Goal: Information Seeking & Learning: Learn about a topic

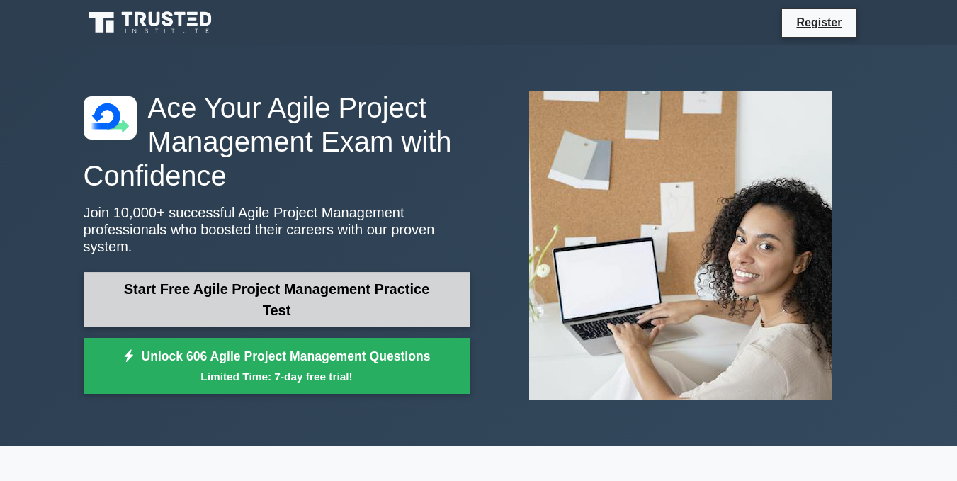
click at [249, 287] on link "Start Free Agile Project Management Practice Test" at bounding box center [277, 299] width 387 height 55
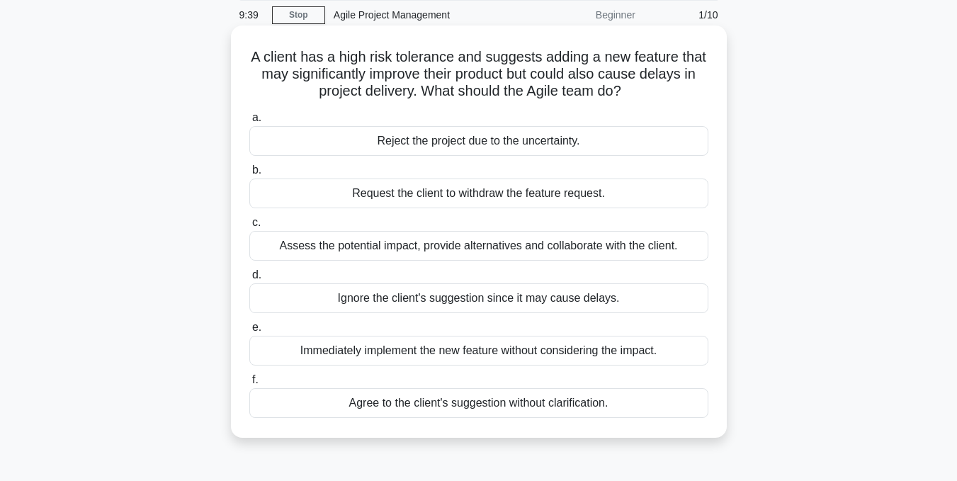
scroll to position [55, 0]
click at [381, 242] on div "Assess the potential impact, provide alternatives and collaborate with the clie…" at bounding box center [478, 245] width 459 height 30
click at [249, 227] on input "c. Assess the potential impact, provide alternatives and collaborate with the c…" at bounding box center [249, 222] width 0 height 9
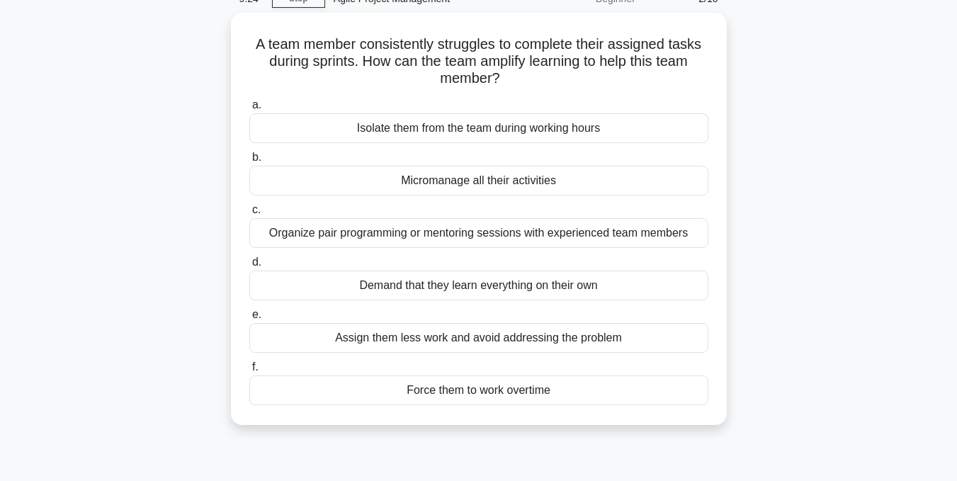
scroll to position [71, 0]
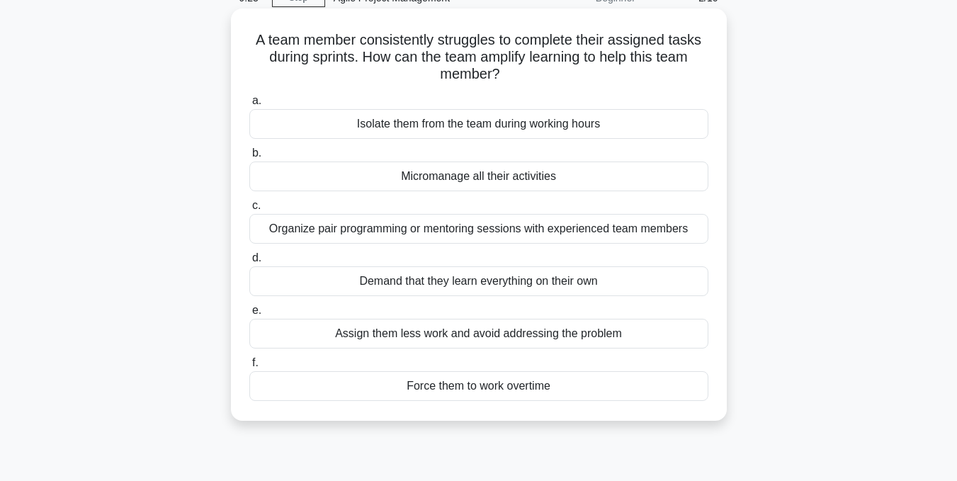
click at [399, 233] on div "Organize pair programming or mentoring sessions with experienced team members" at bounding box center [478, 229] width 459 height 30
click at [249, 210] on input "c. Organize pair programming or mentoring sessions with experienced team members" at bounding box center [249, 205] width 0 height 9
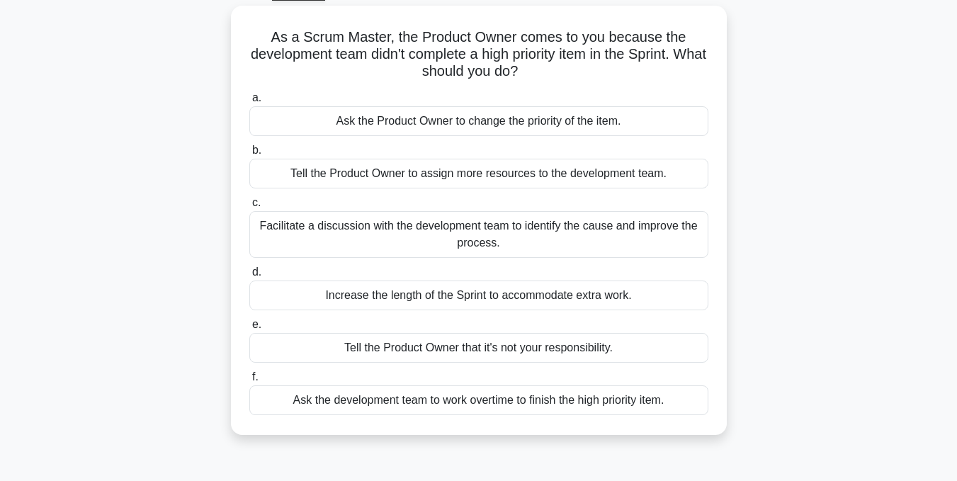
scroll to position [78, 0]
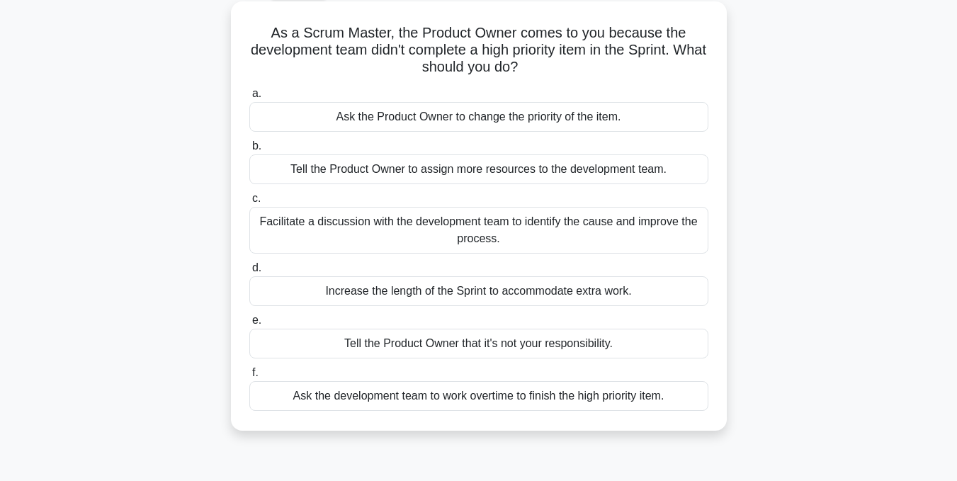
click at [407, 229] on div "Facilitate a discussion with the development team to identify the cause and imp…" at bounding box center [478, 230] width 459 height 47
click at [249, 203] on input "c. Facilitate a discussion with the development team to identify the cause and …" at bounding box center [249, 198] width 0 height 9
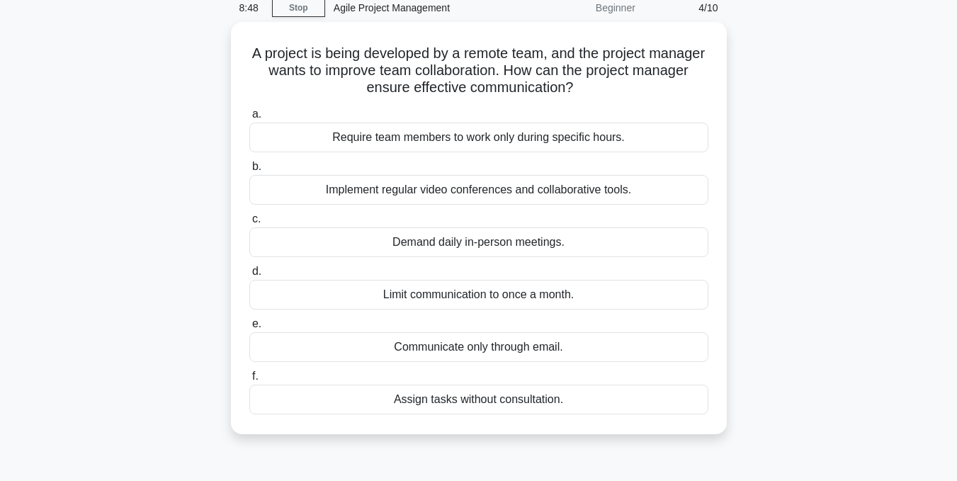
scroll to position [61, 0]
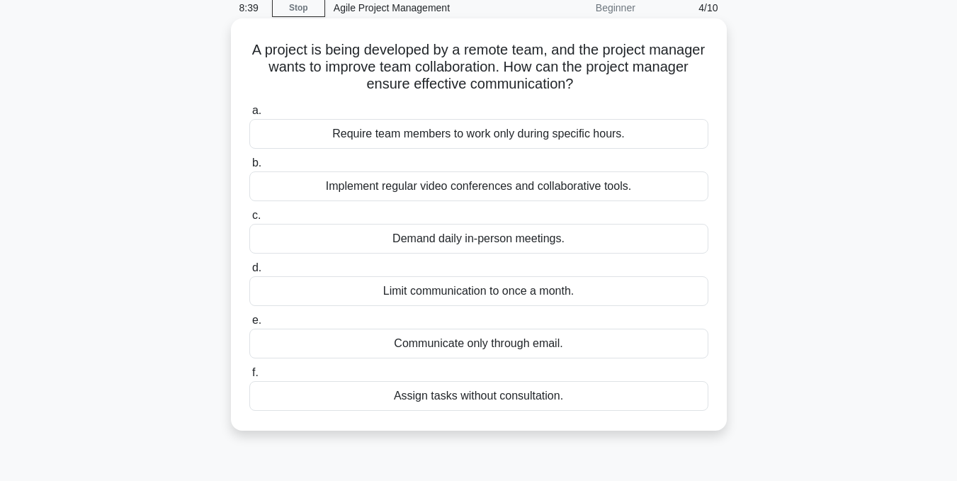
click at [409, 242] on div "Demand daily in-person meetings." at bounding box center [478, 239] width 459 height 30
click at [249, 220] on input "c. Demand daily in-person meetings." at bounding box center [249, 215] width 0 height 9
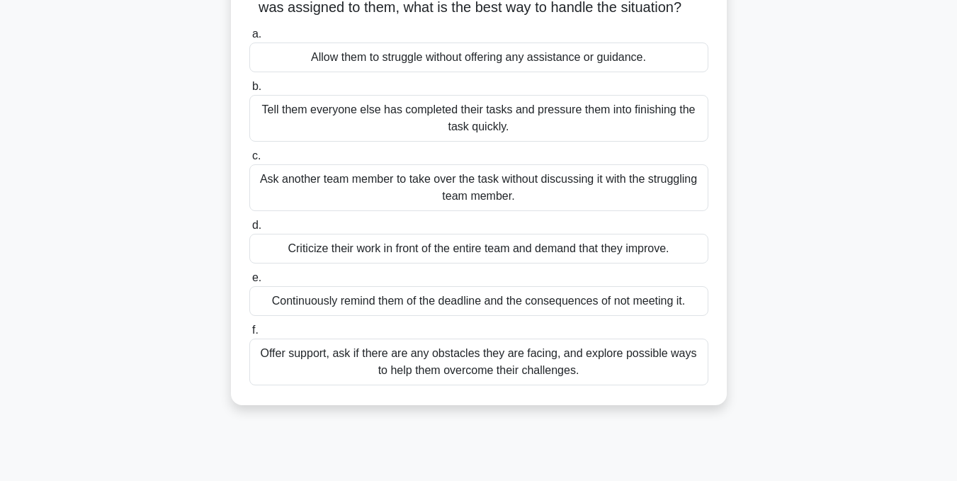
scroll to position [124, 0]
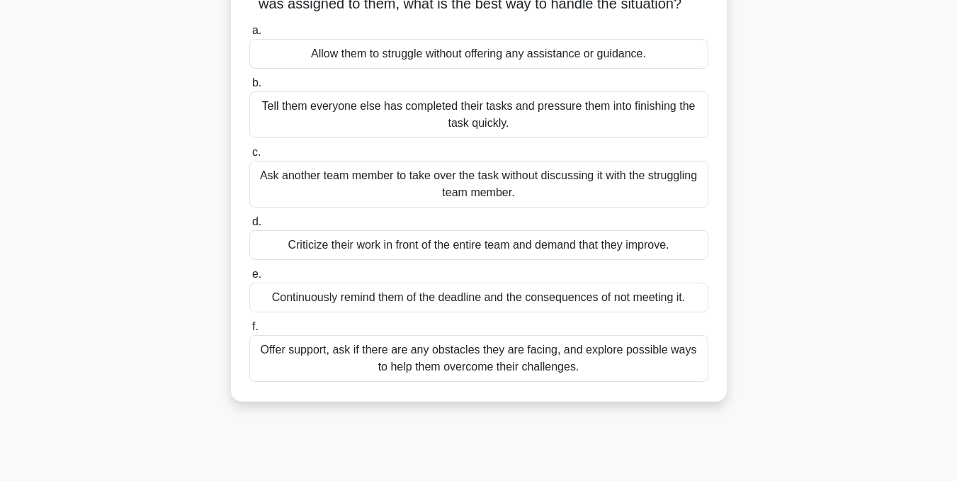
click at [450, 377] on div "Offer support, ask if there are any obstacles they are facing, and explore poss…" at bounding box center [478, 358] width 459 height 47
click at [249, 332] on input "f. Offer support, ask if there are any obstacles they are facing, and explore p…" at bounding box center [249, 326] width 0 height 9
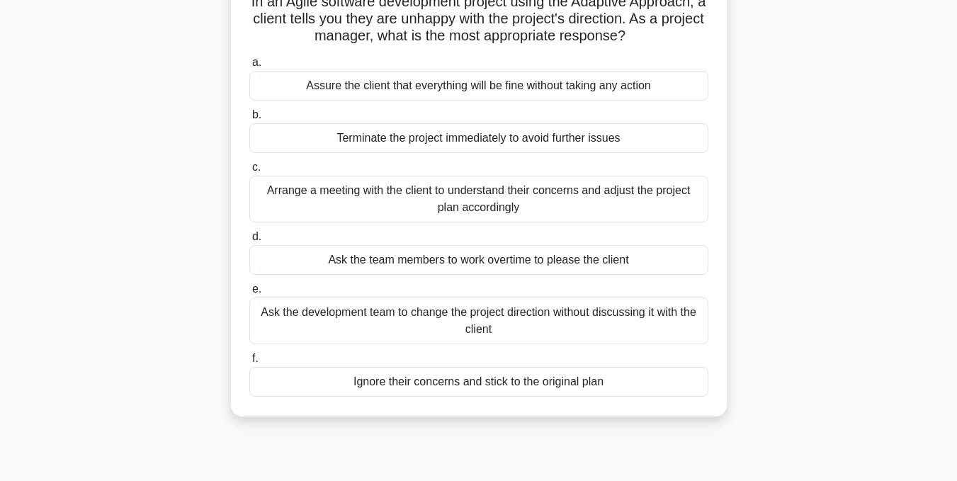
scroll to position [111, 0]
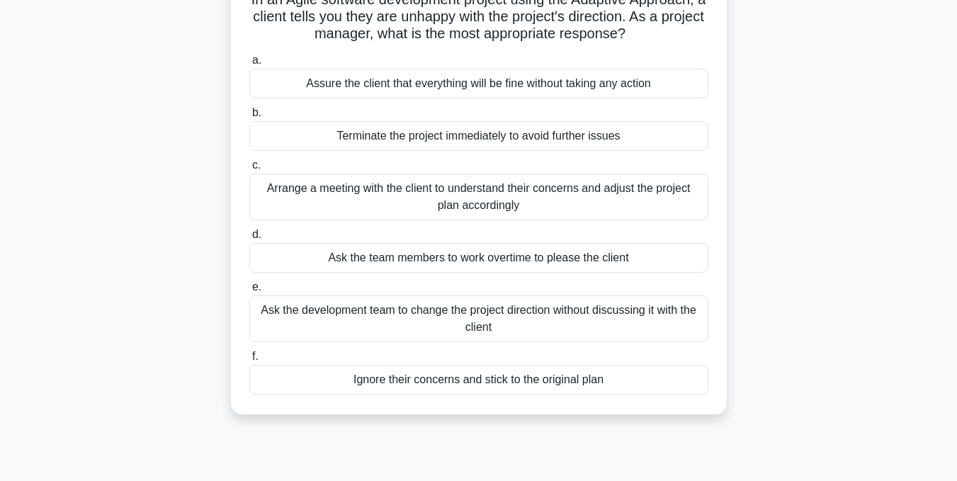
click at [424, 190] on div "Arrange a meeting with the client to understand their concerns and adjust the p…" at bounding box center [478, 197] width 459 height 47
click at [249, 170] on input "c. Arrange a meeting with the client to understand their concerns and adjust th…" at bounding box center [249, 165] width 0 height 9
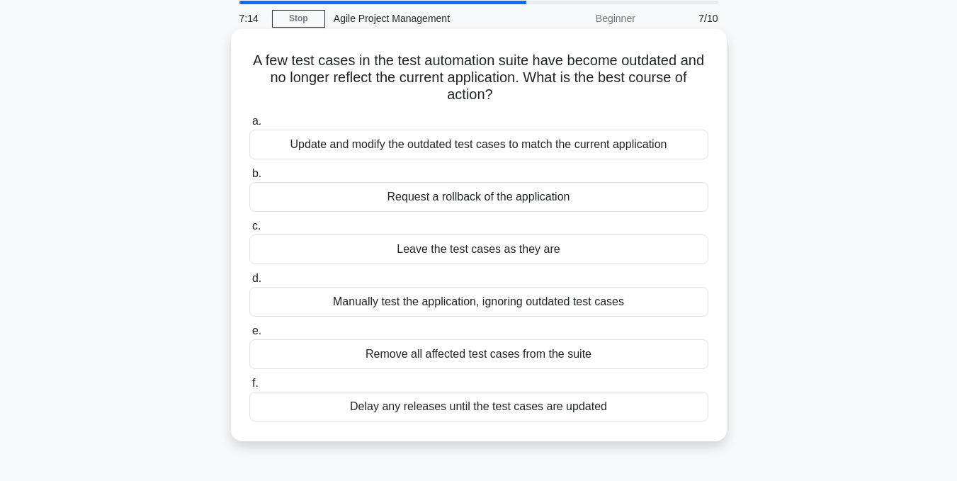
scroll to position [51, 0]
click at [332, 144] on div "Update and modify the outdated test cases to match the current application" at bounding box center [478, 144] width 459 height 30
click at [249, 125] on input "a. Update and modify the outdated test cases to match the current application" at bounding box center [249, 120] width 0 height 9
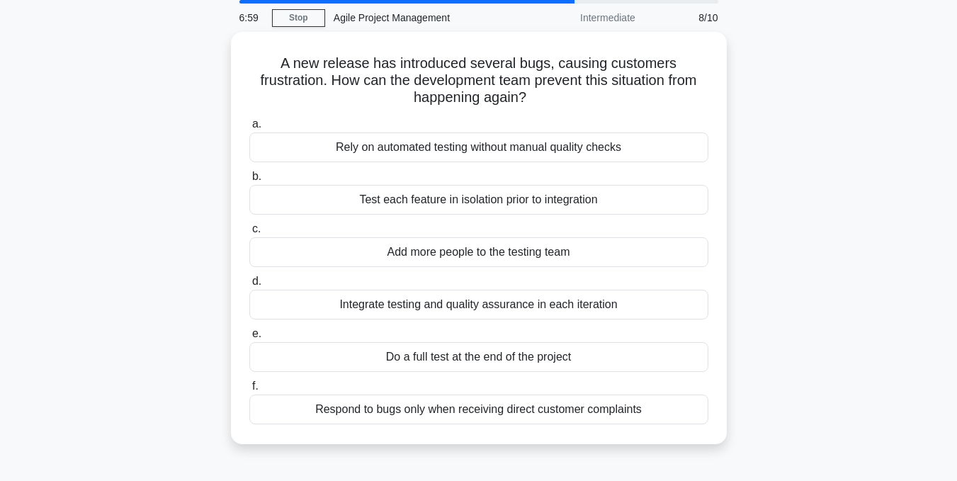
scroll to position [52, 0]
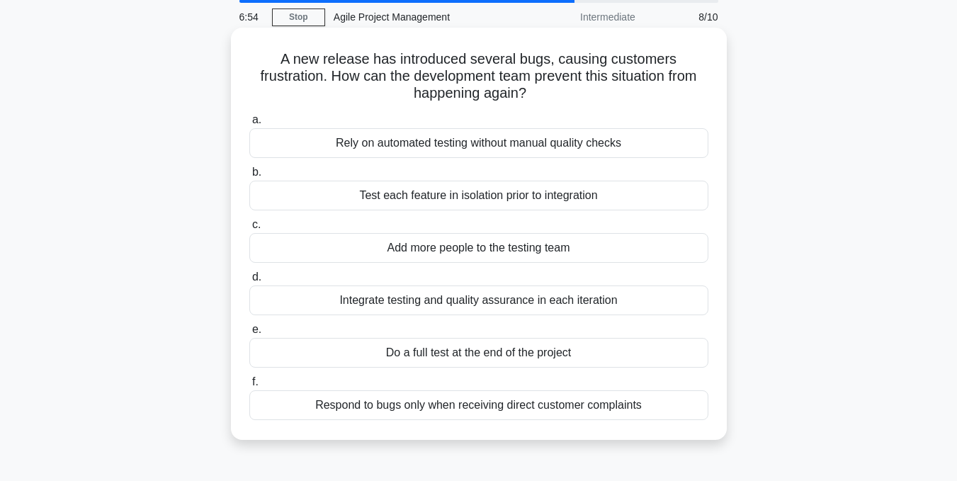
click at [429, 303] on div "Integrate testing and quality assurance in each iteration" at bounding box center [478, 301] width 459 height 30
click at [249, 282] on input "d. Integrate testing and quality assurance in each iteration" at bounding box center [249, 277] width 0 height 9
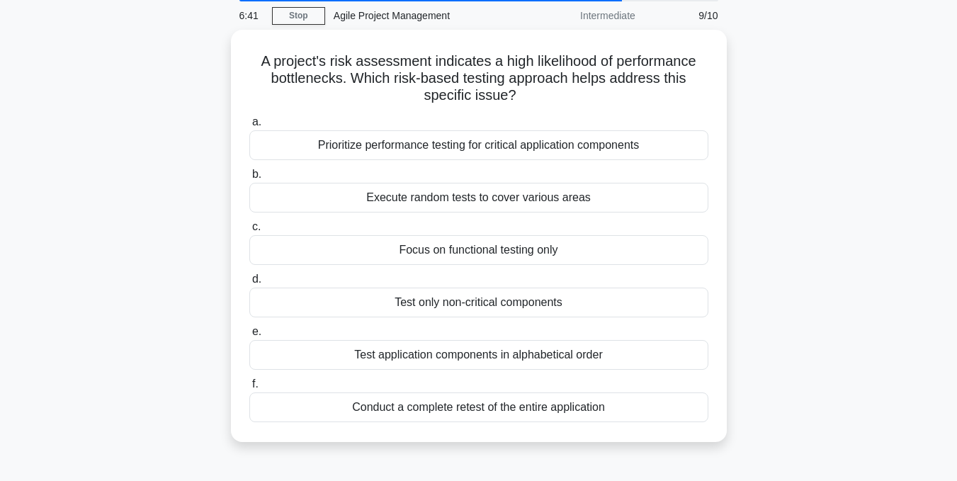
scroll to position [54, 0]
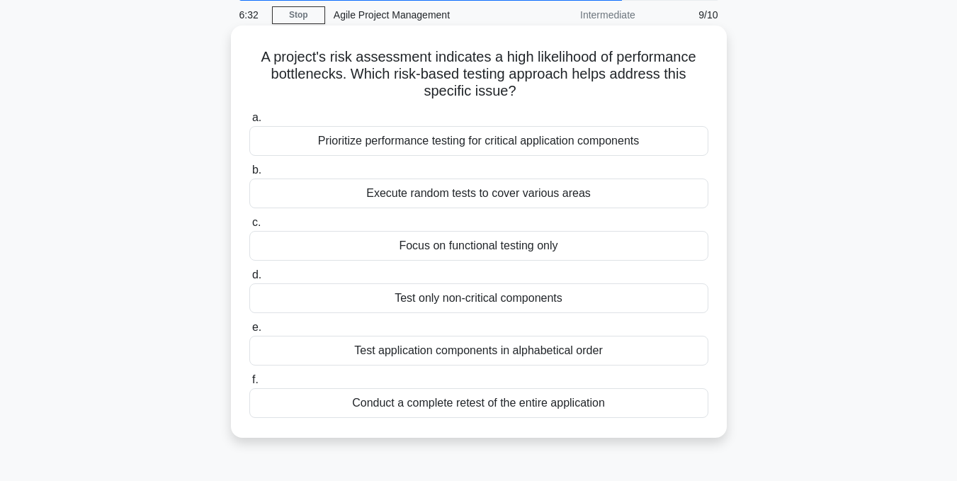
click at [451, 145] on div "Prioritize performance testing for critical application components" at bounding box center [478, 141] width 459 height 30
click at [249, 123] on input "a. Prioritize performance testing for critical application components" at bounding box center [249, 117] width 0 height 9
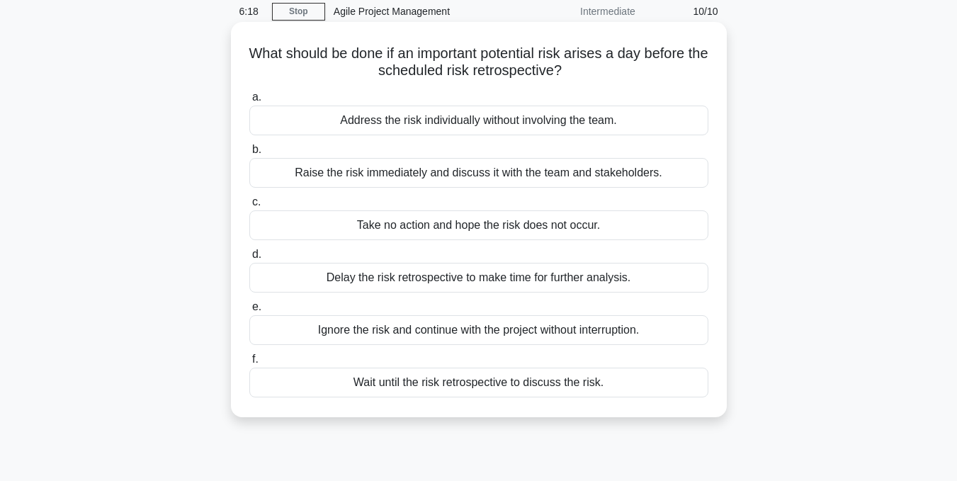
scroll to position [58, 0]
click at [429, 174] on div "Raise the risk immediately and discuss it with the team and stakeholders." at bounding box center [478, 172] width 459 height 30
click at [249, 154] on input "b. Raise the risk immediately and discuss it with the team and stakeholders." at bounding box center [249, 149] width 0 height 9
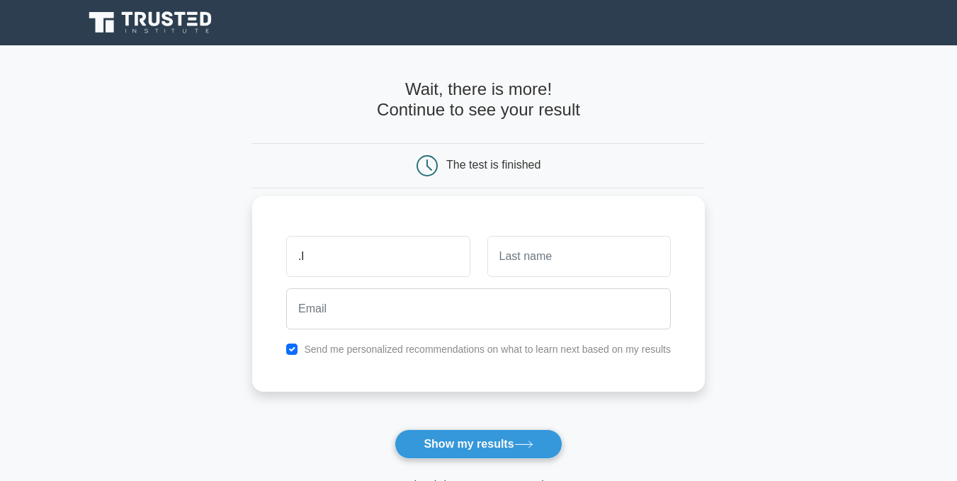
type input "."
type input "Lokith"
click at [504, 257] on input "text" at bounding box center [580, 256] width 184 height 41
type input "lepcha"
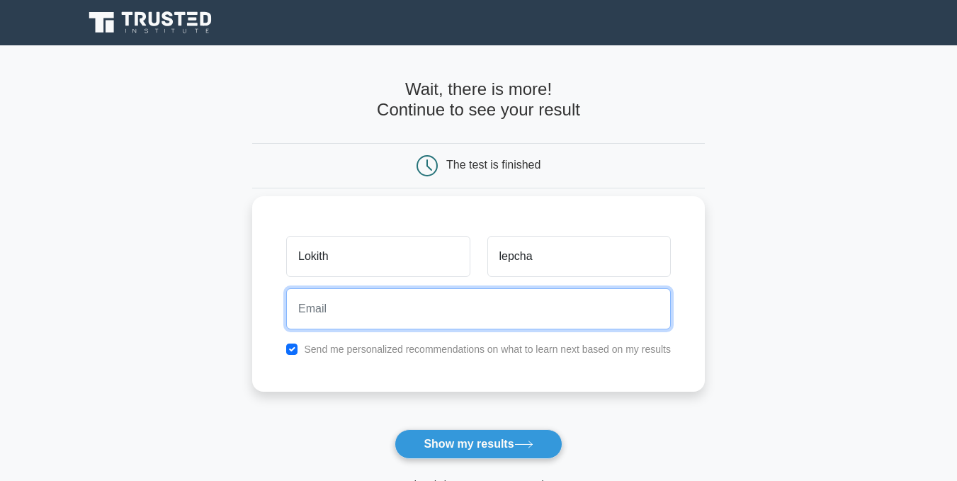
click at [510, 305] on input "email" at bounding box center [478, 308] width 385 height 41
type input "12230076.gcit@rub.edu.bt"
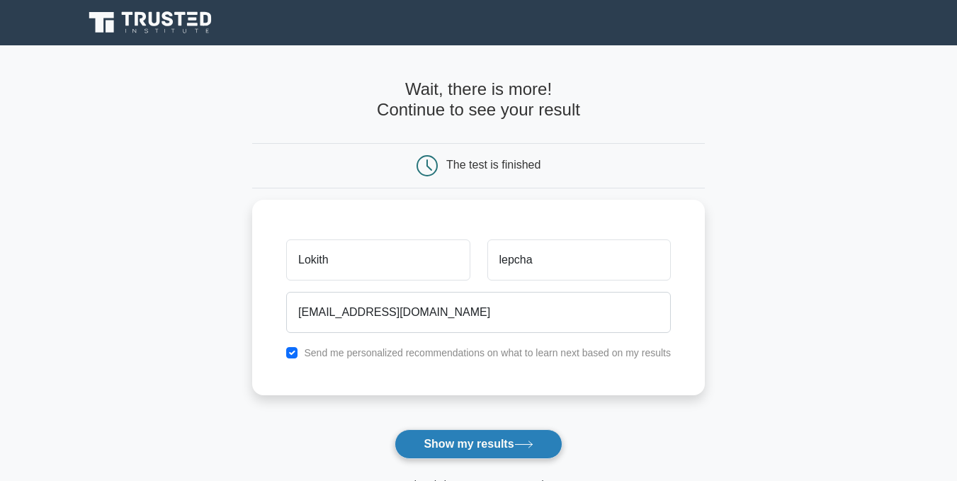
click at [467, 438] on button "Show my results" at bounding box center [478, 444] width 167 height 30
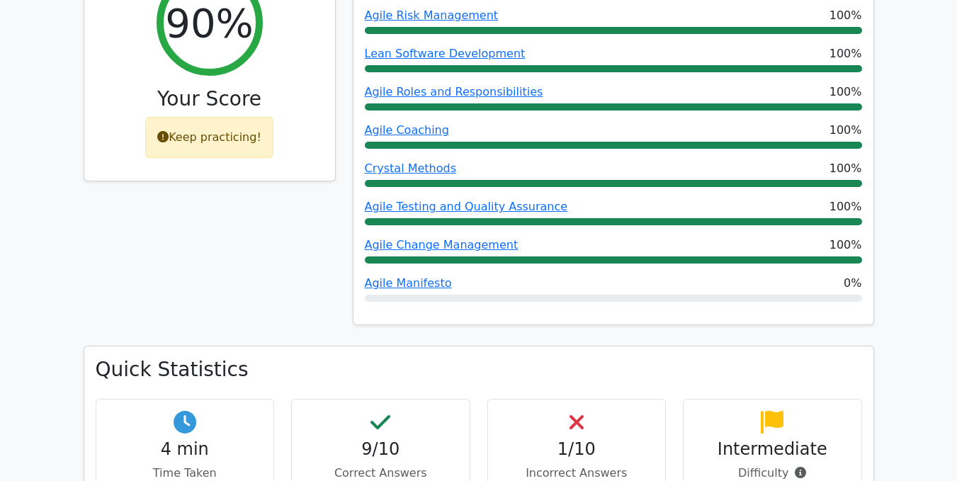
scroll to position [602, 0]
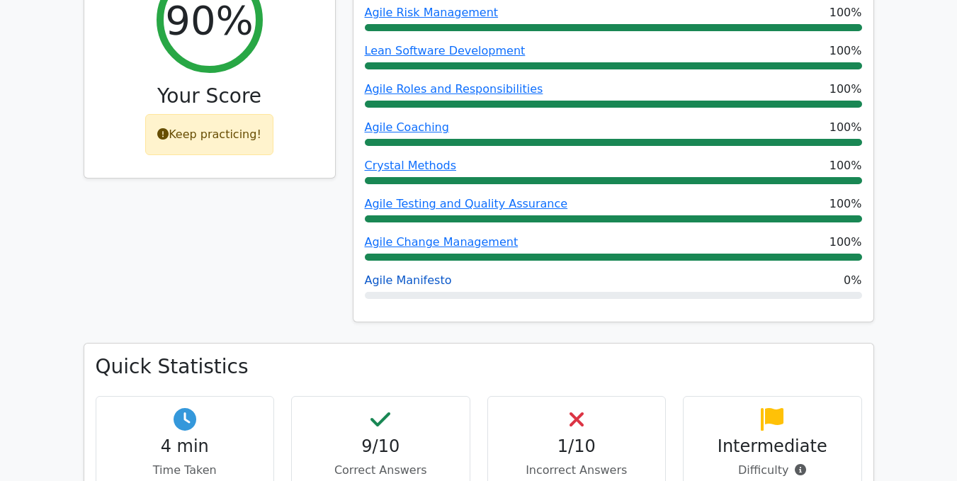
click at [426, 274] on link "Agile Manifesto" at bounding box center [408, 280] width 87 height 13
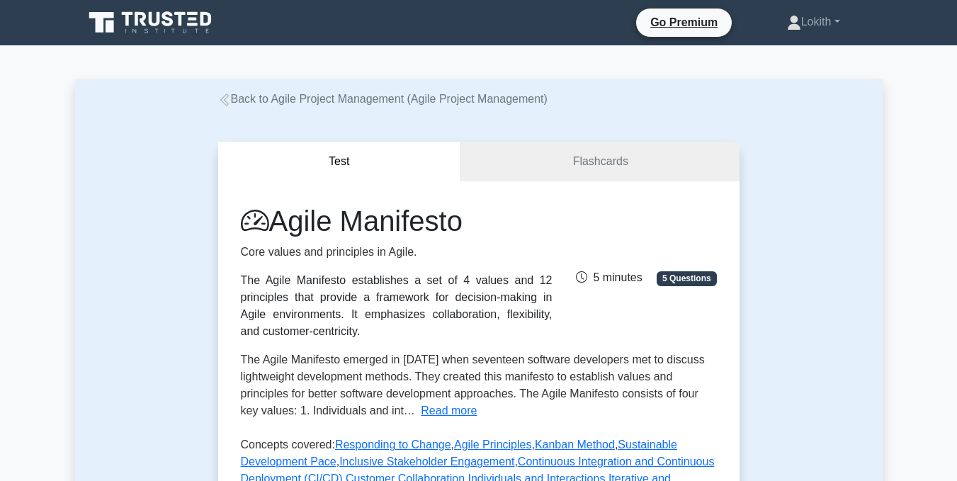
click at [228, 106] on icon at bounding box center [224, 100] width 13 height 13
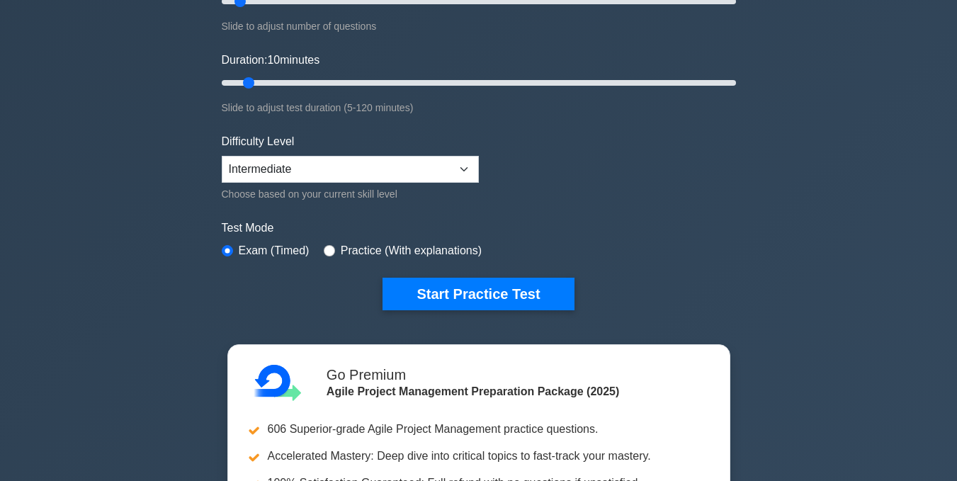
scroll to position [230, 0]
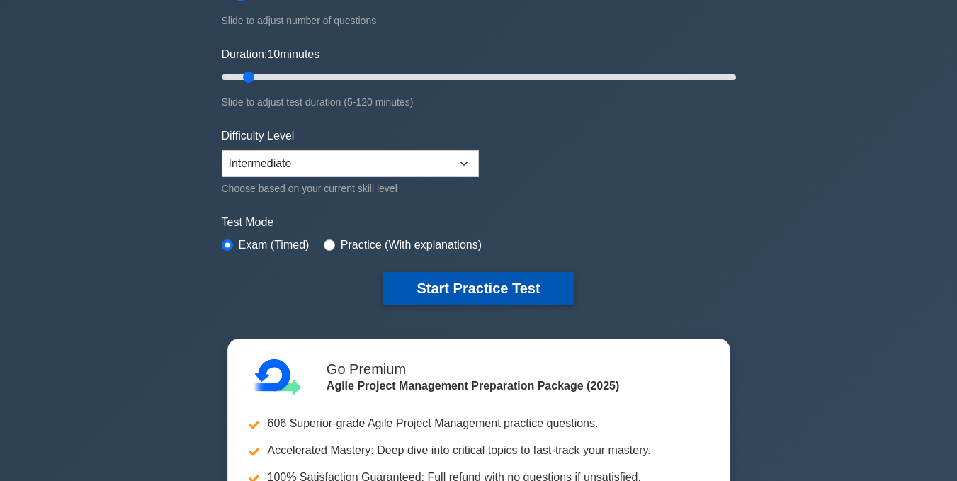
click at [417, 285] on button "Start Practice Test" at bounding box center [478, 288] width 191 height 33
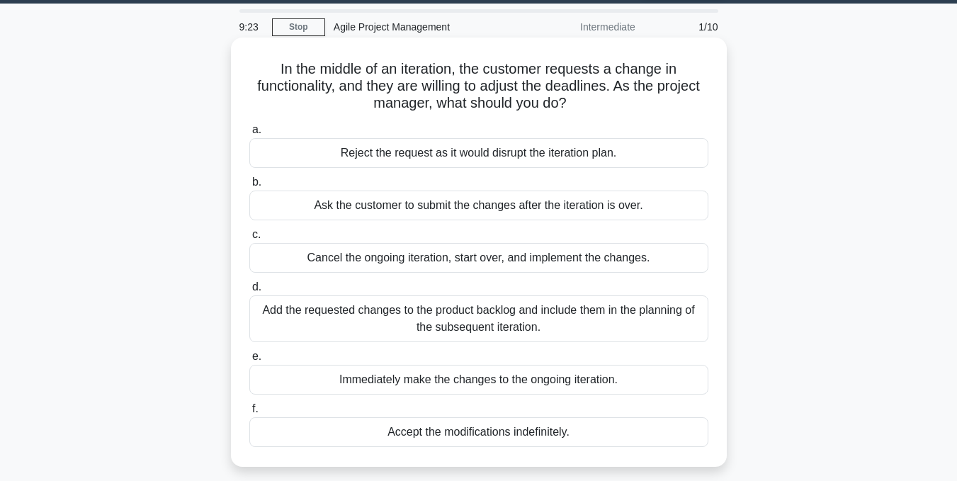
scroll to position [41, 0]
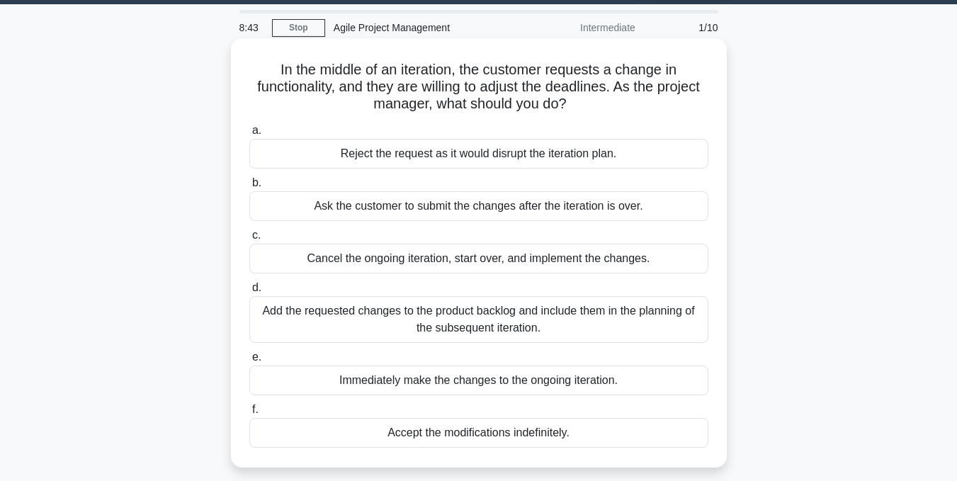
click at [463, 320] on div "Add the requested changes to the product backlog and include them in the planni…" at bounding box center [478, 319] width 459 height 47
click at [249, 293] on input "d. Add the requested changes to the product backlog and include them in the pla…" at bounding box center [249, 287] width 0 height 9
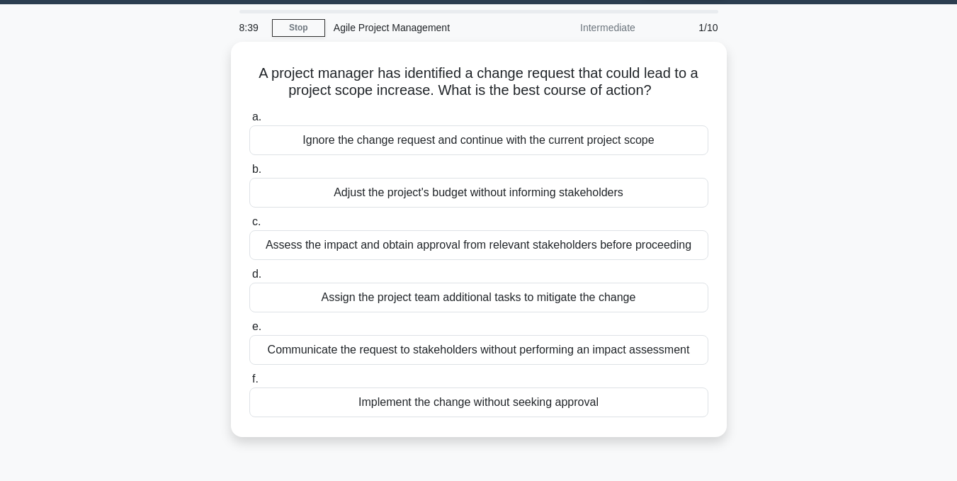
scroll to position [0, 0]
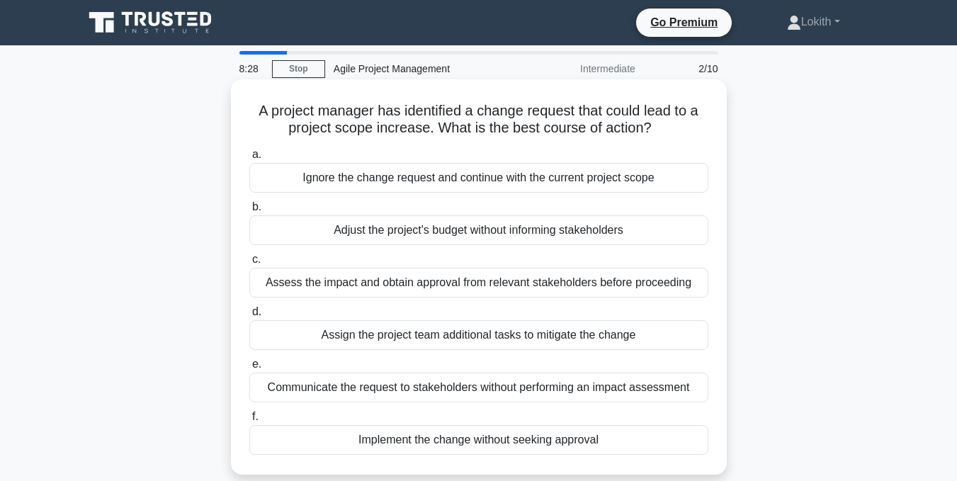
click at [435, 283] on div "Assess the impact and obtain approval from relevant stakeholders before proceed…" at bounding box center [478, 283] width 459 height 30
click at [249, 264] on input "c. Assess the impact and obtain approval from relevant stakeholders before proc…" at bounding box center [249, 259] width 0 height 9
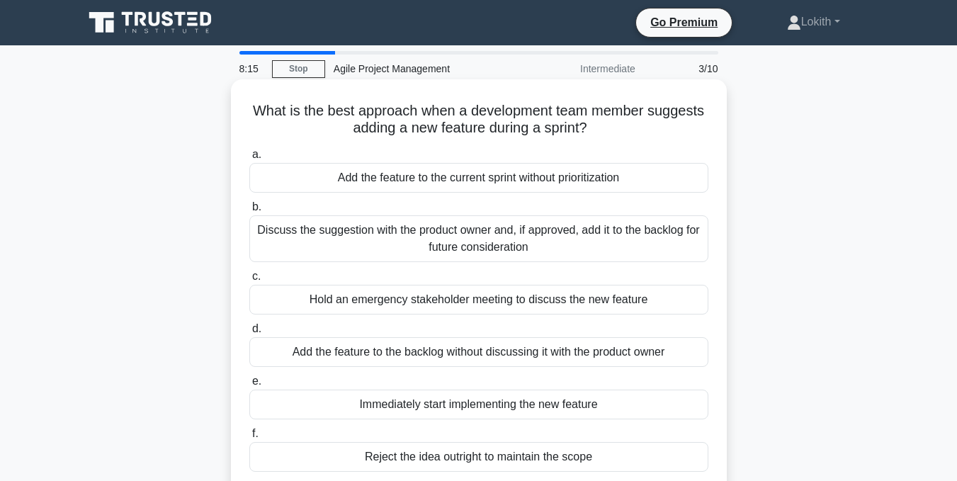
click at [443, 245] on div "Discuss the suggestion with the product owner and, if approved, add it to the b…" at bounding box center [478, 238] width 459 height 47
click at [249, 212] on input "b. Discuss the suggestion with the product owner and, if approved, add it to th…" at bounding box center [249, 207] width 0 height 9
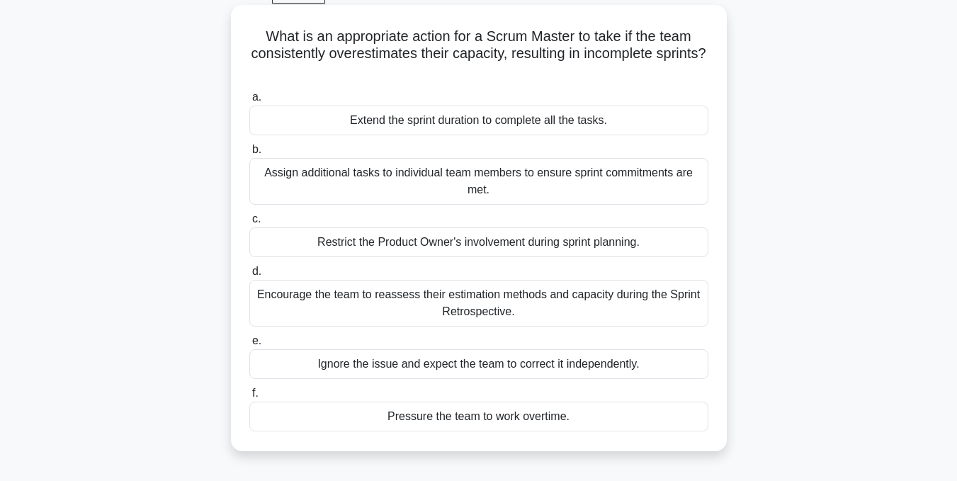
scroll to position [75, 0]
click at [451, 305] on div "Encourage the team to reassess their estimation methods and capacity during the…" at bounding box center [478, 302] width 459 height 47
click at [249, 276] on input "d. Encourage the team to reassess their estimation methods and capacity during …" at bounding box center [249, 270] width 0 height 9
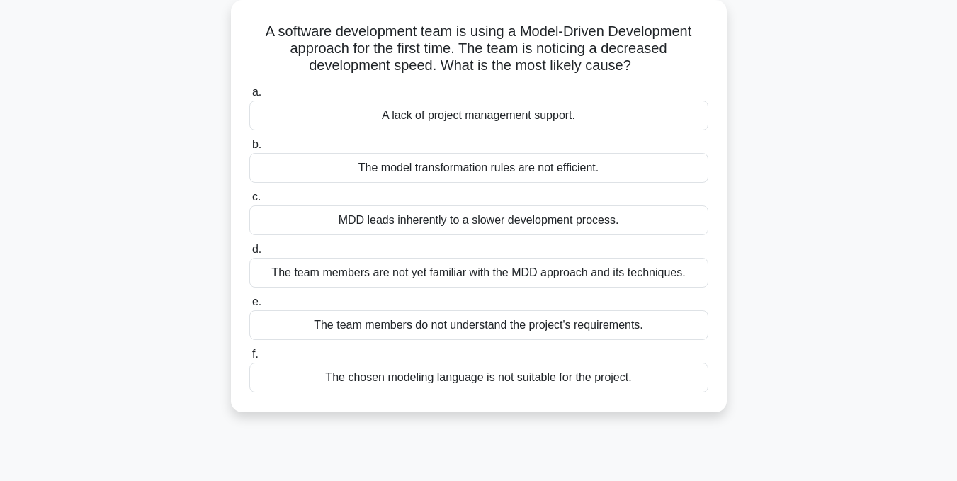
scroll to position [80, 0]
click at [434, 271] on div "The team members are not yet familiar with the MDD approach and its techniques." at bounding box center [478, 272] width 459 height 30
click at [249, 254] on input "d. The team members are not yet familiar with the MDD approach and its techniqu…" at bounding box center [249, 249] width 0 height 9
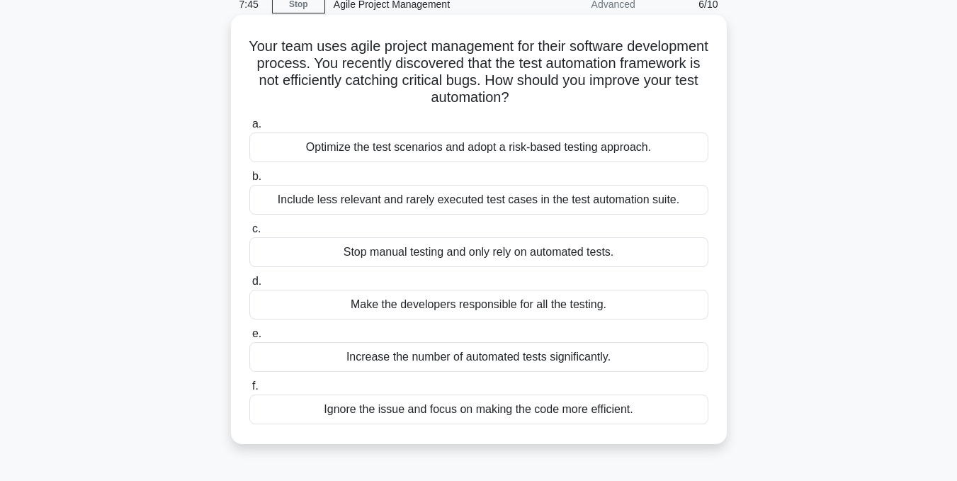
scroll to position [66, 0]
click at [416, 145] on div "Optimize the test scenarios and adopt a risk-based testing approach." at bounding box center [478, 146] width 459 height 30
click at [249, 128] on input "a. Optimize the test scenarios and adopt a risk-based testing approach." at bounding box center [249, 122] width 0 height 9
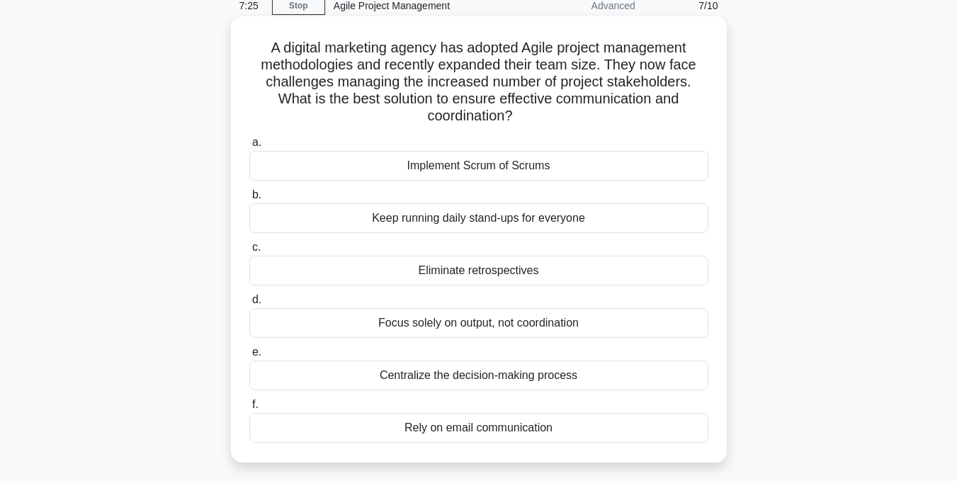
scroll to position [64, 0]
click at [447, 168] on div "Implement Scrum of Scrums" at bounding box center [478, 165] width 459 height 30
click at [249, 147] on input "a. Implement Scrum of Scrums" at bounding box center [249, 141] width 0 height 9
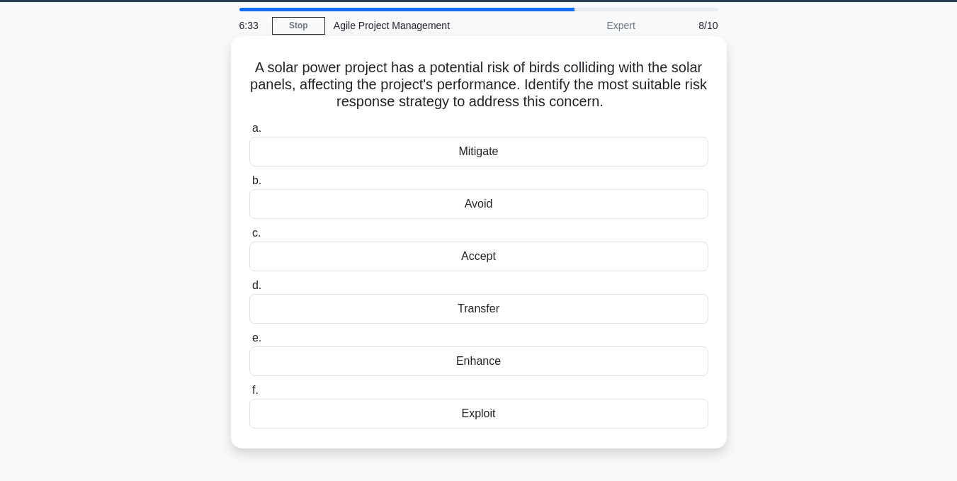
scroll to position [44, 0]
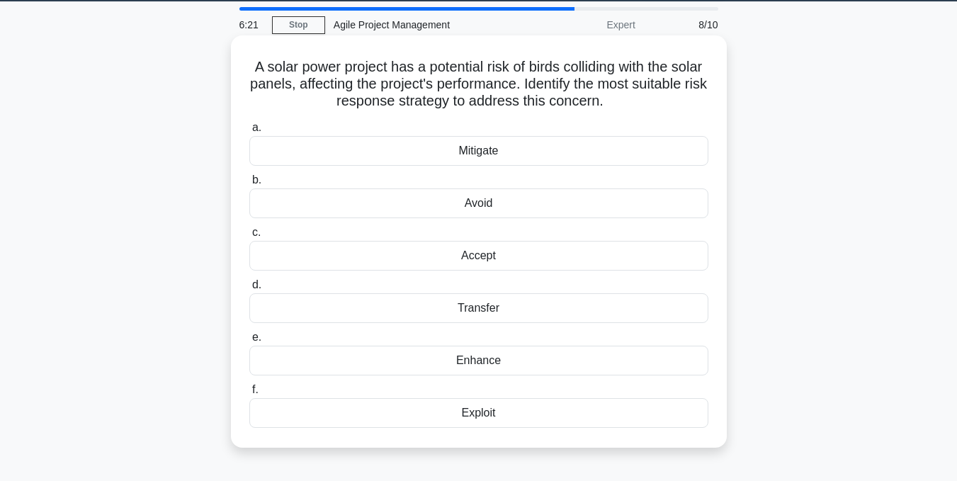
click at [495, 150] on div "Mitigate" at bounding box center [478, 151] width 459 height 30
click at [249, 133] on input "a. Mitigate" at bounding box center [249, 127] width 0 height 9
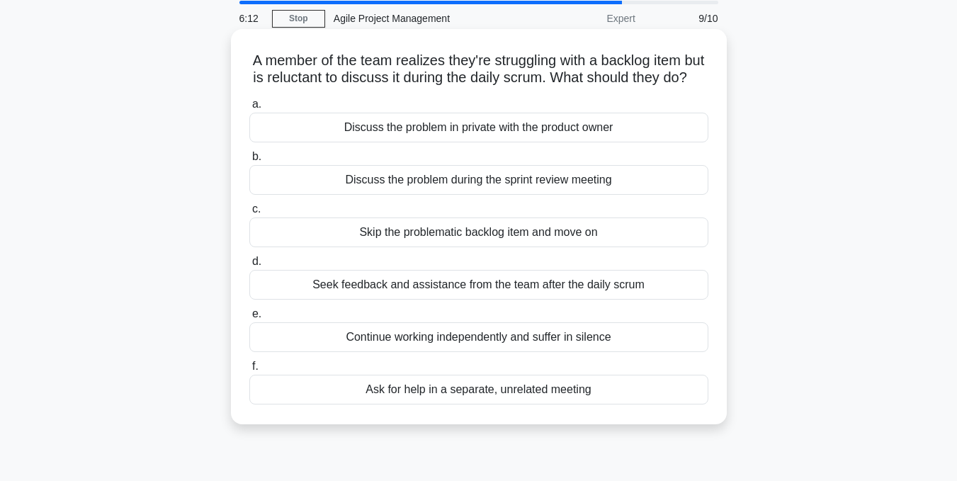
scroll to position [52, 0]
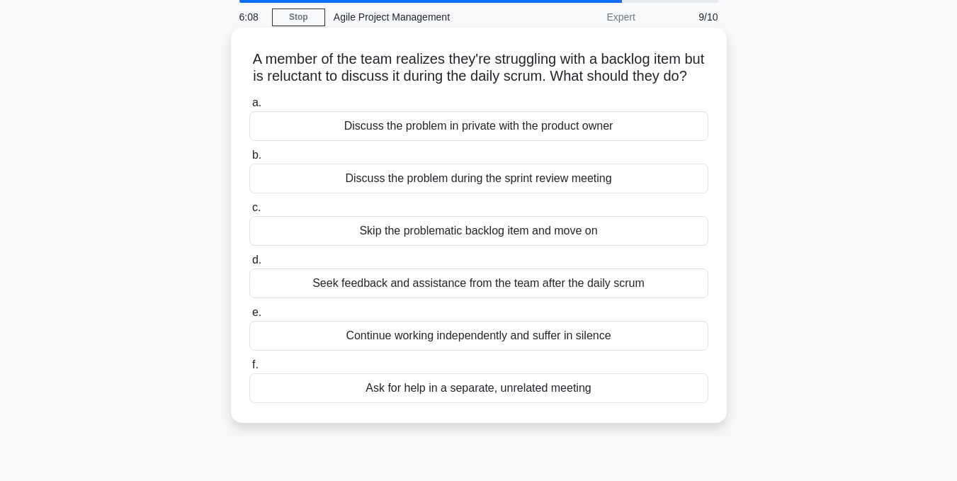
click at [451, 141] on div "Discuss the problem in private with the product owner" at bounding box center [478, 126] width 459 height 30
click at [249, 108] on input "a. Discuss the problem in private with the product owner" at bounding box center [249, 103] width 0 height 9
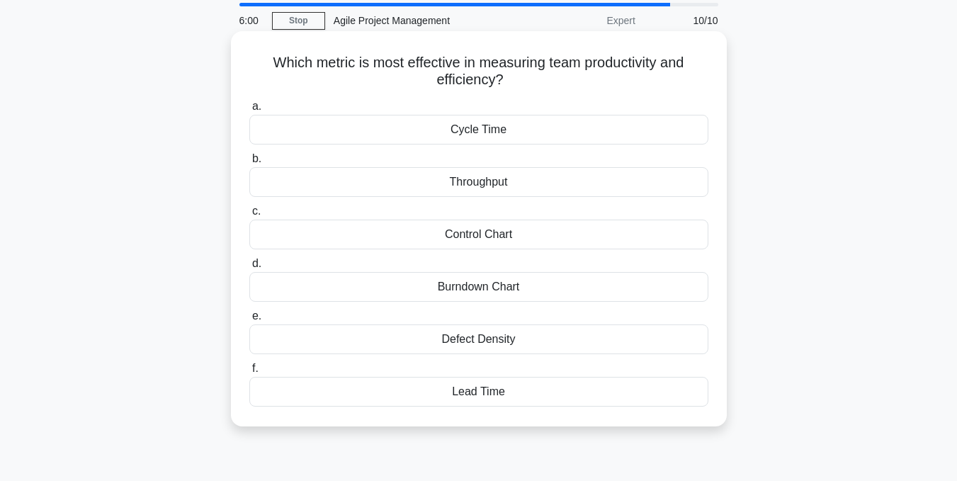
scroll to position [46, 0]
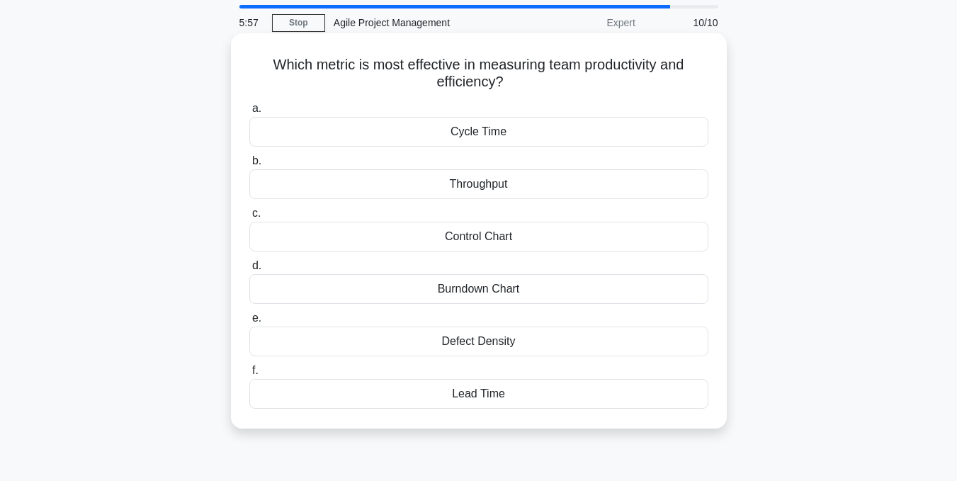
click at [455, 291] on div "Burndown Chart" at bounding box center [478, 289] width 459 height 30
click at [249, 271] on input "d. Burndown Chart" at bounding box center [249, 266] width 0 height 9
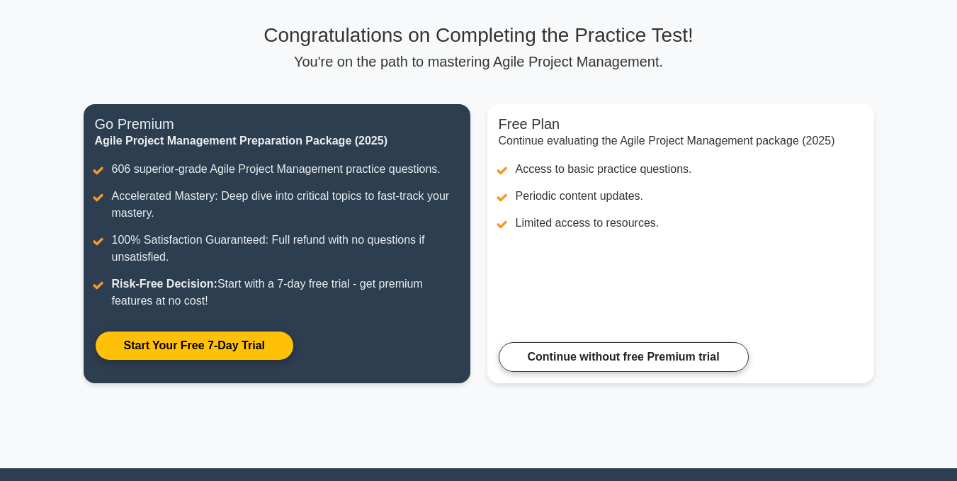
scroll to position [86, 0]
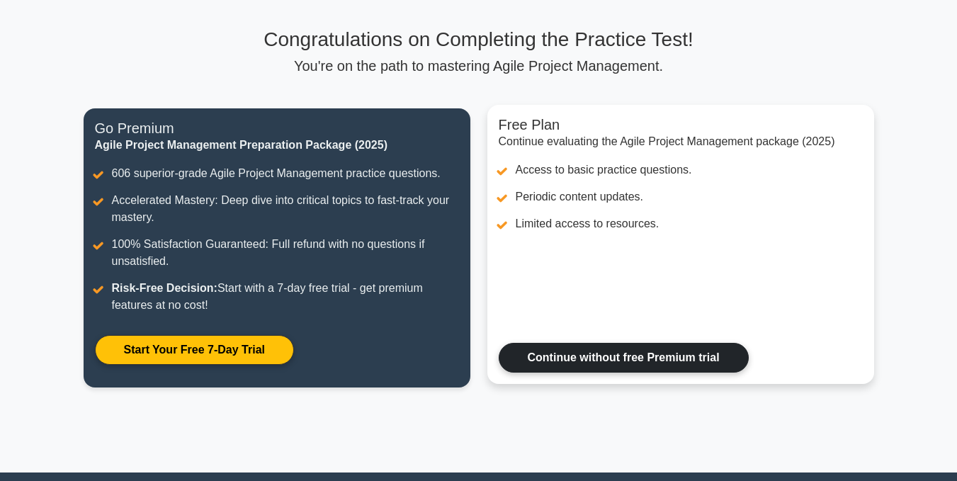
click at [607, 355] on link "Continue without free Premium trial" at bounding box center [624, 358] width 250 height 30
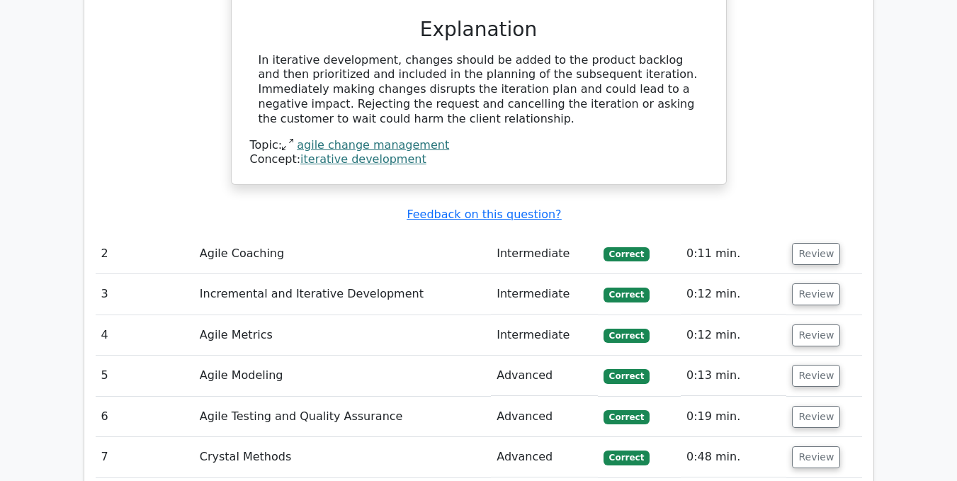
scroll to position [1856, 0]
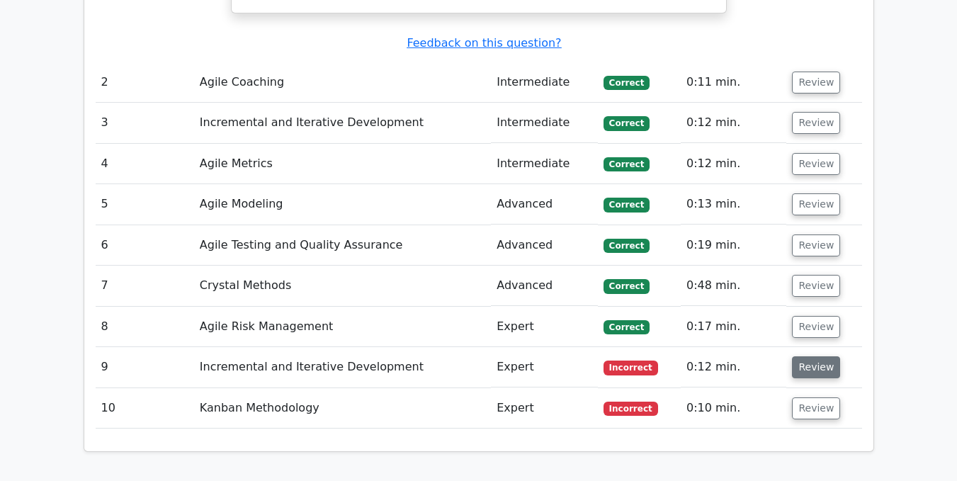
click at [814, 356] on button "Review" at bounding box center [816, 367] width 48 height 22
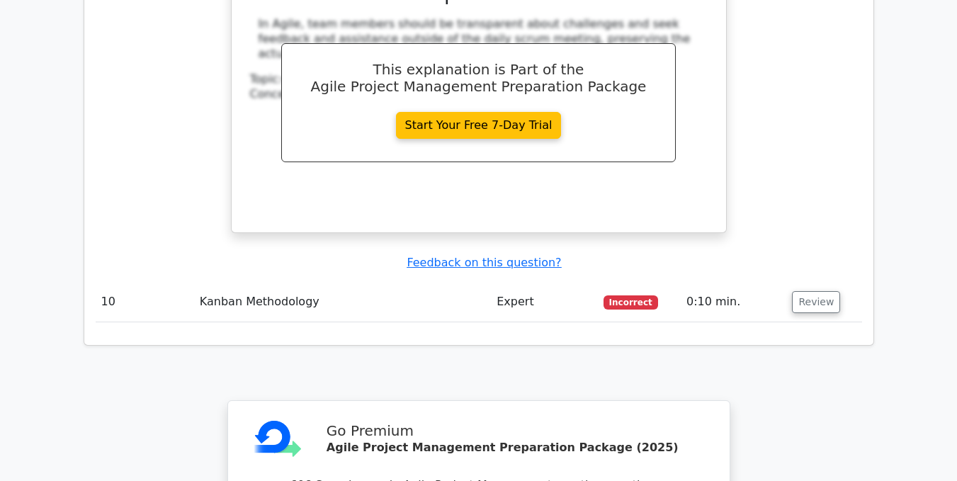
scroll to position [2648, 0]
click at [817, 291] on button "Review" at bounding box center [816, 302] width 48 height 22
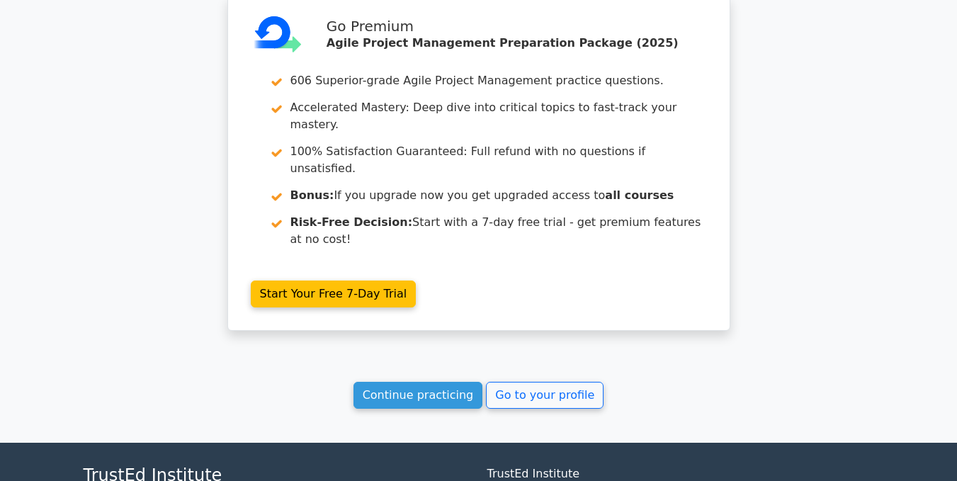
scroll to position [3720, 0]
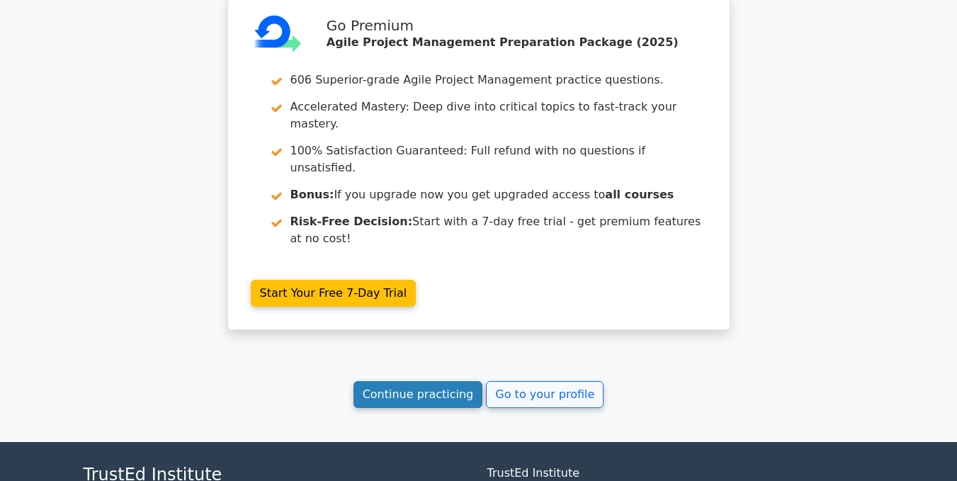
click at [424, 381] on link "Continue practicing" at bounding box center [419, 394] width 130 height 27
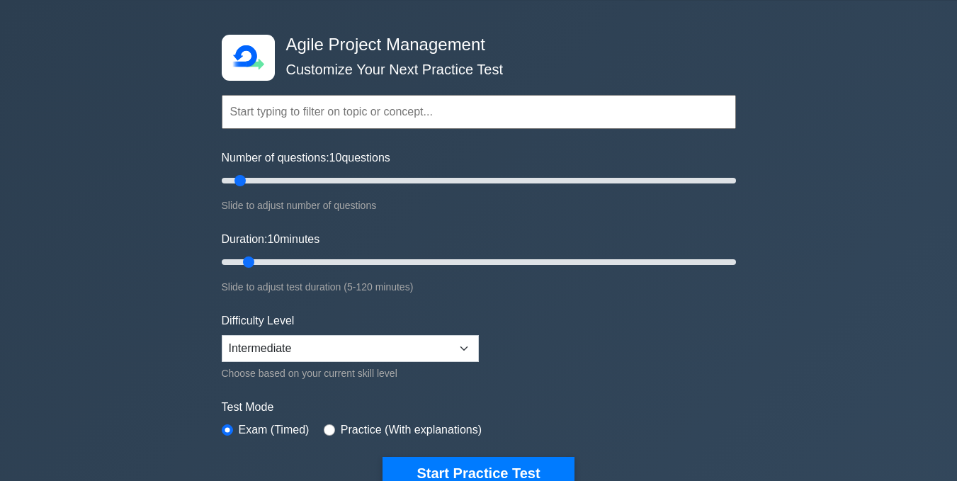
scroll to position [45, 0]
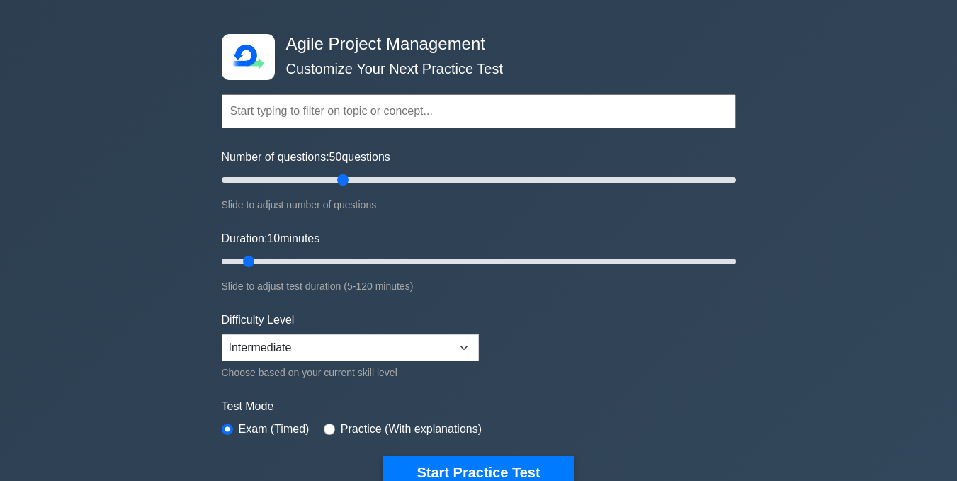
drag, startPoint x: 241, startPoint y: 179, endPoint x: 339, endPoint y: 184, distance: 98.6
type input "50"
click at [339, 184] on input "Number of questions: 50 questions" at bounding box center [479, 180] width 515 height 17
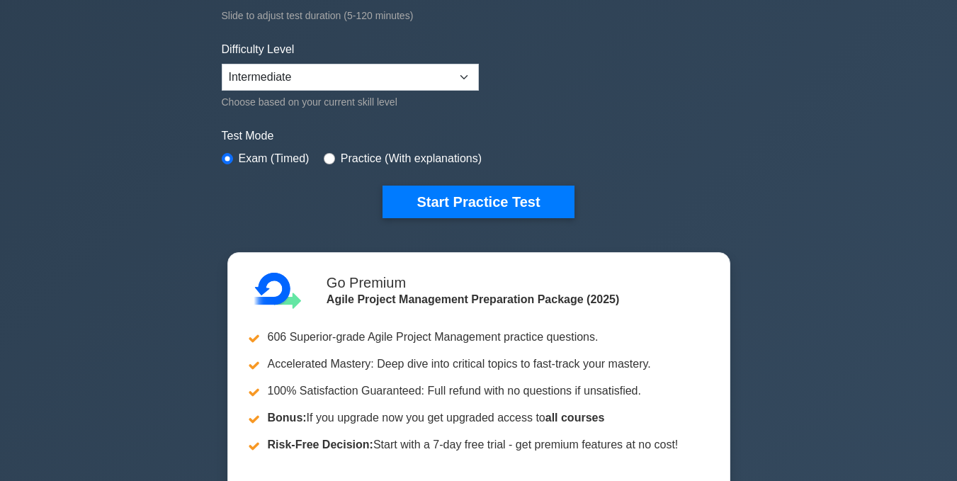
scroll to position [317, 0]
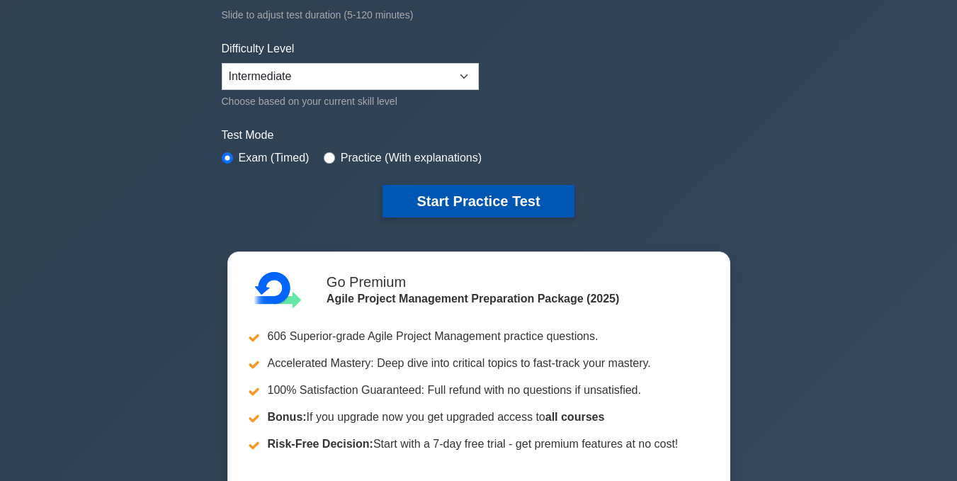
click at [454, 203] on button "Start Practice Test" at bounding box center [478, 201] width 191 height 33
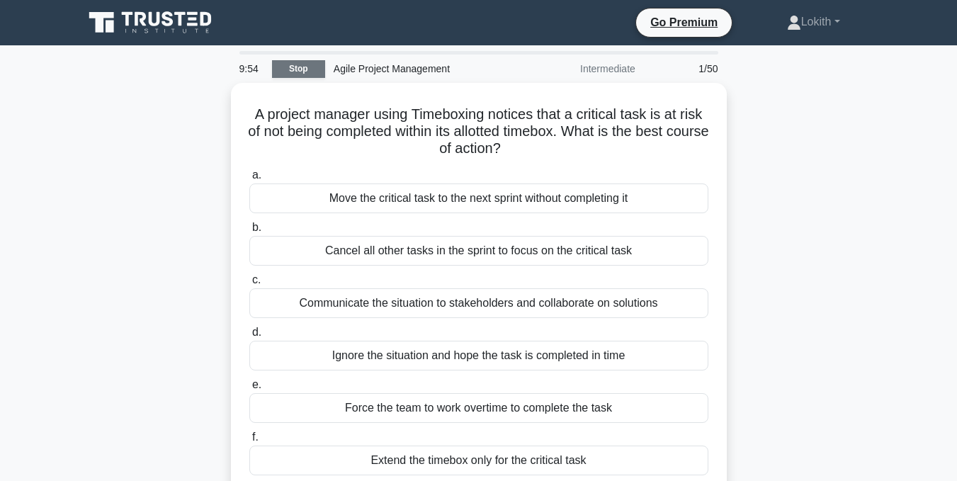
click at [303, 69] on link "Stop" at bounding box center [298, 69] width 53 height 18
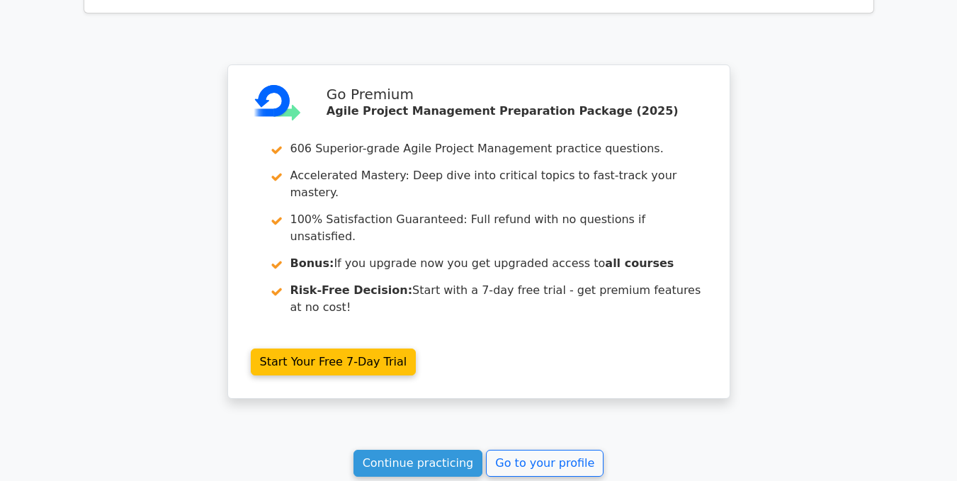
scroll to position [1186, 0]
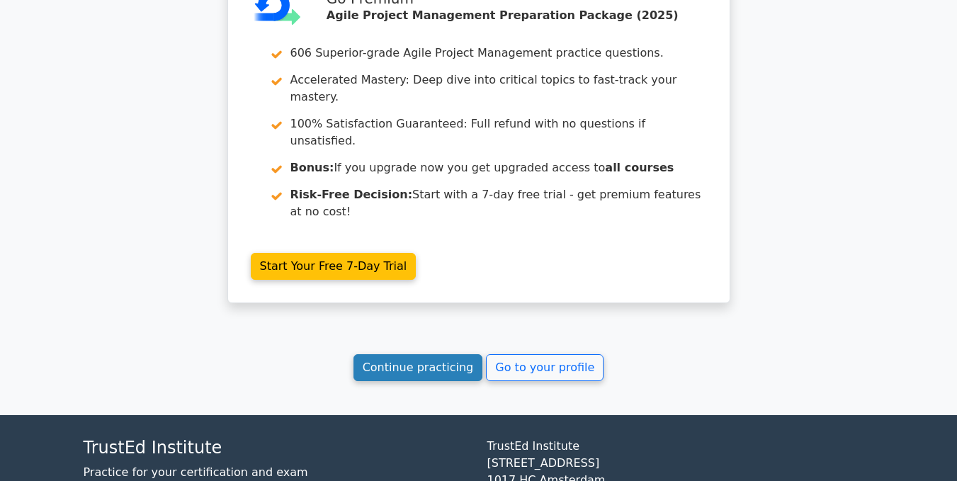
click at [427, 354] on link "Continue practicing" at bounding box center [419, 367] width 130 height 27
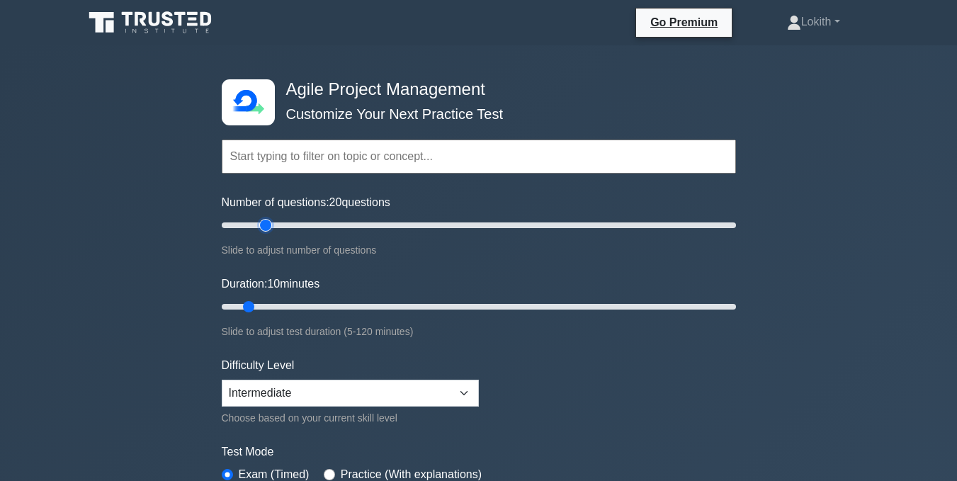
drag, startPoint x: 239, startPoint y: 223, endPoint x: 269, endPoint y: 225, distance: 30.6
type input "20"
click at [269, 225] on input "Number of questions: 20 questions" at bounding box center [479, 225] width 515 height 17
drag, startPoint x: 249, startPoint y: 306, endPoint x: 260, endPoint y: 305, distance: 10.7
type input "15"
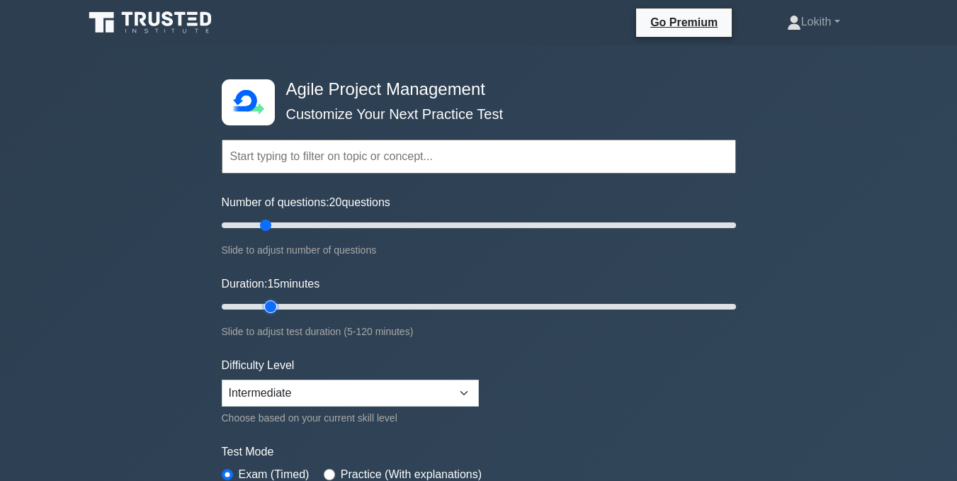
click at [260, 305] on input "Duration: 15 minutes" at bounding box center [479, 306] width 515 height 17
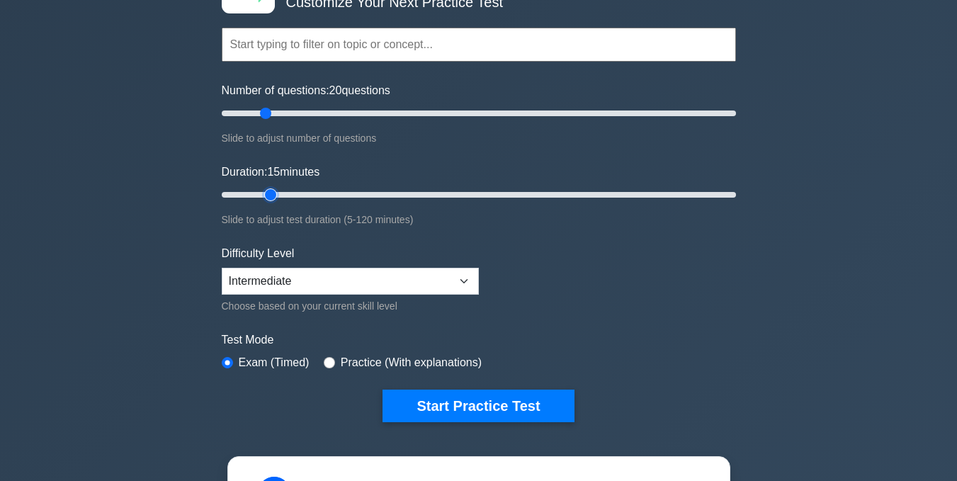
scroll to position [113, 0]
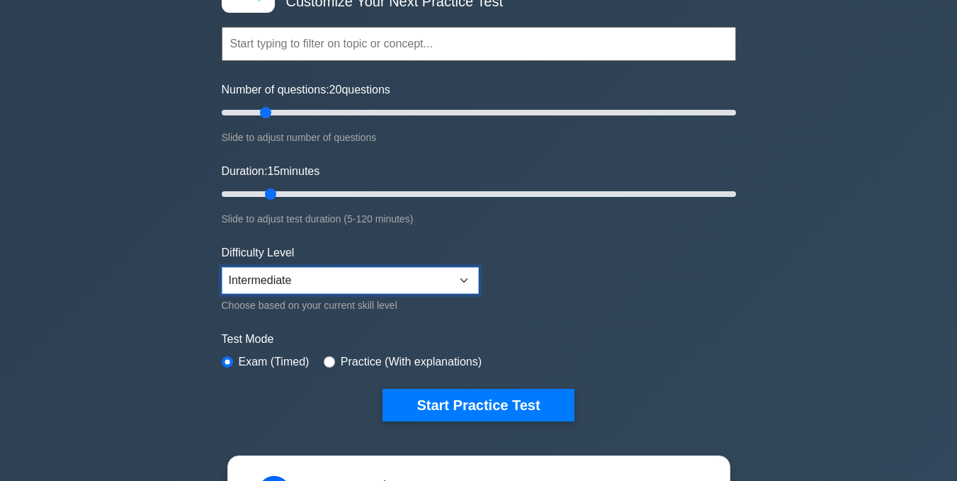
click at [442, 276] on select "Beginner Intermediate Expert" at bounding box center [350, 280] width 257 height 27
select select "expert"
click at [222, 267] on select "Beginner Intermediate Expert" at bounding box center [350, 280] width 257 height 27
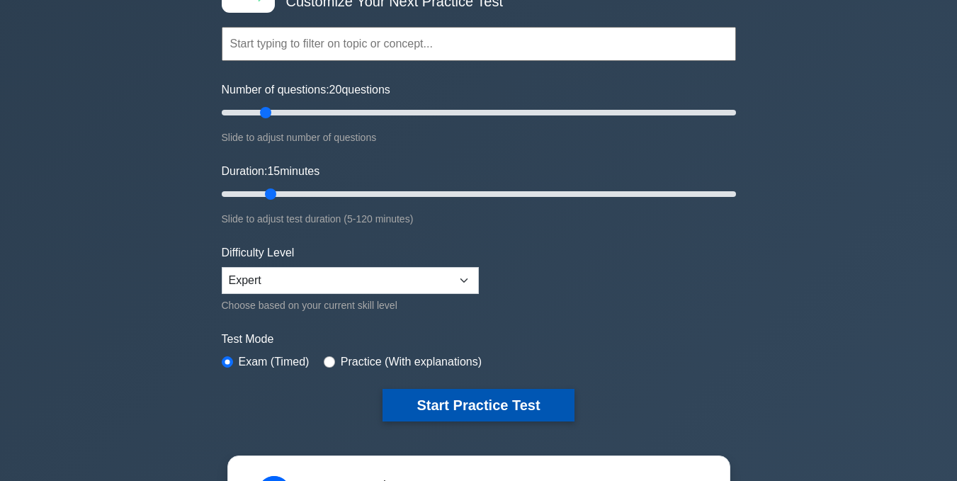
click at [462, 410] on button "Start Practice Test" at bounding box center [478, 405] width 191 height 33
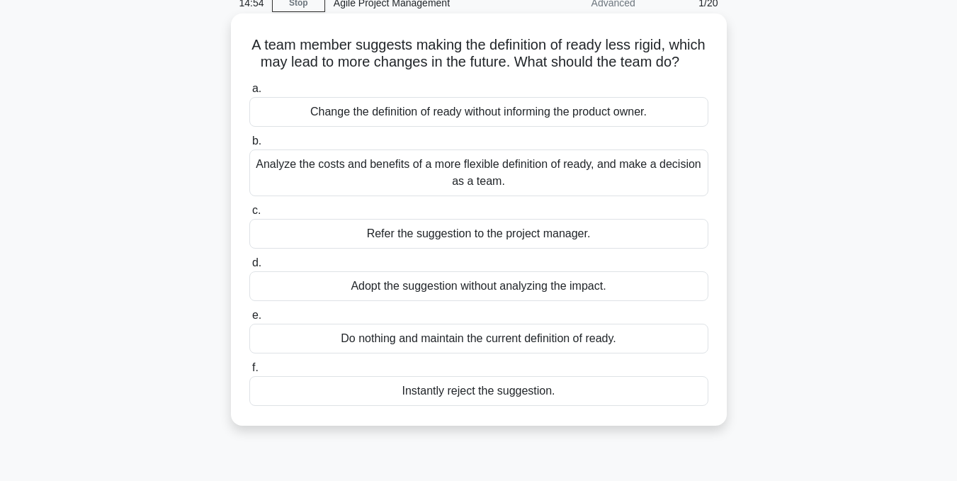
scroll to position [67, 0]
click at [479, 190] on div "Analyze the costs and benefits of a more flexible definition of ready, and make…" at bounding box center [478, 172] width 459 height 47
click at [249, 145] on input "b. Analyze the costs and benefits of a more flexible definition of ready, and m…" at bounding box center [249, 140] width 0 height 9
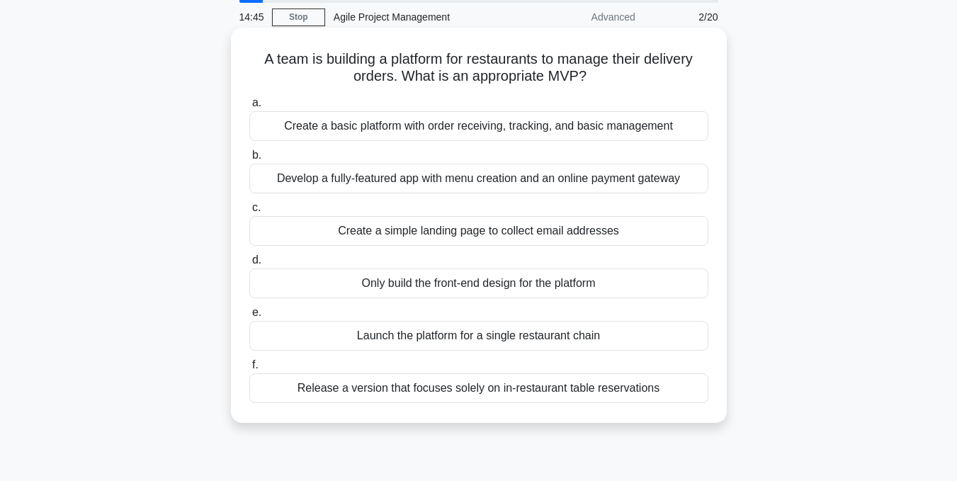
scroll to position [52, 0]
click at [488, 131] on div "Create a basic platform with order receiving, tracking, and basic management" at bounding box center [478, 126] width 459 height 30
click at [249, 107] on input "a. Create a basic platform with order receiving, tracking, and basic management" at bounding box center [249, 102] width 0 height 9
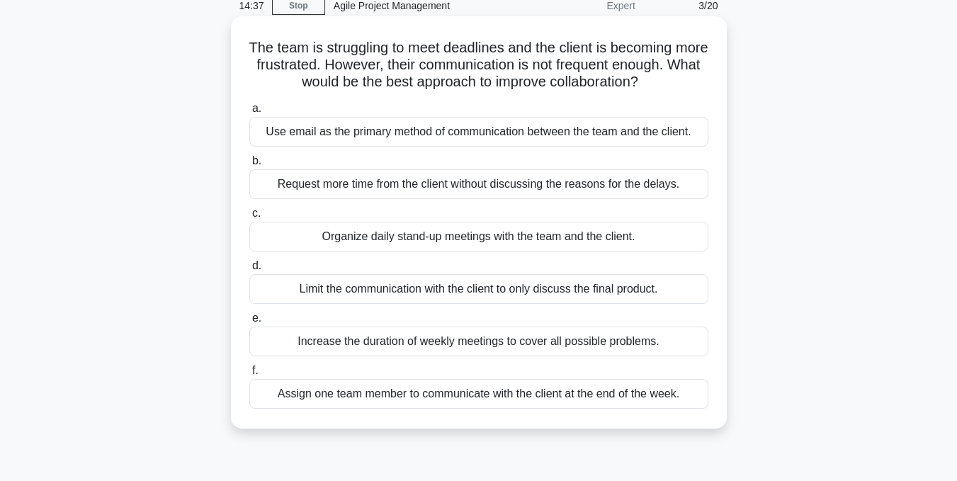
scroll to position [64, 0]
click at [442, 238] on div "Organize daily stand-up meetings with the team and the client." at bounding box center [478, 236] width 459 height 30
click at [249, 218] on input "c. Organize daily stand-up meetings with the team and the client." at bounding box center [249, 212] width 0 height 9
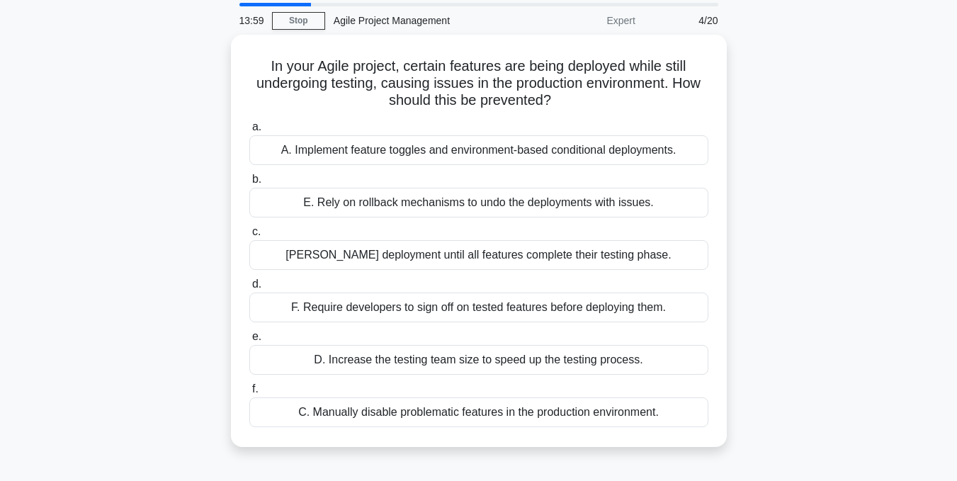
scroll to position [49, 0]
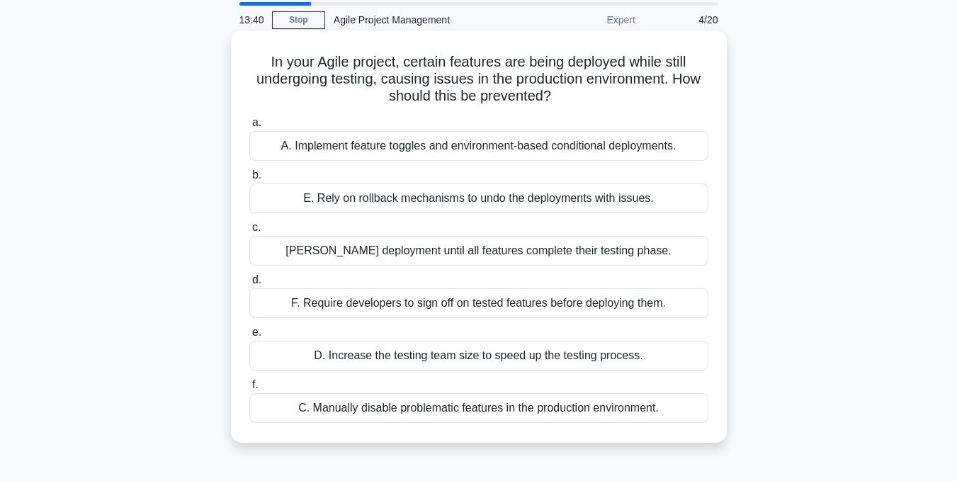
click at [410, 252] on div "B. Delay deployment until all features complete their testing phase." at bounding box center [478, 251] width 459 height 30
click at [249, 232] on input "c. B. Delay deployment until all features complete their testing phase." at bounding box center [249, 227] width 0 height 9
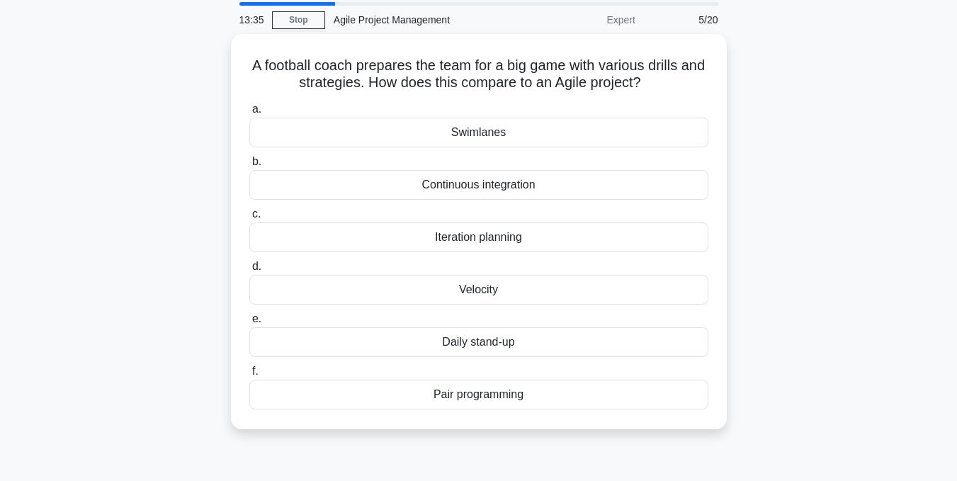
scroll to position [50, 0]
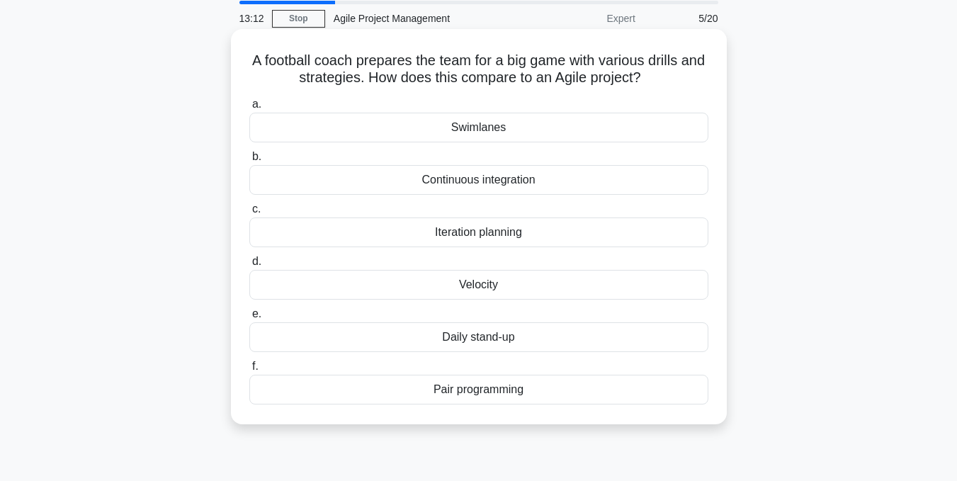
click at [471, 231] on div "Iteration planning" at bounding box center [478, 233] width 459 height 30
click at [249, 214] on input "c. Iteration planning" at bounding box center [249, 209] width 0 height 9
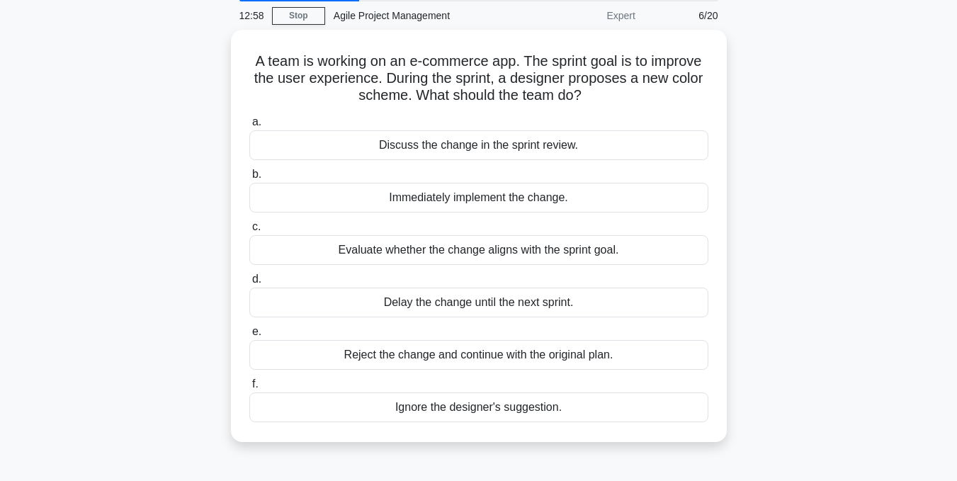
scroll to position [54, 0]
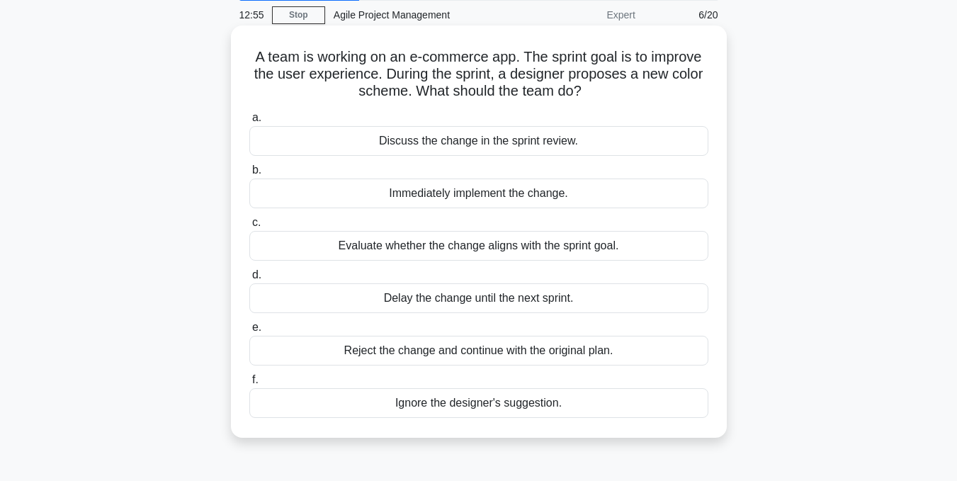
click at [465, 247] on div "Evaluate whether the change aligns with the sprint goal." at bounding box center [478, 246] width 459 height 30
click at [249, 227] on input "c. Evaluate whether the change aligns with the sprint goal." at bounding box center [249, 222] width 0 height 9
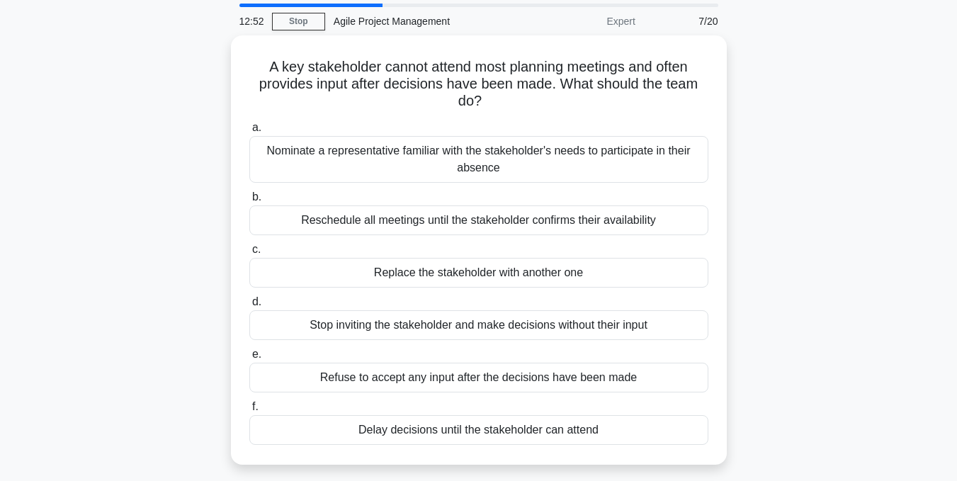
scroll to position [48, 0]
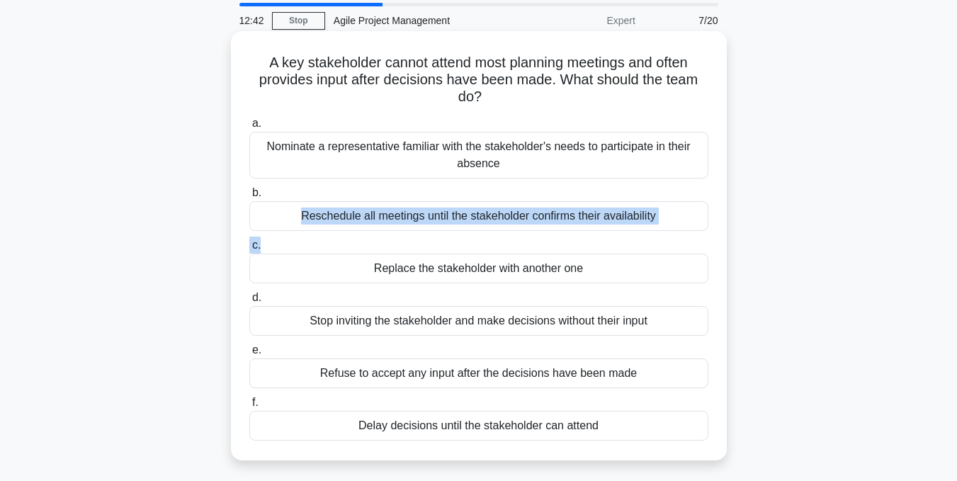
drag, startPoint x: 465, startPoint y: 247, endPoint x: 454, endPoint y: 199, distance: 49.4
click at [454, 199] on div "a. Nominate a representative familiar with the stakeholder's needs to participa…" at bounding box center [479, 278] width 476 height 332
click at [440, 237] on label "c. Replace the stakeholder with another one" at bounding box center [478, 260] width 459 height 47
click at [249, 241] on input "c. Replace the stakeholder with another one" at bounding box center [249, 245] width 0 height 9
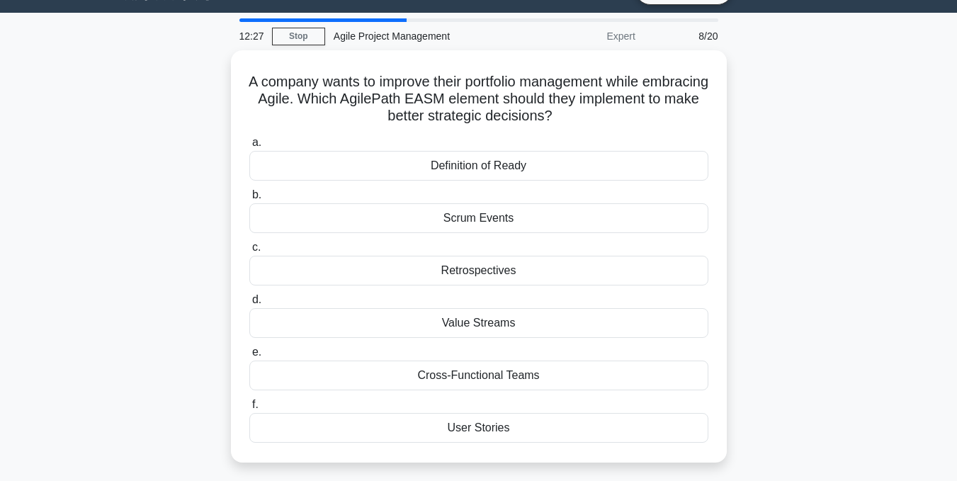
scroll to position [32, 0]
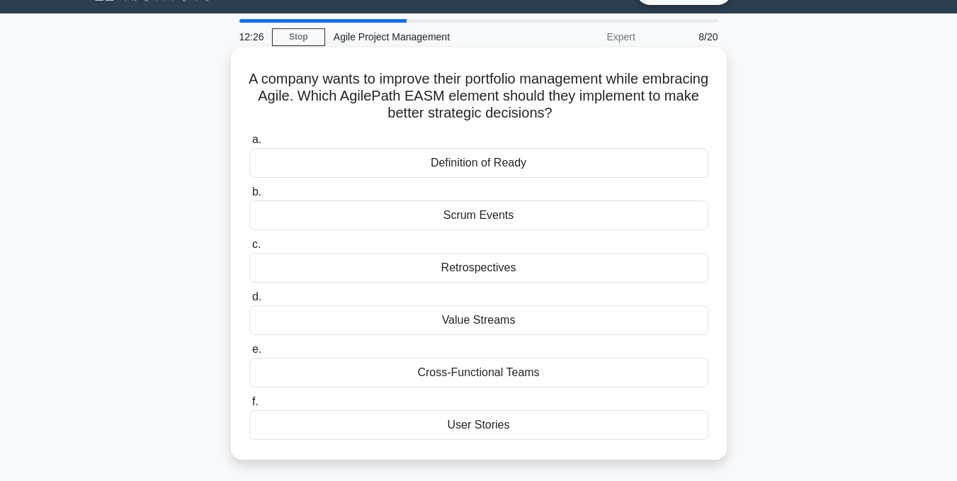
click at [471, 214] on div "Scrum Events" at bounding box center [478, 216] width 459 height 30
click at [249, 197] on input "b. Scrum Events" at bounding box center [249, 192] width 0 height 9
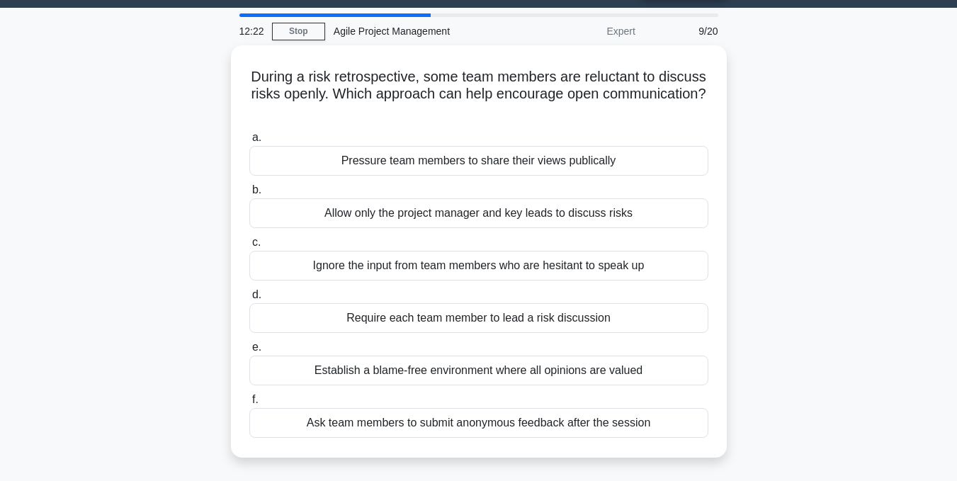
scroll to position [38, 0]
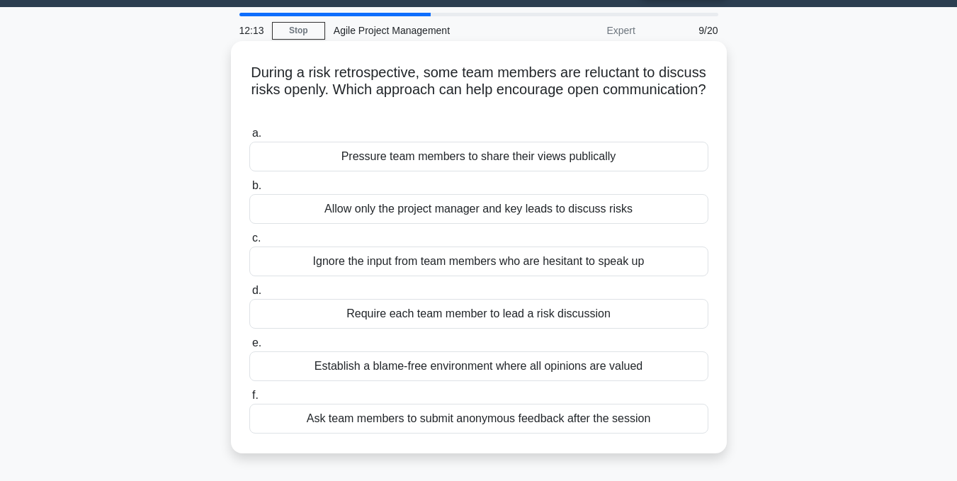
click at [417, 318] on div "Require each team member to lead a risk discussion" at bounding box center [478, 314] width 459 height 30
click at [249, 296] on input "d. Require each team member to lead a risk discussion" at bounding box center [249, 290] width 0 height 9
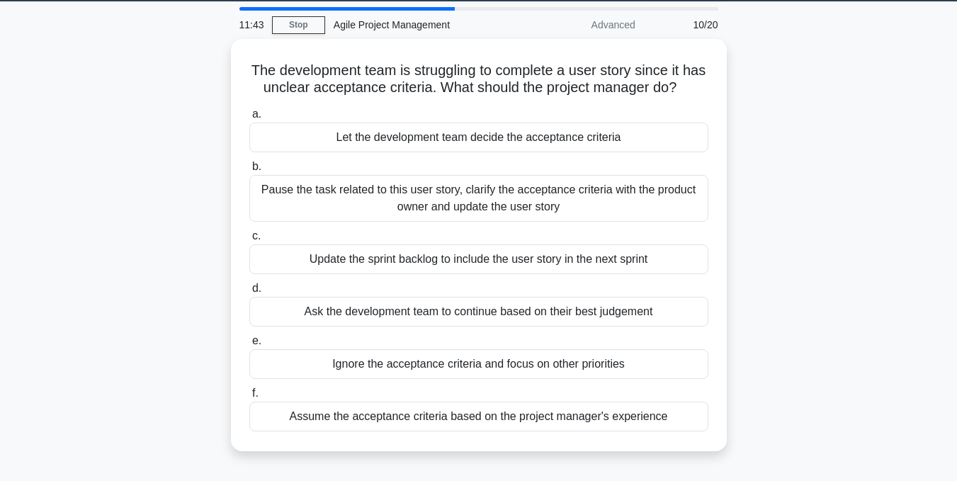
scroll to position [45, 0]
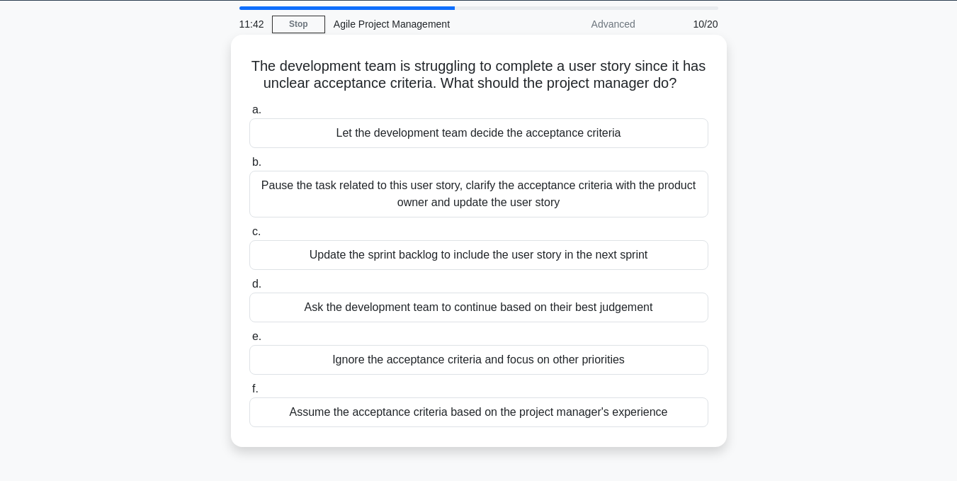
click at [459, 218] on div "Pause the task related to this user story, clarify the acceptance criteria with…" at bounding box center [478, 194] width 459 height 47
click at [249, 167] on input "b. Pause the task related to this user story, clarify the acceptance criteria w…" at bounding box center [249, 162] width 0 height 9
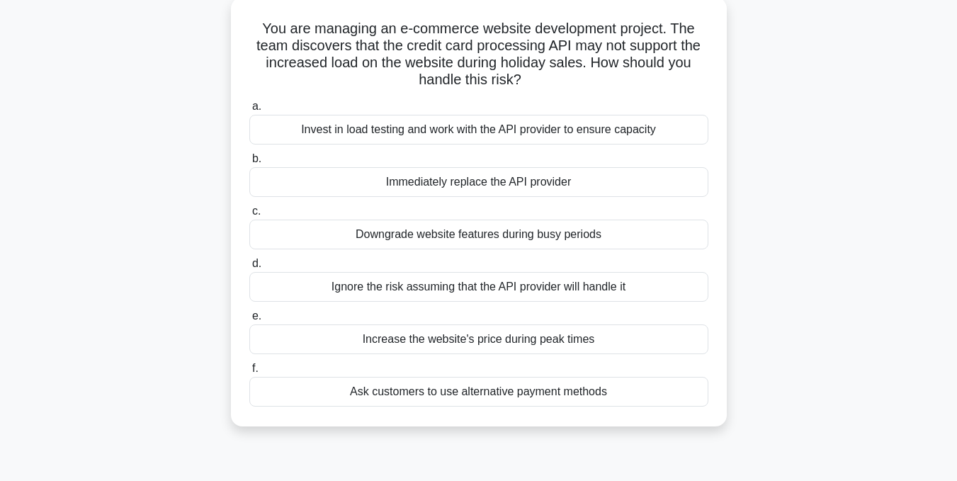
scroll to position [79, 0]
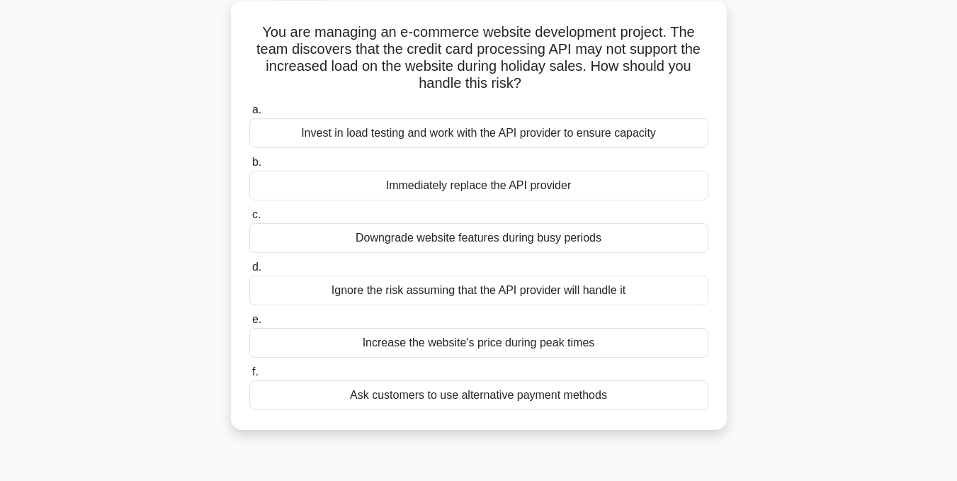
click at [465, 139] on div "Invest in load testing and work with the API provider to ensure capacity" at bounding box center [478, 133] width 459 height 30
click at [249, 115] on input "a. Invest in load testing and work with the API provider to ensure capacity" at bounding box center [249, 110] width 0 height 9
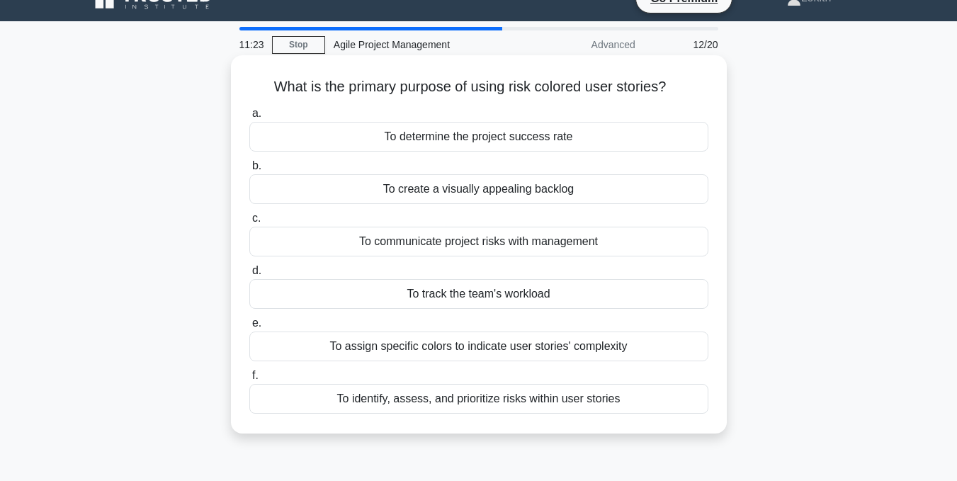
scroll to position [25, 0]
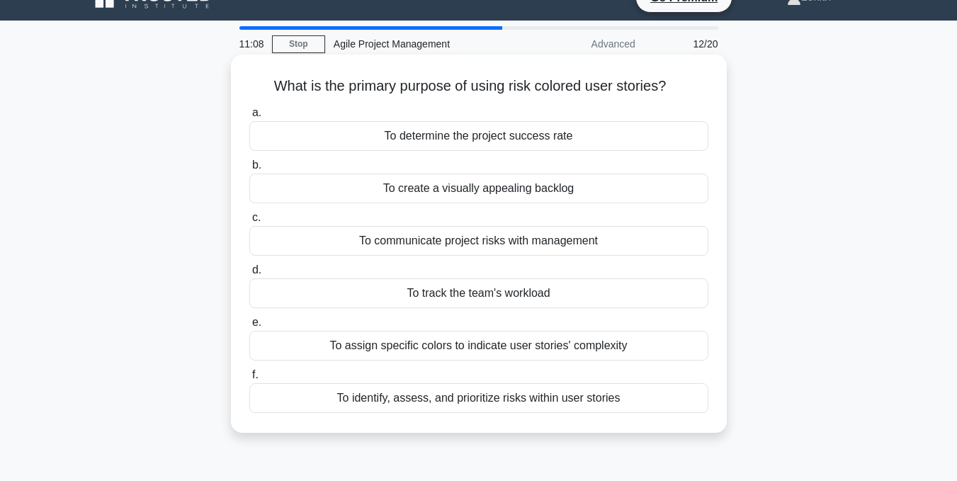
click at [411, 242] on div "To communicate project risks with management" at bounding box center [478, 241] width 459 height 30
click at [249, 223] on input "c. To communicate project risks with management" at bounding box center [249, 217] width 0 height 9
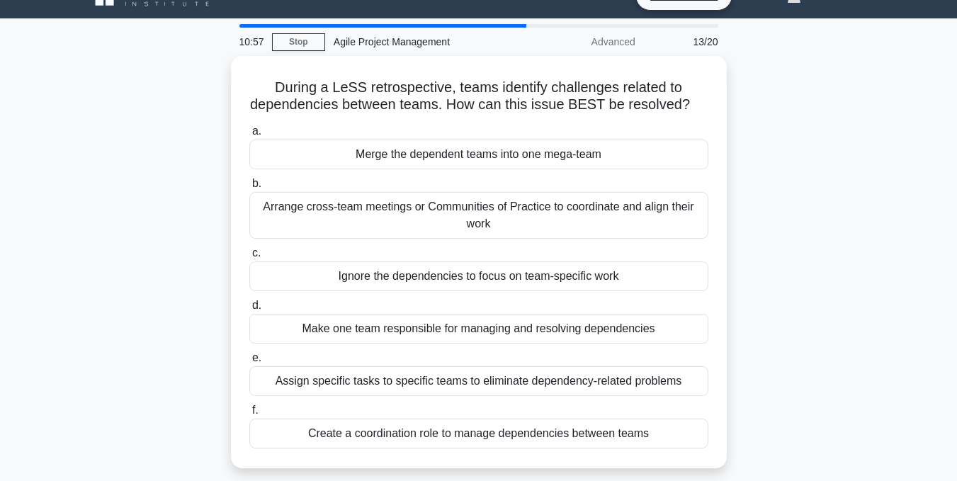
scroll to position [28, 0]
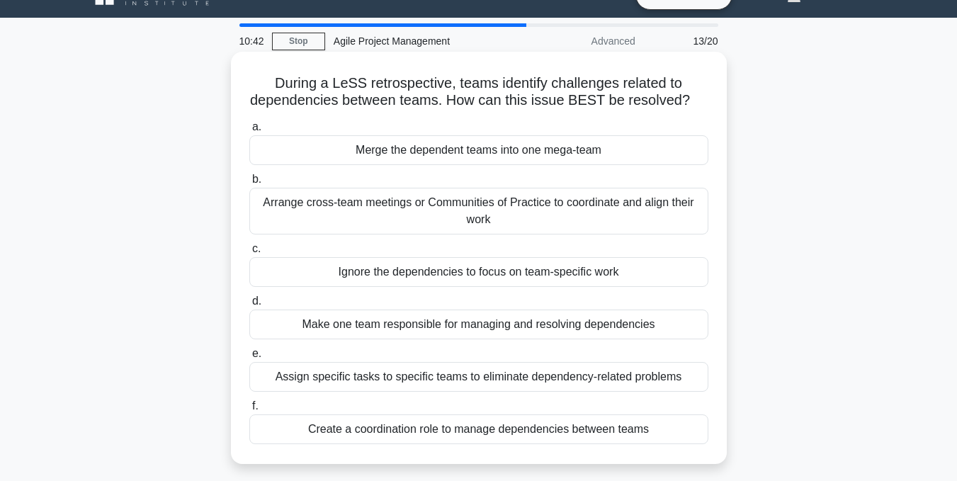
click at [453, 380] on div "Assign specific tasks to specific teams to eliminate dependency-related problems" at bounding box center [478, 377] width 459 height 30
click at [249, 359] on input "e. Assign specific tasks to specific teams to eliminate dependency-related prob…" at bounding box center [249, 353] width 0 height 9
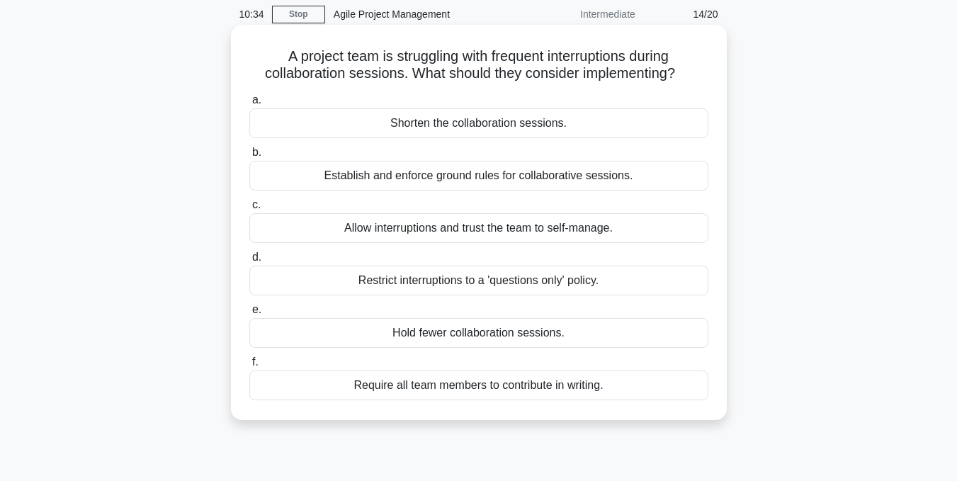
scroll to position [55, 0]
click at [433, 130] on div "Shorten the collaboration sessions." at bounding box center [478, 123] width 459 height 30
click at [249, 104] on input "a. Shorten the collaboration sessions." at bounding box center [249, 99] width 0 height 9
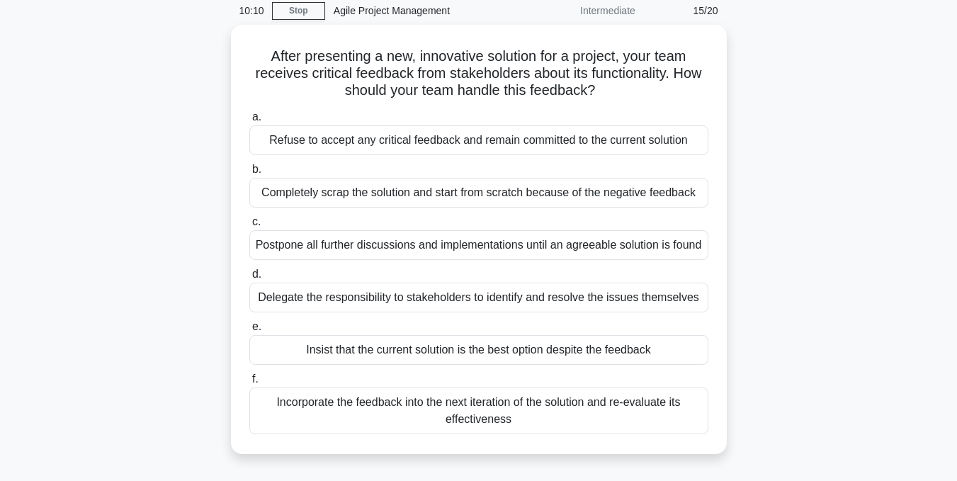
scroll to position [61, 0]
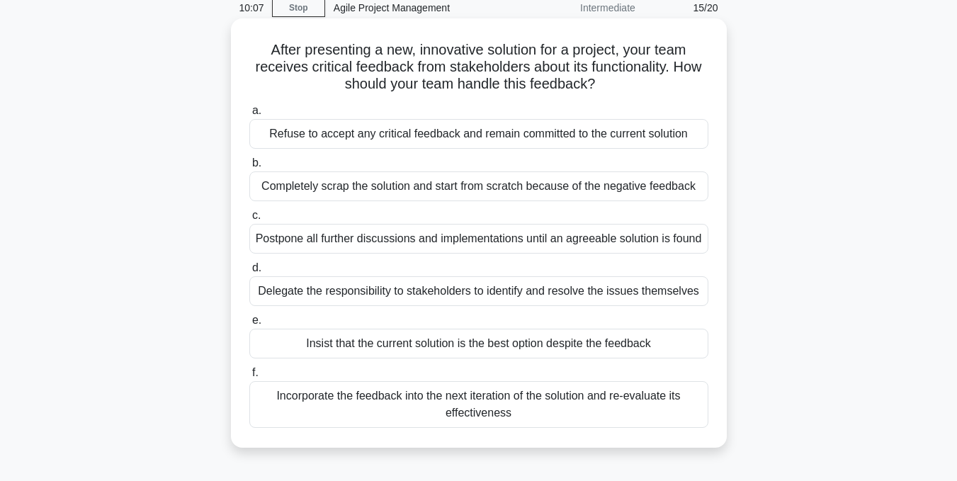
click at [486, 428] on div "Incorporate the feedback into the next iteration of the solution and re-evaluat…" at bounding box center [478, 404] width 459 height 47
click at [249, 378] on input "f. Incorporate the feedback into the next iteration of the solution and re-eval…" at bounding box center [249, 373] width 0 height 9
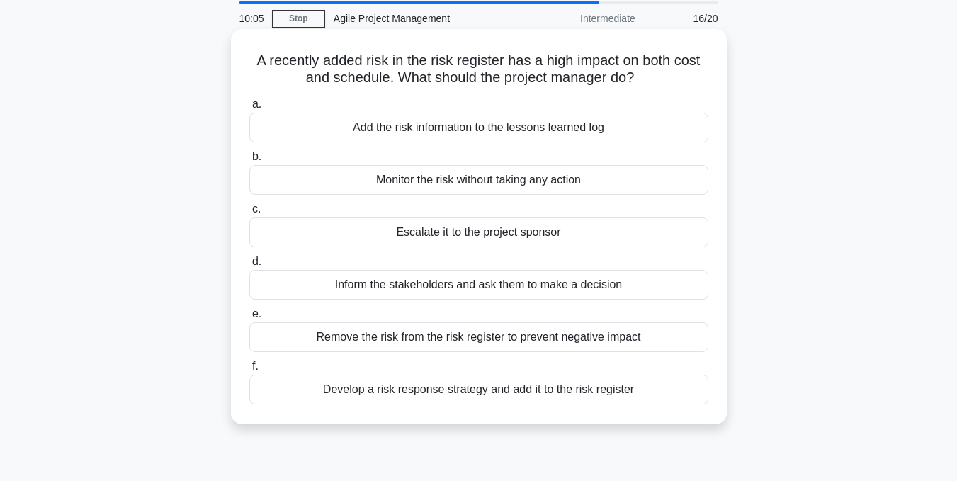
scroll to position [51, 0]
click at [470, 284] on div "Inform the stakeholders and ask them to make a decision" at bounding box center [478, 284] width 459 height 30
click at [249, 266] on input "d. Inform the stakeholders and ask them to make a decision" at bounding box center [249, 261] width 0 height 9
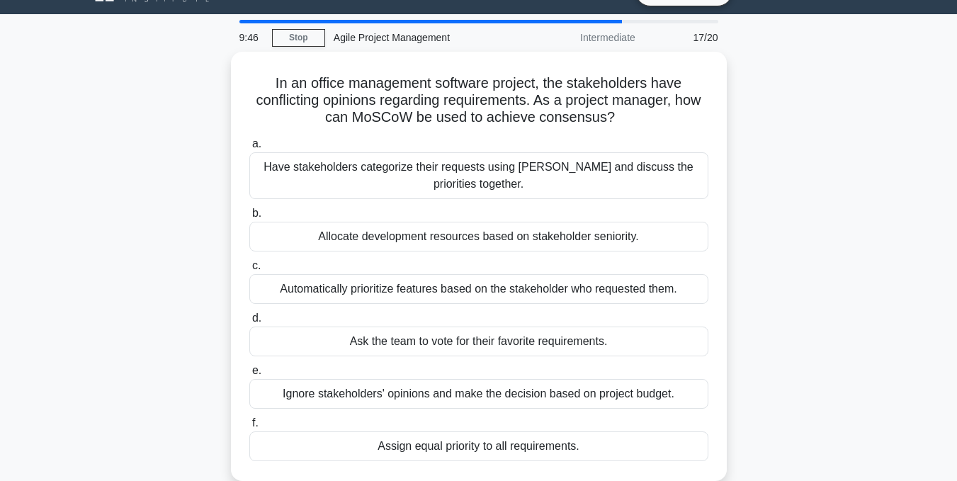
scroll to position [32, 0]
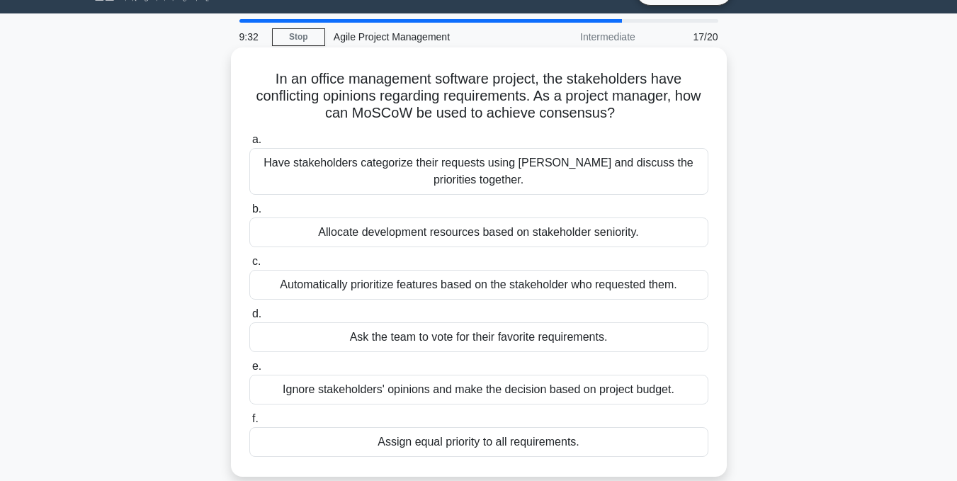
click at [483, 184] on div "Have stakeholders categorize their requests using MoSCoW and discuss the priori…" at bounding box center [478, 171] width 459 height 47
click at [249, 145] on input "a. Have stakeholders categorize their requests using MoSCoW and discuss the pri…" at bounding box center [249, 139] width 0 height 9
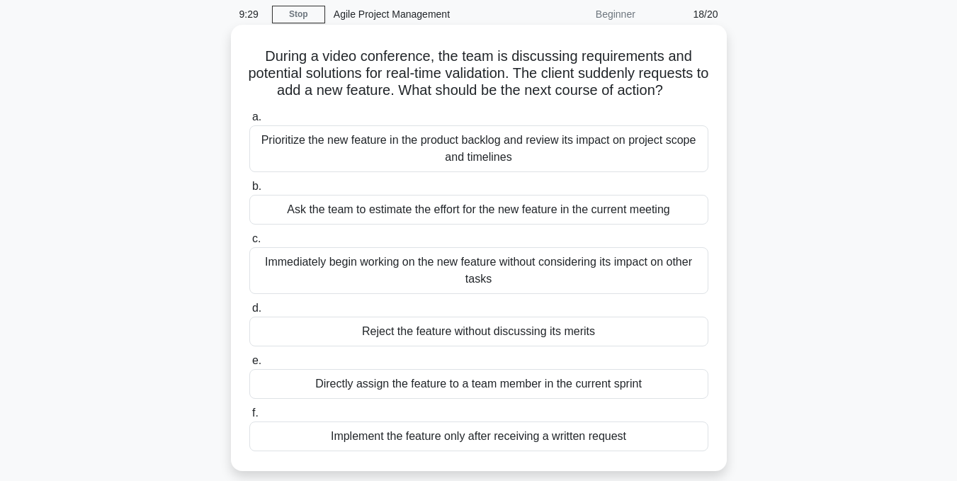
scroll to position [55, 0]
click at [481, 156] on div "Prioritize the new feature in the product backlog and review its impact on proj…" at bounding box center [478, 148] width 459 height 47
click at [249, 121] on input "a. Prioritize the new feature in the product backlog and review its impact on p…" at bounding box center [249, 116] width 0 height 9
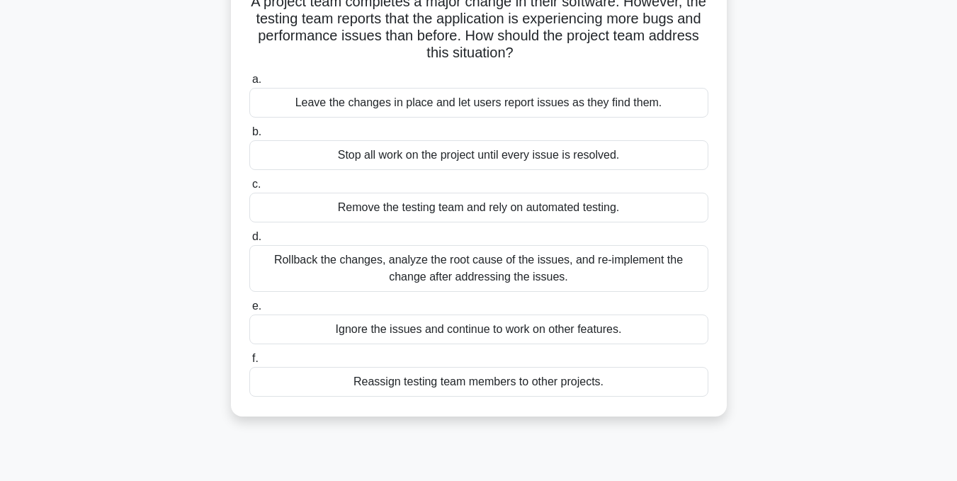
scroll to position [110, 0]
click at [484, 278] on div "Rollback the changes, analyze the root cause of the issues, and re-implement th…" at bounding box center [478, 268] width 459 height 47
click at [249, 241] on input "d. Rollback the changes, analyze the root cause of the issues, and re-implement…" at bounding box center [249, 236] width 0 height 9
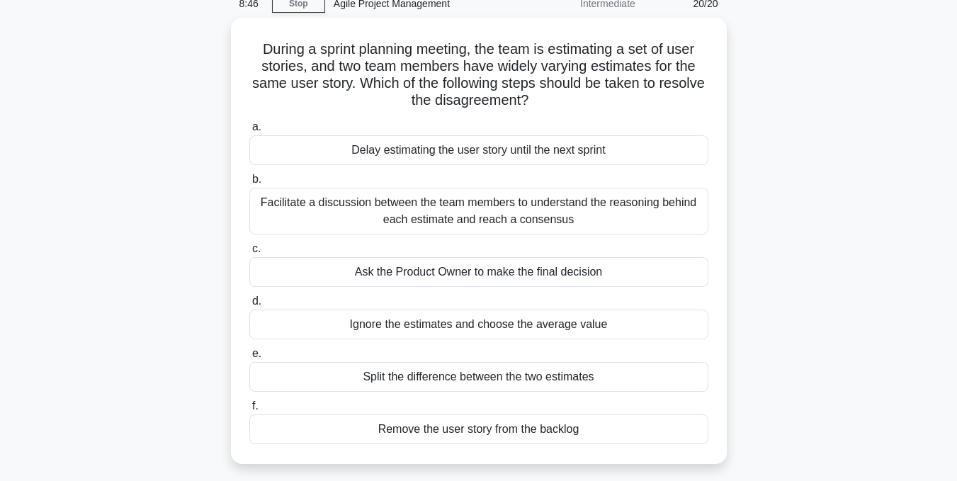
scroll to position [66, 0]
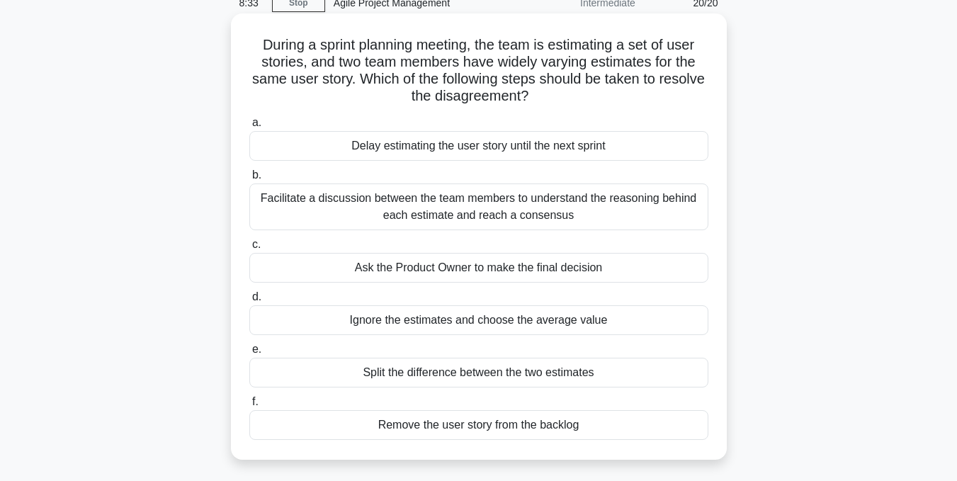
click at [481, 216] on div "Facilitate a discussion between the team members to understand the reasoning be…" at bounding box center [478, 207] width 459 height 47
click at [249, 180] on input "b. Facilitate a discussion between the team members to understand the reasoning…" at bounding box center [249, 175] width 0 height 9
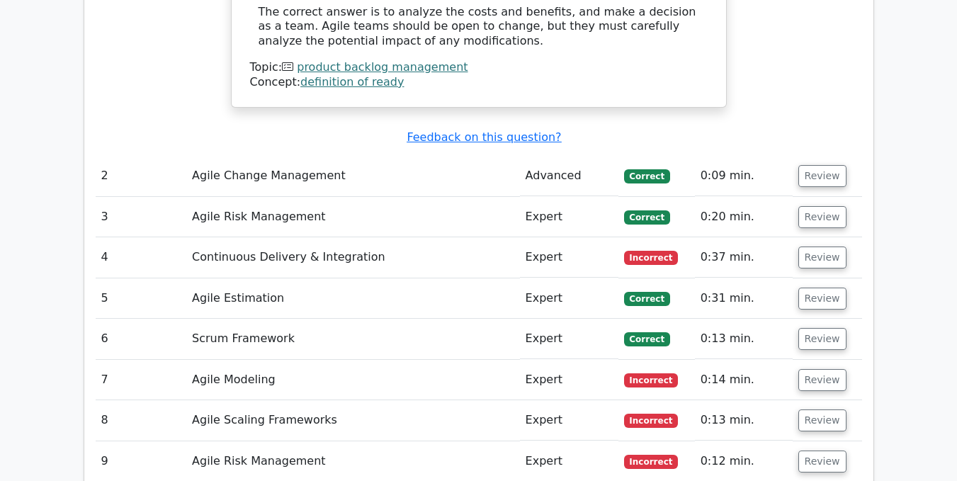
scroll to position [1892, 0]
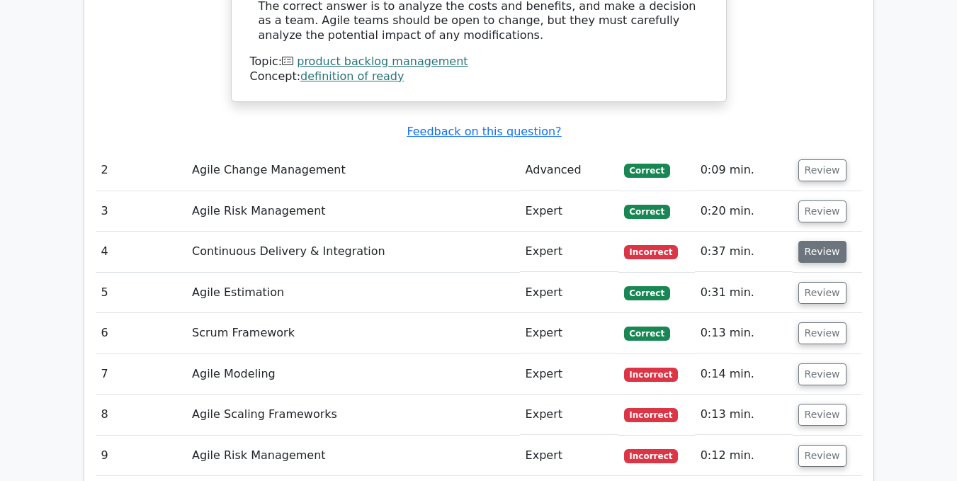
click at [820, 241] on button "Review" at bounding box center [823, 252] width 48 height 22
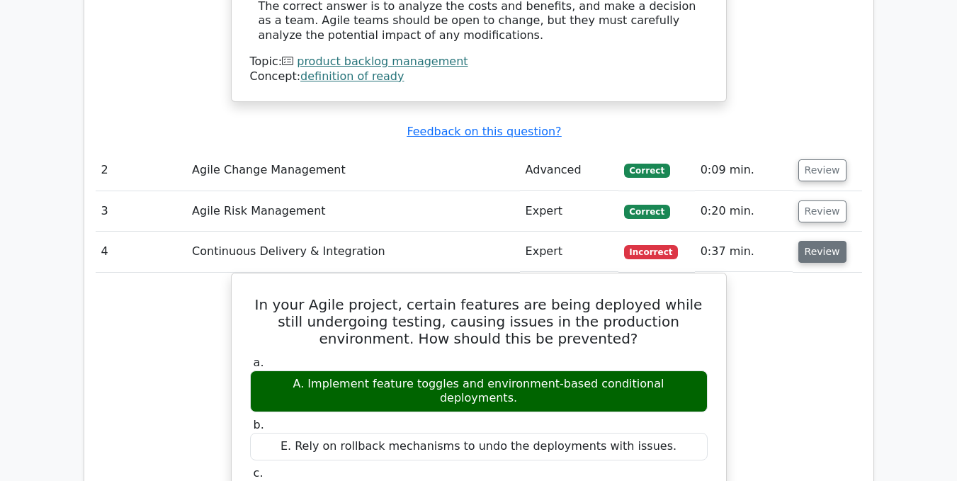
click at [820, 241] on button "Review" at bounding box center [823, 252] width 48 height 22
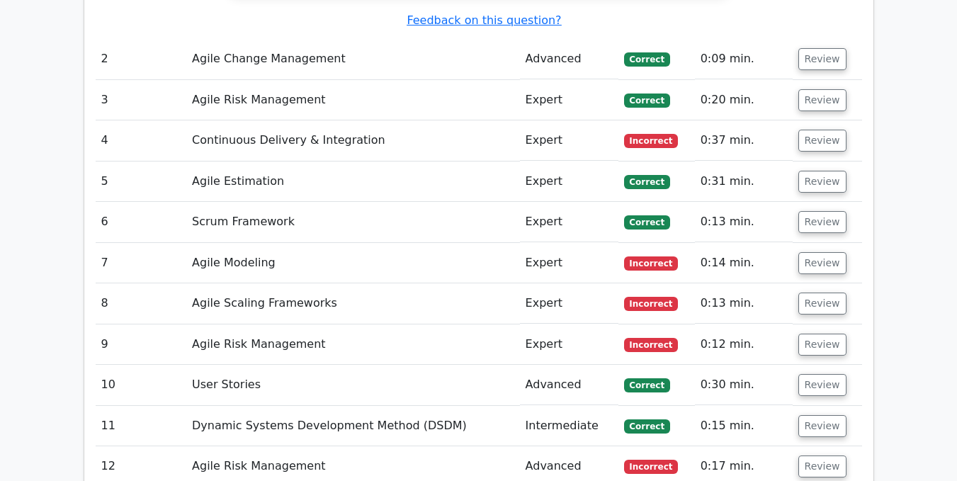
scroll to position [2004, 0]
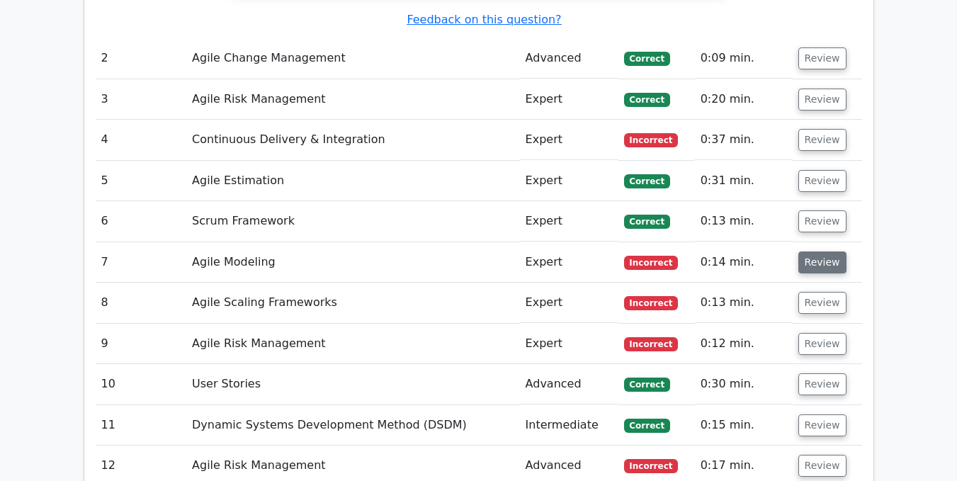
click at [815, 252] on button "Review" at bounding box center [823, 263] width 48 height 22
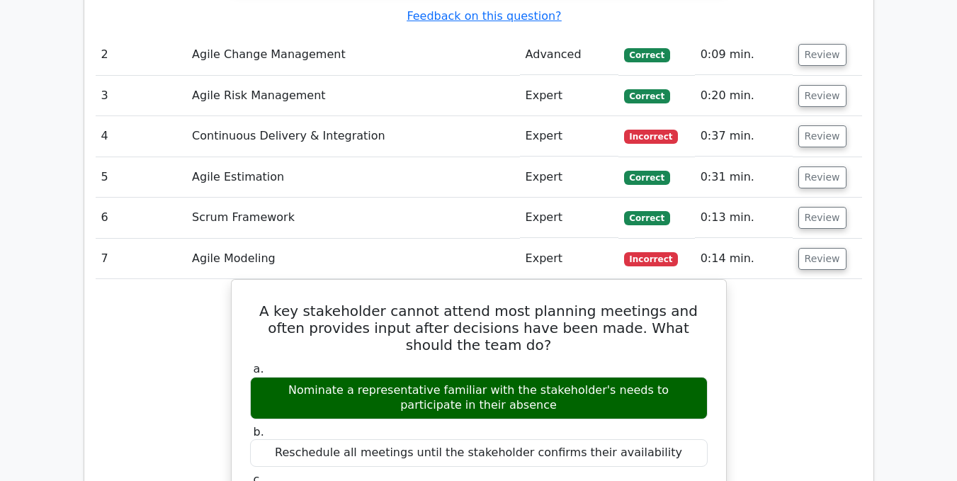
scroll to position [2009, 0]
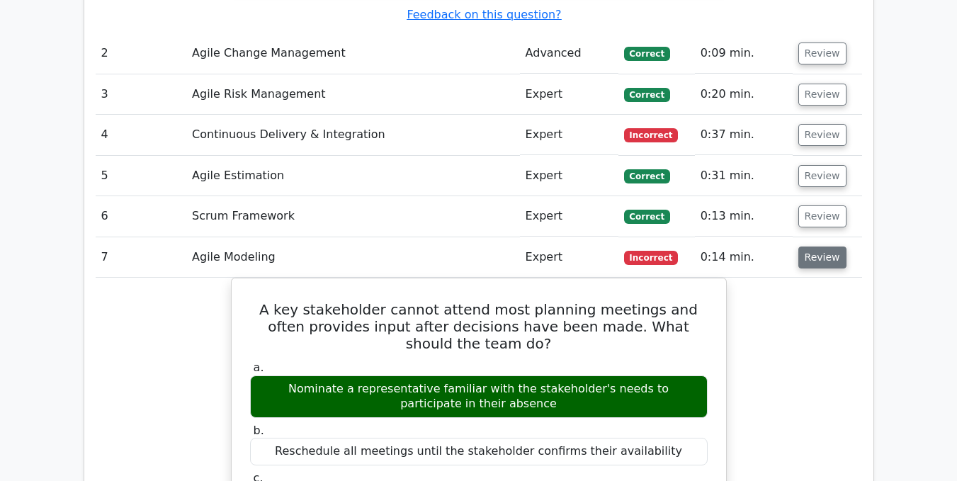
click at [814, 247] on button "Review" at bounding box center [823, 258] width 48 height 22
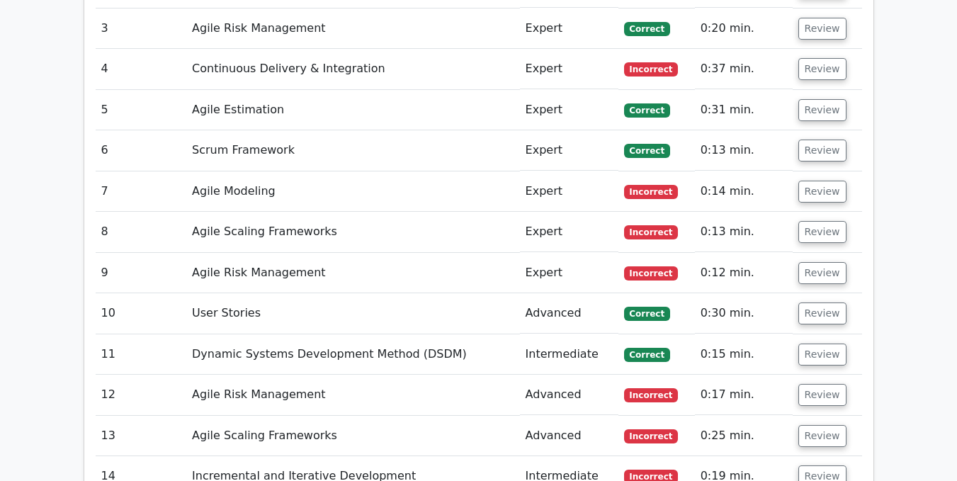
scroll to position [2075, 0]
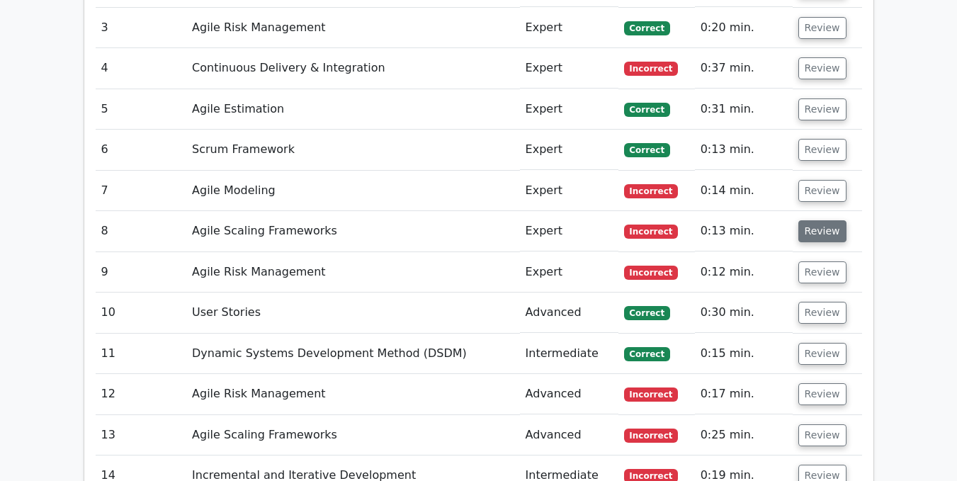
click at [819, 220] on button "Review" at bounding box center [823, 231] width 48 height 22
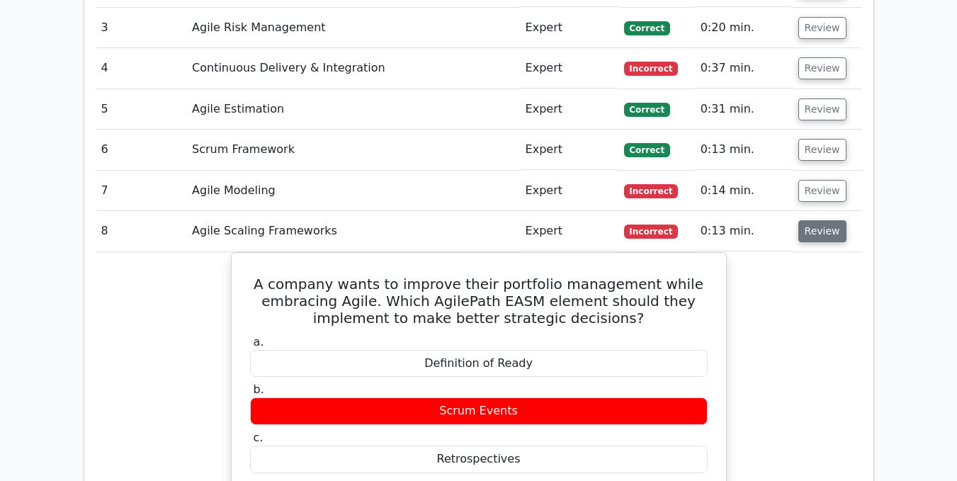
click at [819, 220] on button "Review" at bounding box center [823, 231] width 48 height 22
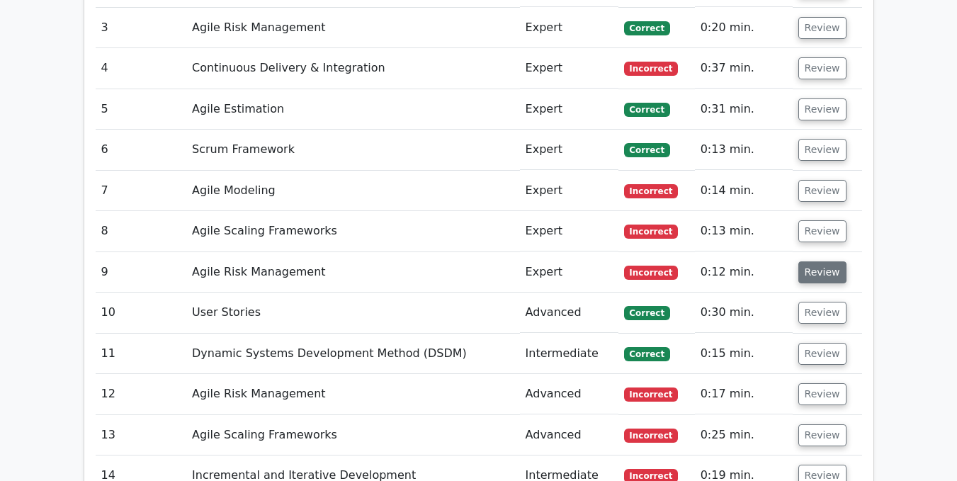
click at [816, 262] on button "Review" at bounding box center [823, 273] width 48 height 22
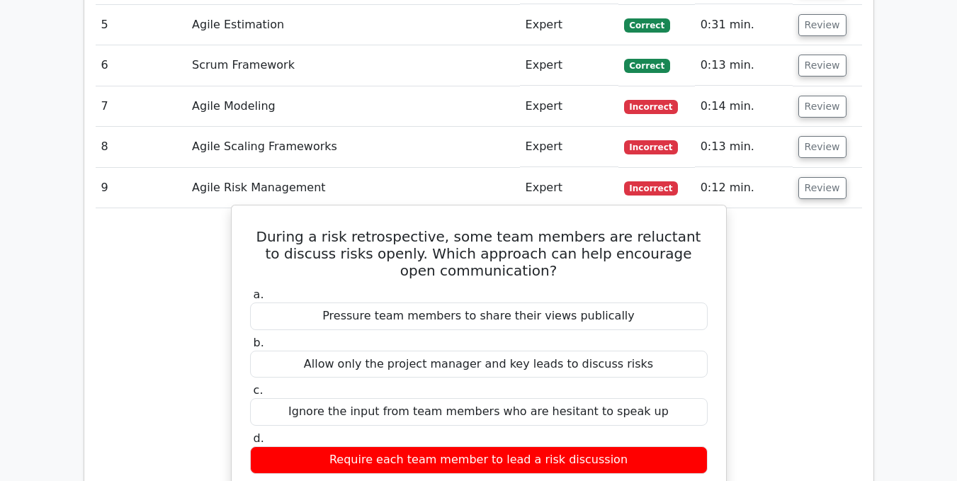
scroll to position [2160, 0]
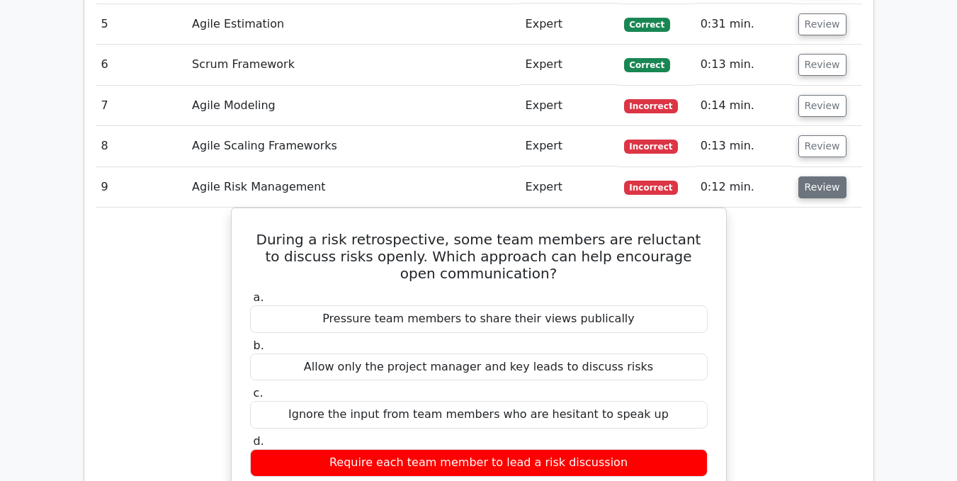
click at [823, 176] on button "Review" at bounding box center [823, 187] width 48 height 22
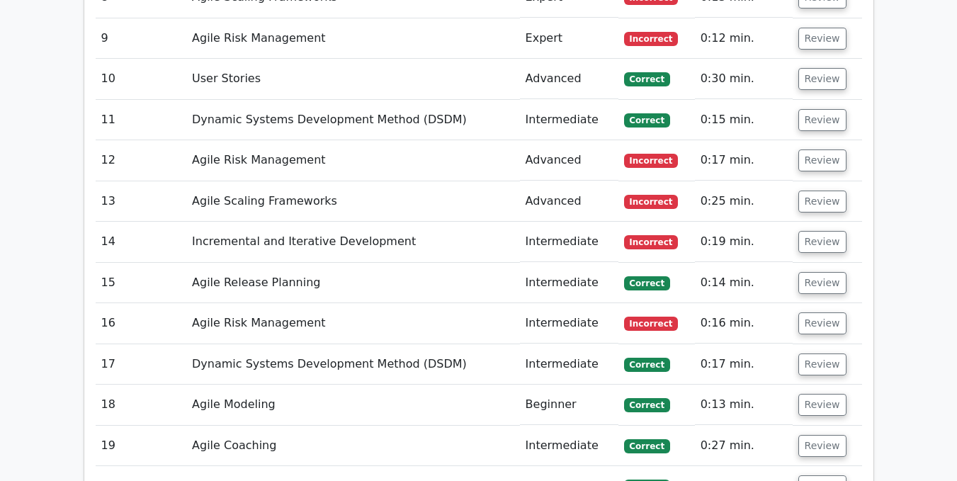
scroll to position [2312, 0]
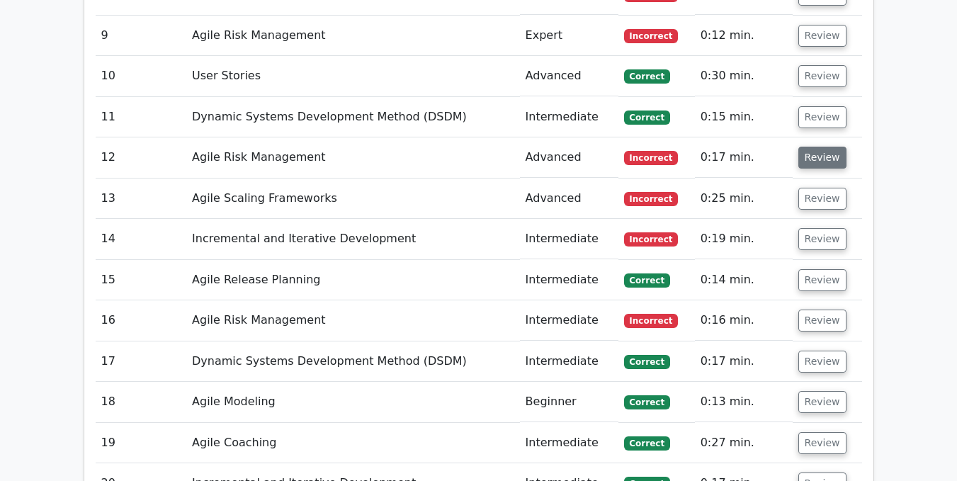
click at [814, 147] on button "Review" at bounding box center [823, 158] width 48 height 22
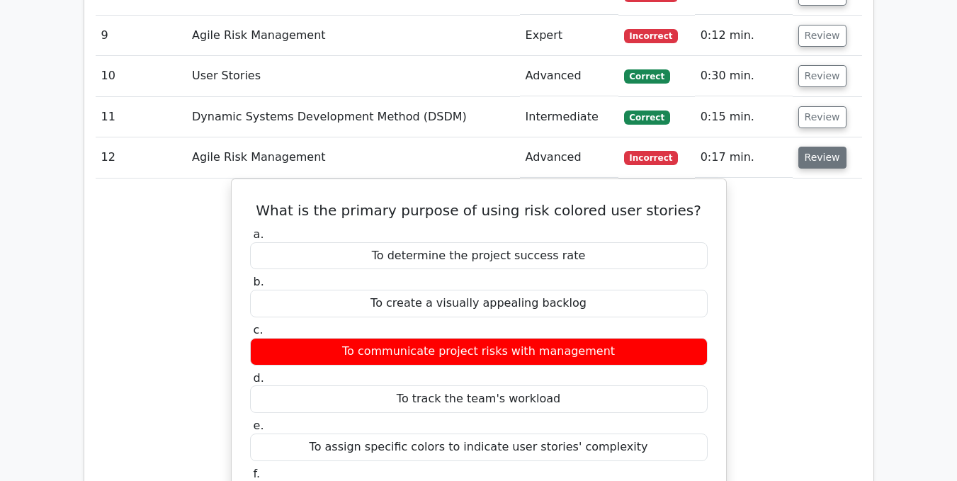
click at [814, 147] on button "Review" at bounding box center [823, 158] width 48 height 22
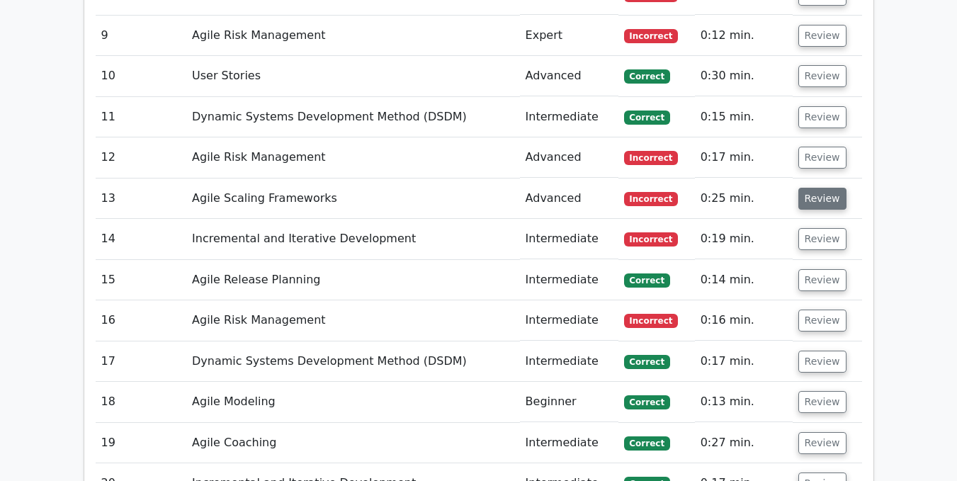
click at [821, 188] on button "Review" at bounding box center [823, 199] width 48 height 22
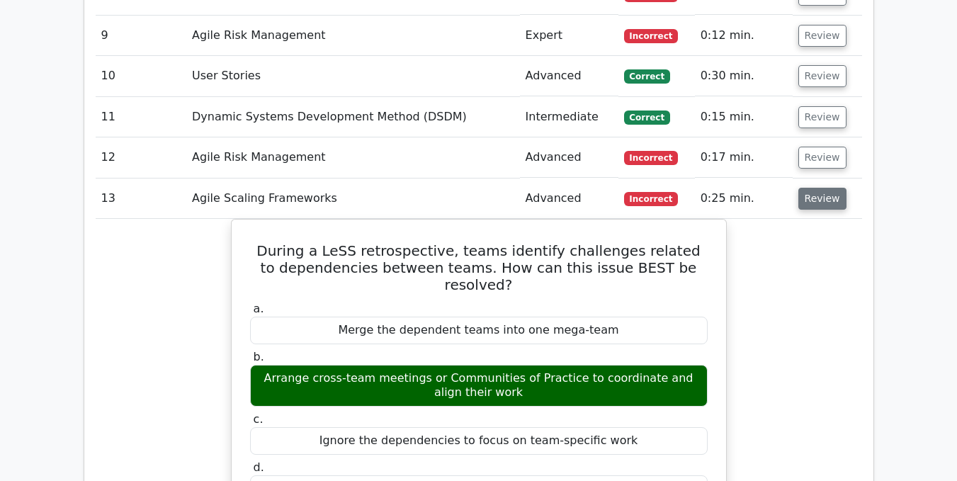
click at [821, 188] on button "Review" at bounding box center [823, 199] width 48 height 22
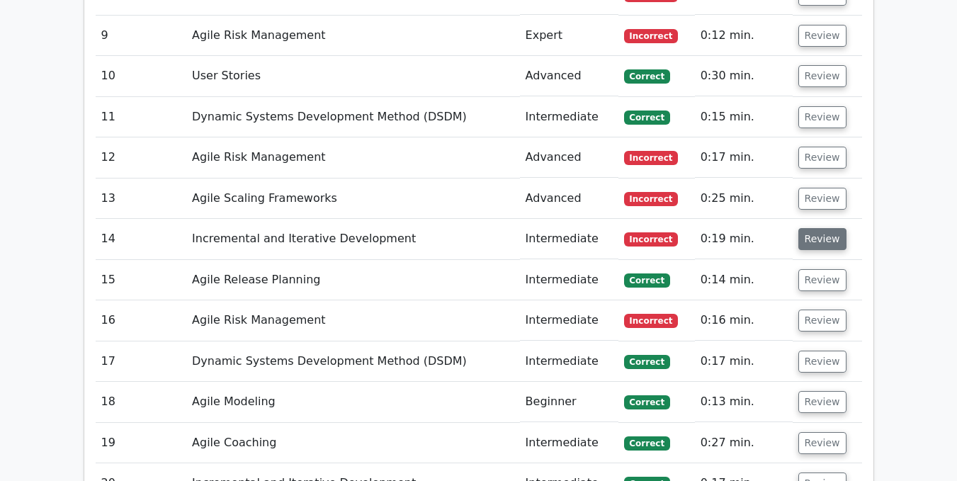
click at [819, 228] on button "Review" at bounding box center [823, 239] width 48 height 22
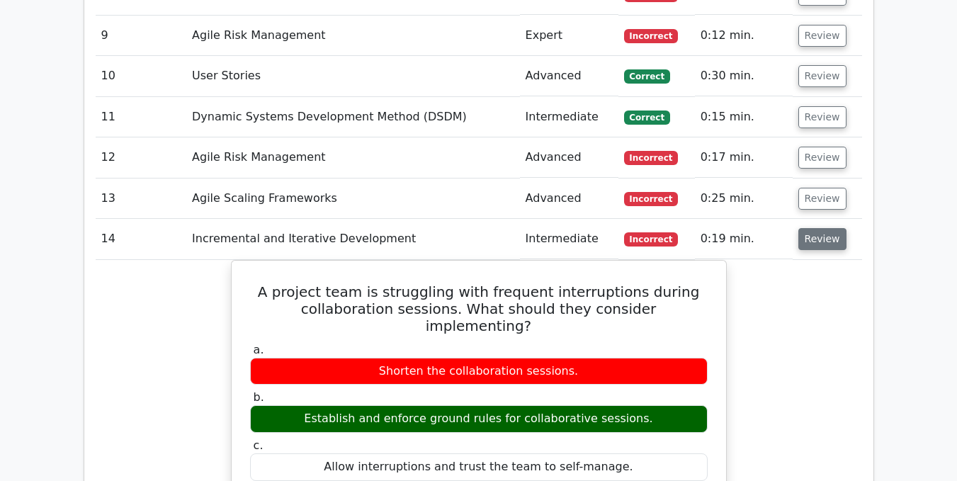
click at [819, 228] on button "Review" at bounding box center [823, 239] width 48 height 22
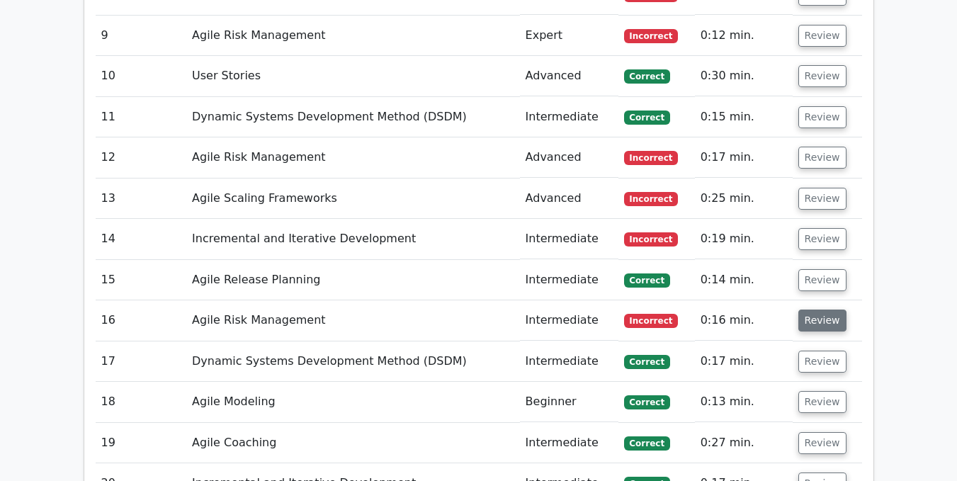
click at [816, 310] on button "Review" at bounding box center [823, 321] width 48 height 22
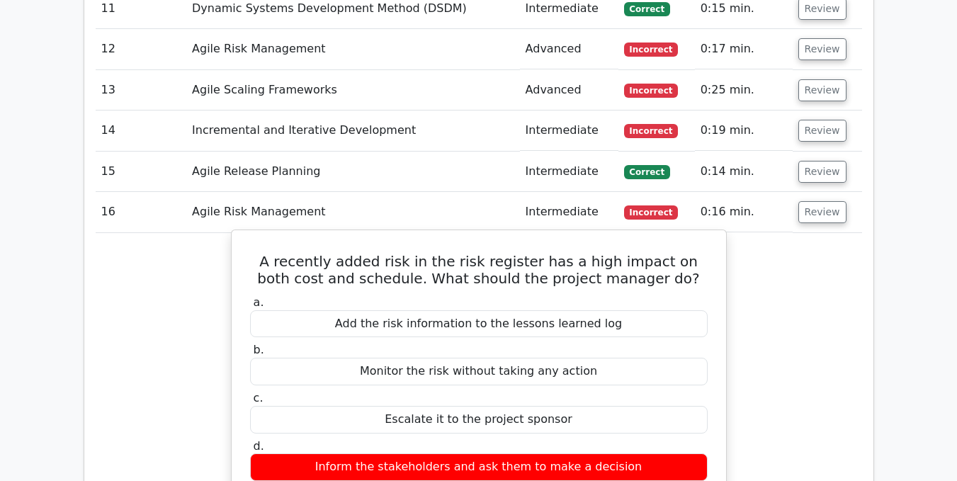
scroll to position [2416, 0]
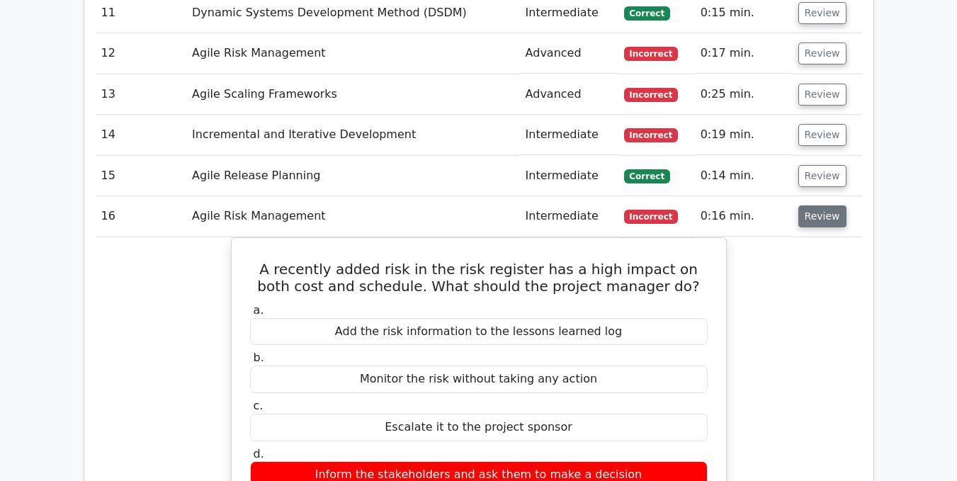
click at [814, 206] on button "Review" at bounding box center [823, 217] width 48 height 22
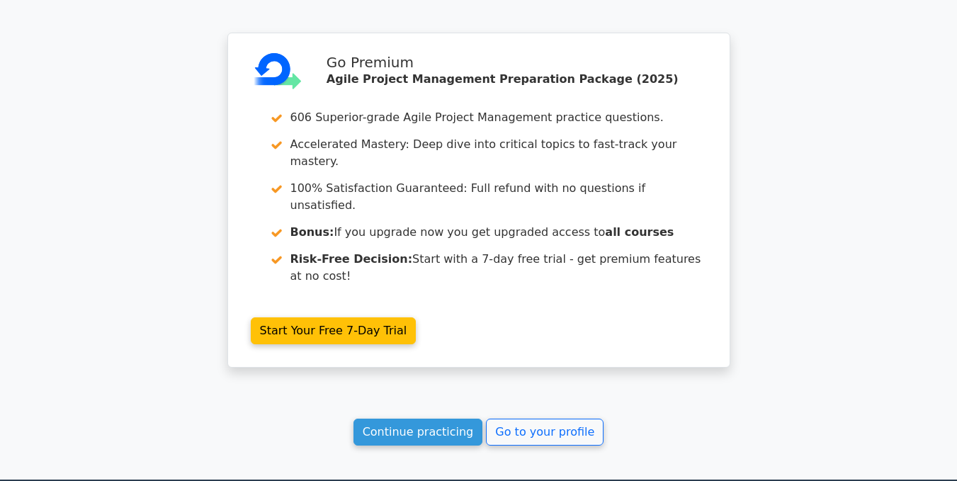
scroll to position [2867, 0]
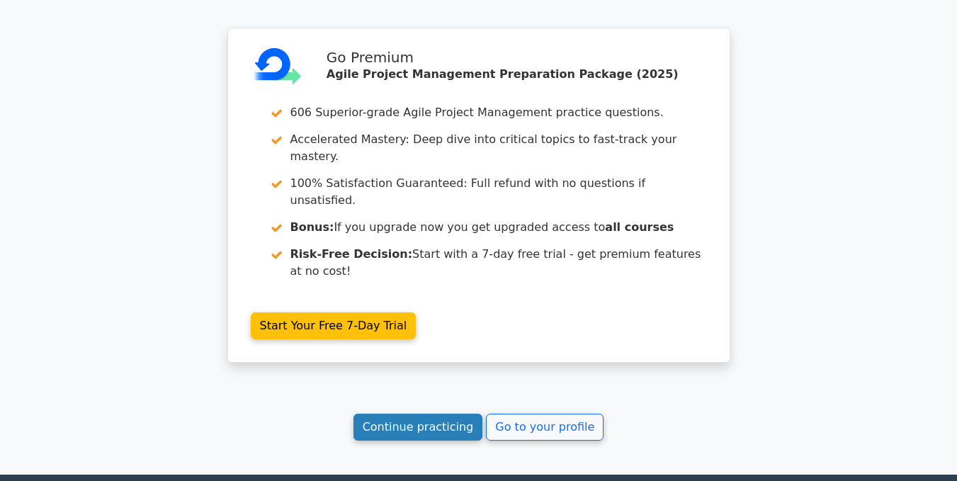
click at [418, 414] on link "Continue practicing" at bounding box center [419, 427] width 130 height 27
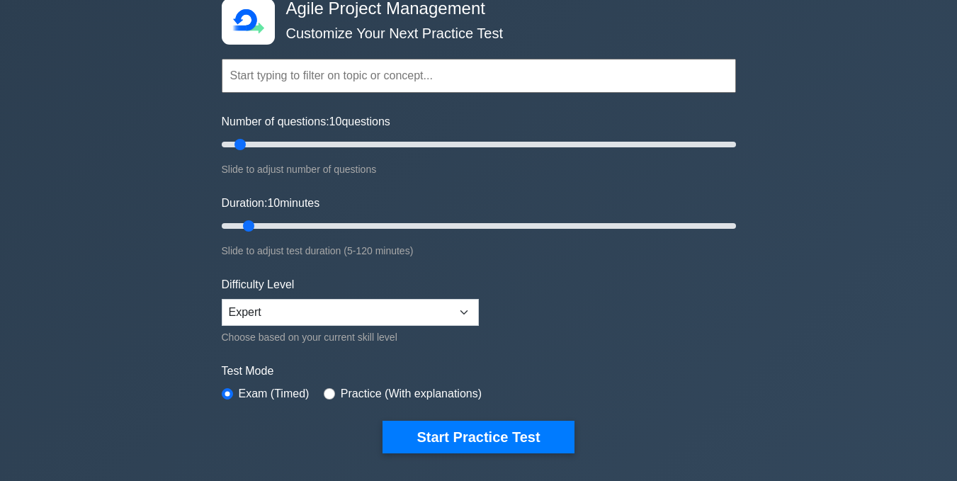
scroll to position [79, 0]
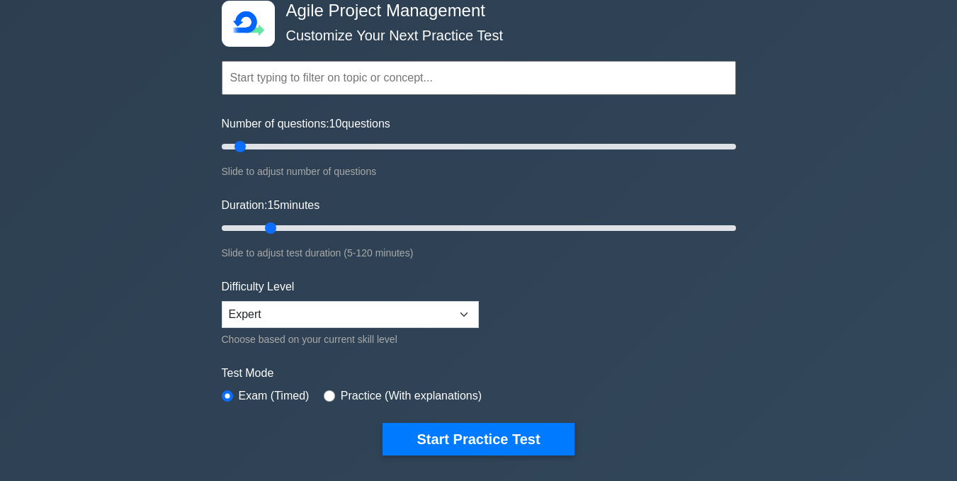
drag, startPoint x: 247, startPoint y: 225, endPoint x: 269, endPoint y: 227, distance: 22.2
type input "15"
click at [269, 227] on input "Duration: 15 minutes" at bounding box center [479, 228] width 515 height 17
drag, startPoint x: 237, startPoint y: 147, endPoint x: 266, endPoint y: 149, distance: 29.1
type input "20"
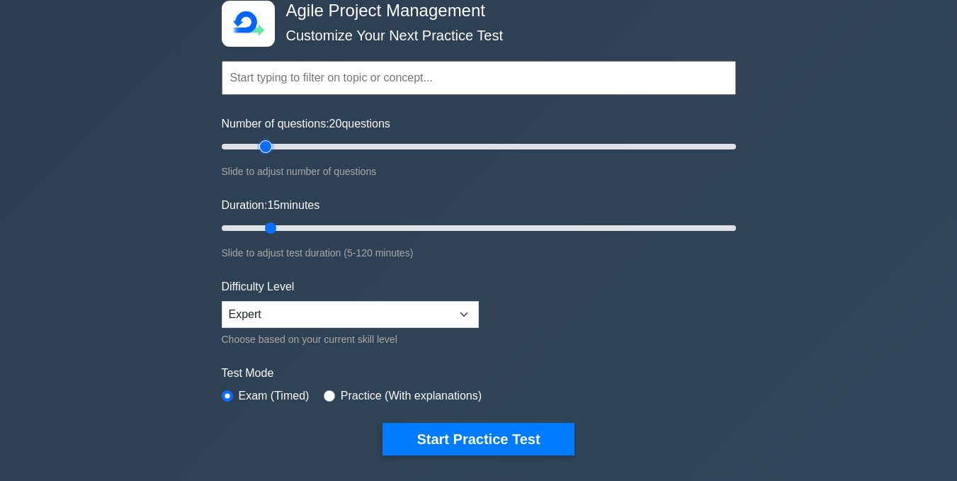
click at [266, 149] on input "Number of questions: 20 questions" at bounding box center [479, 146] width 515 height 17
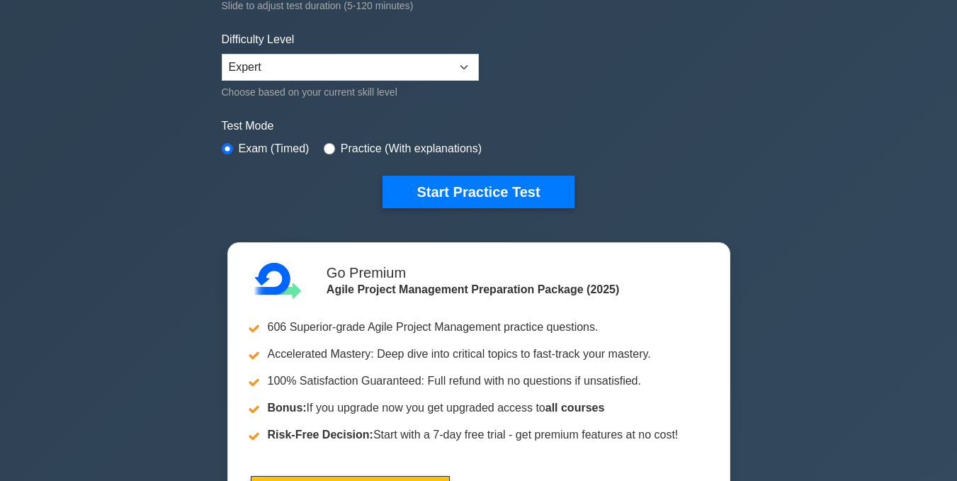
scroll to position [327, 0]
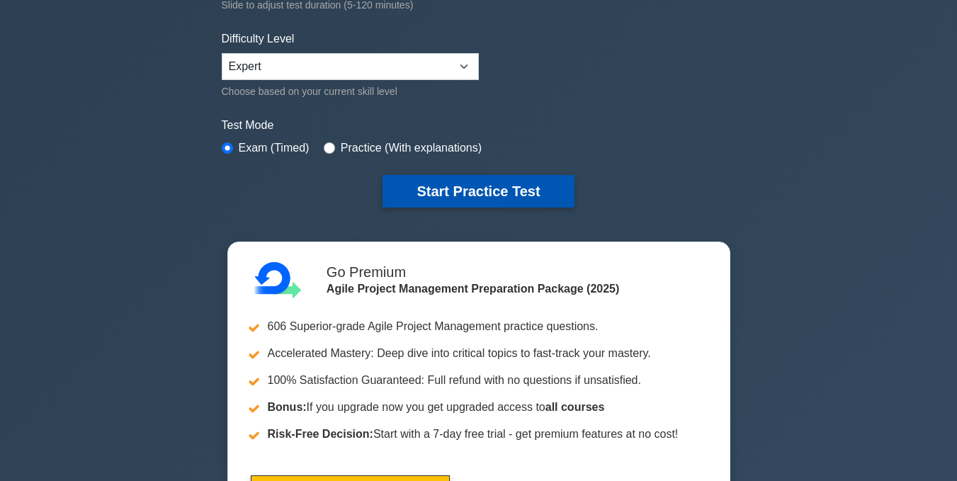
click at [461, 195] on button "Start Practice Test" at bounding box center [478, 191] width 191 height 33
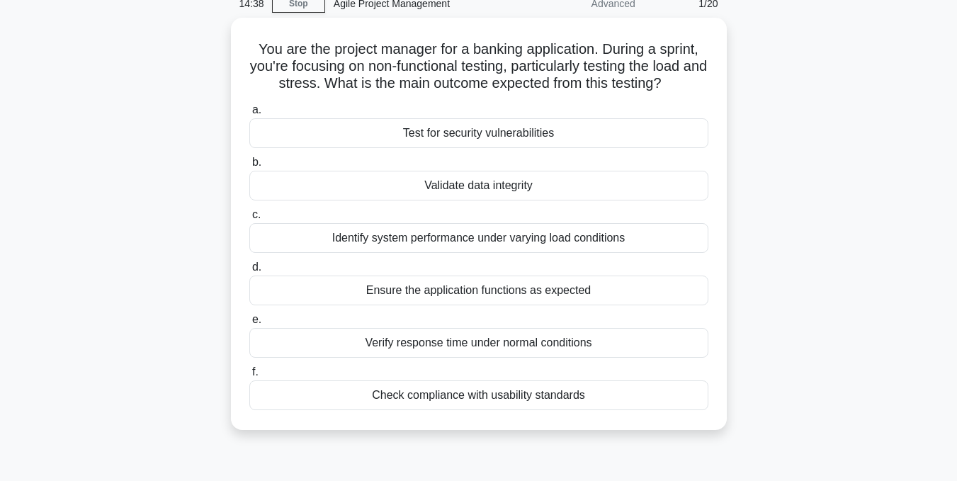
scroll to position [66, 0]
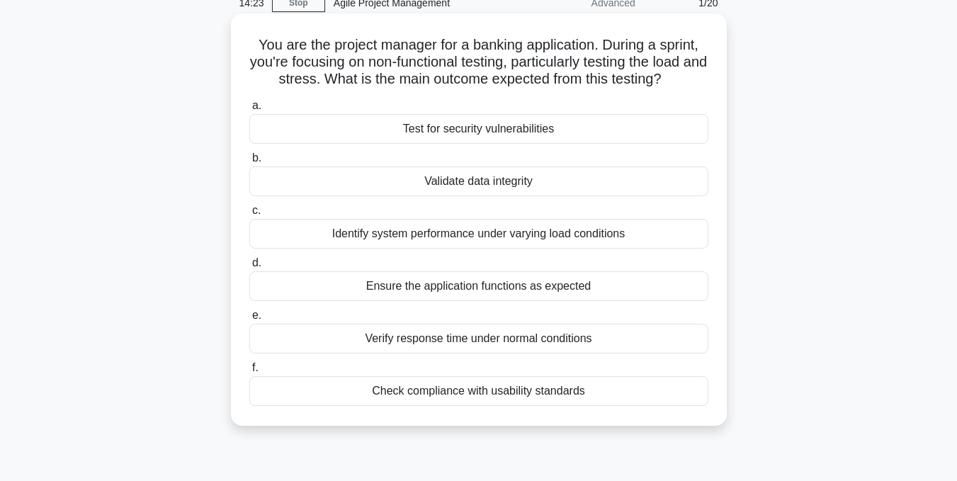
click at [445, 337] on div "Verify response time under normal conditions" at bounding box center [478, 339] width 459 height 30
click at [249, 320] on input "e. Verify response time under normal conditions" at bounding box center [249, 315] width 0 height 9
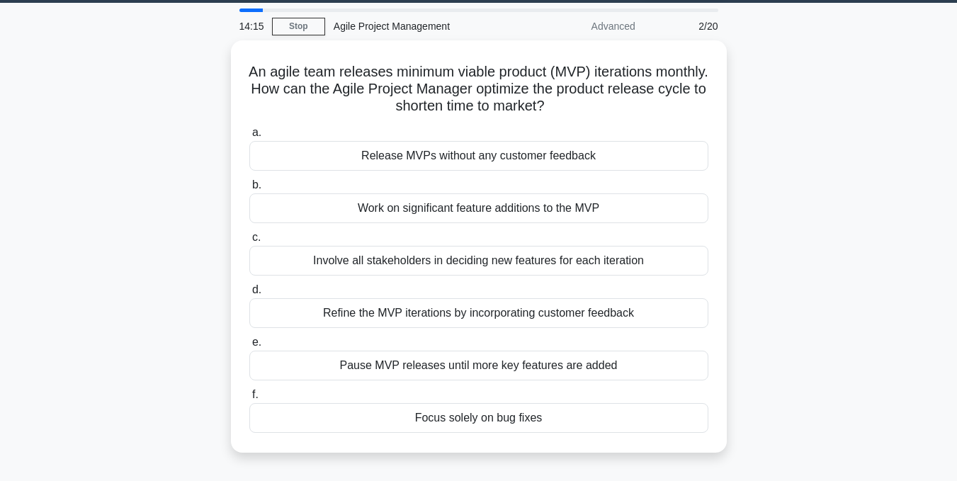
scroll to position [43, 0]
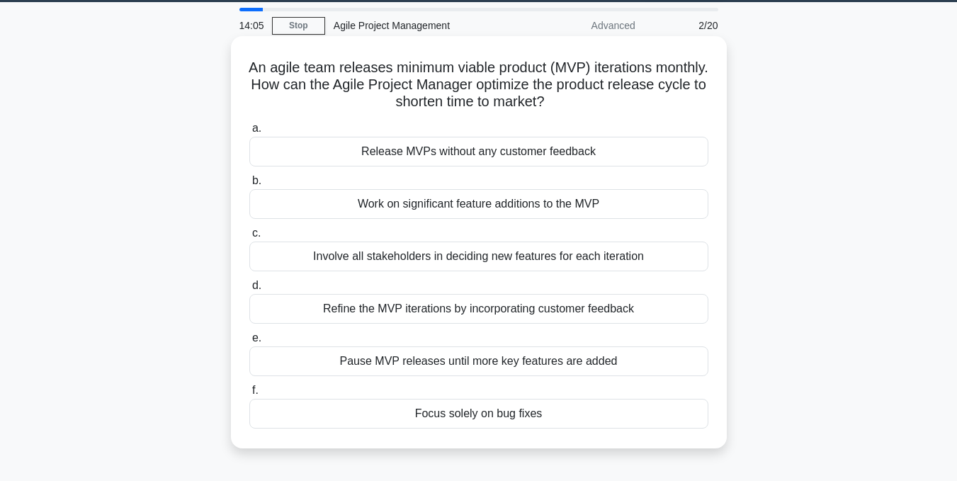
click at [447, 308] on div "Refine the MVP iterations by incorporating customer feedback" at bounding box center [478, 309] width 459 height 30
click at [249, 291] on input "d. Refine the MVP iterations by incorporating customer feedback" at bounding box center [249, 285] width 0 height 9
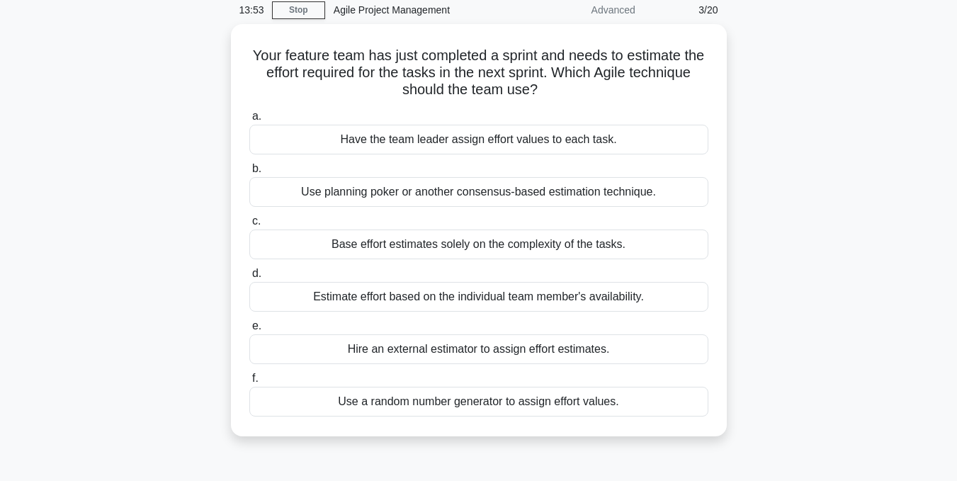
scroll to position [60, 0]
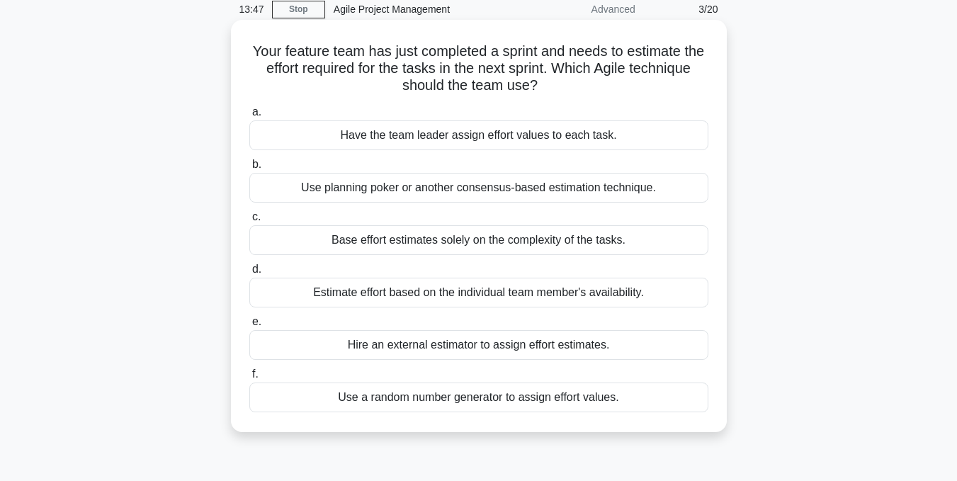
click at [456, 297] on div "Estimate effort based on the individual team member's availability." at bounding box center [478, 293] width 459 height 30
click at [249, 274] on input "d. Estimate effort based on the individual team member's availability." at bounding box center [249, 269] width 0 height 9
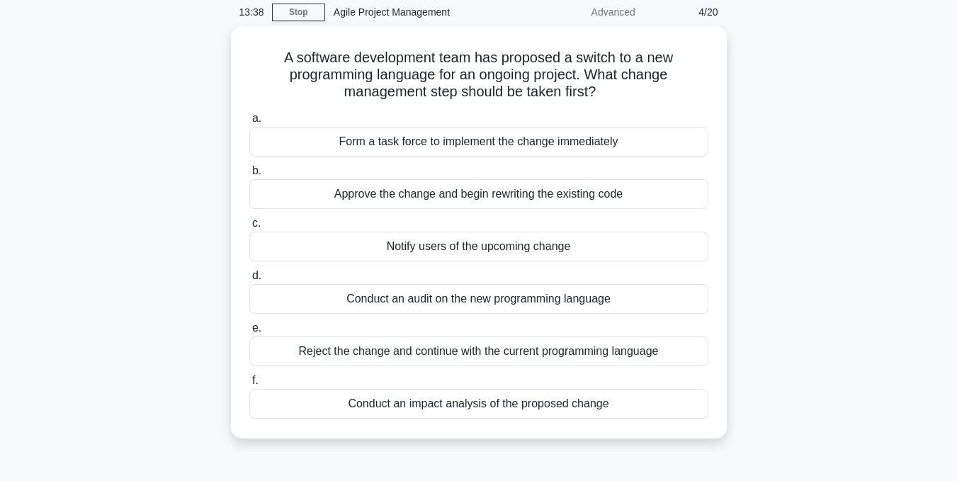
scroll to position [57, 0]
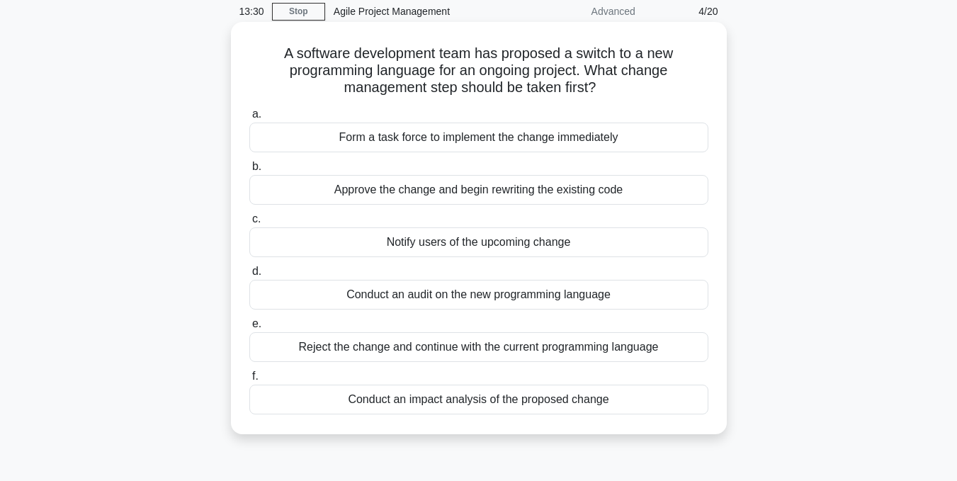
click at [476, 403] on div "Conduct an impact analysis of the proposed change" at bounding box center [478, 400] width 459 height 30
click at [249, 381] on input "f. Conduct an impact analysis of the proposed change" at bounding box center [249, 376] width 0 height 9
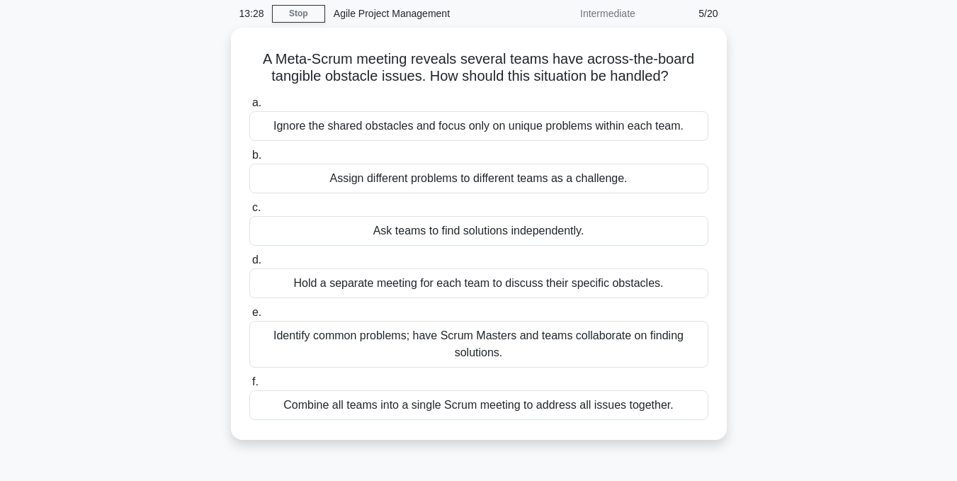
scroll to position [57, 0]
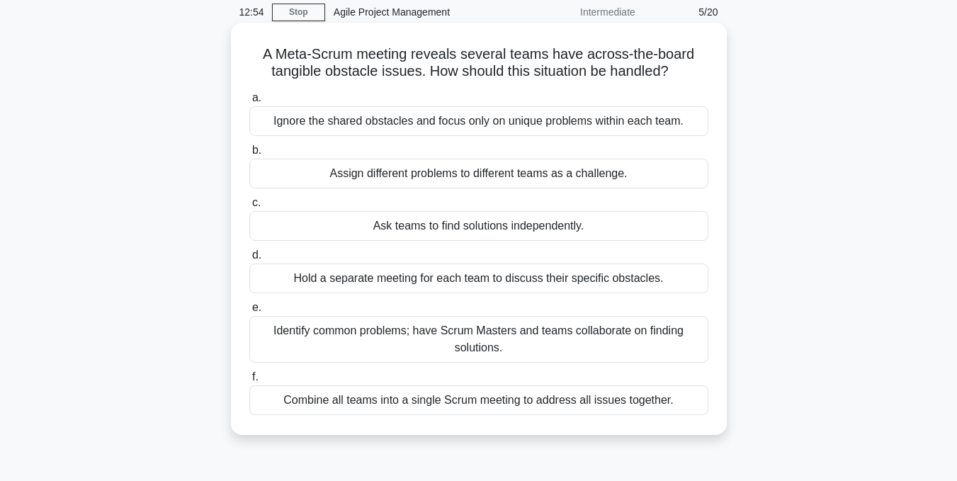
click at [468, 333] on div "Identify common problems; have Scrum Masters and teams collaborate on finding s…" at bounding box center [478, 339] width 459 height 47
click at [249, 313] on input "e. Identify common problems; have Scrum Masters and teams collaborate on findin…" at bounding box center [249, 307] width 0 height 9
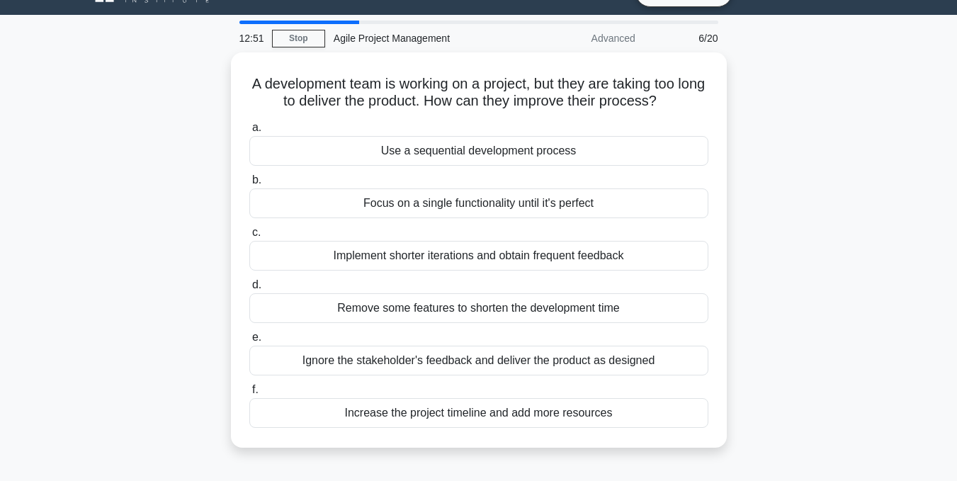
scroll to position [32, 0]
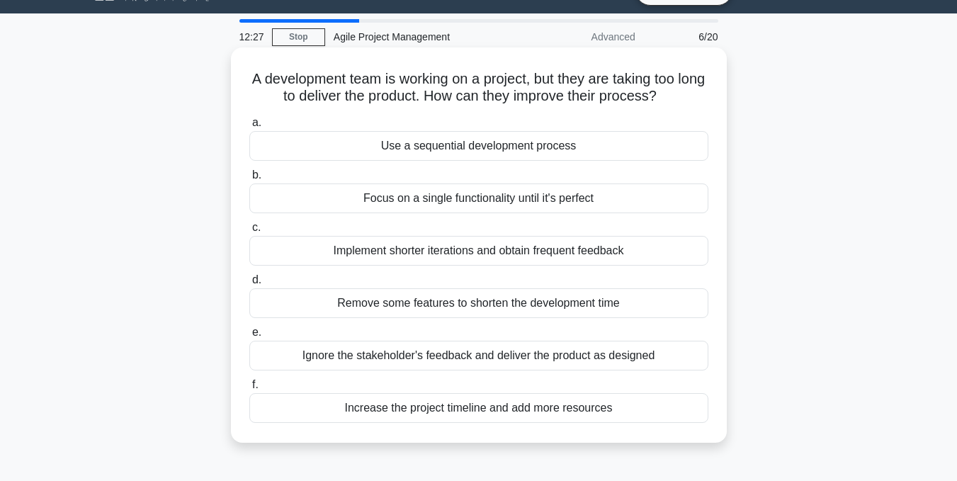
click at [476, 252] on div "Implement shorter iterations and obtain frequent feedback" at bounding box center [478, 251] width 459 height 30
click at [249, 232] on input "c. Implement shorter iterations and obtain frequent feedback" at bounding box center [249, 227] width 0 height 9
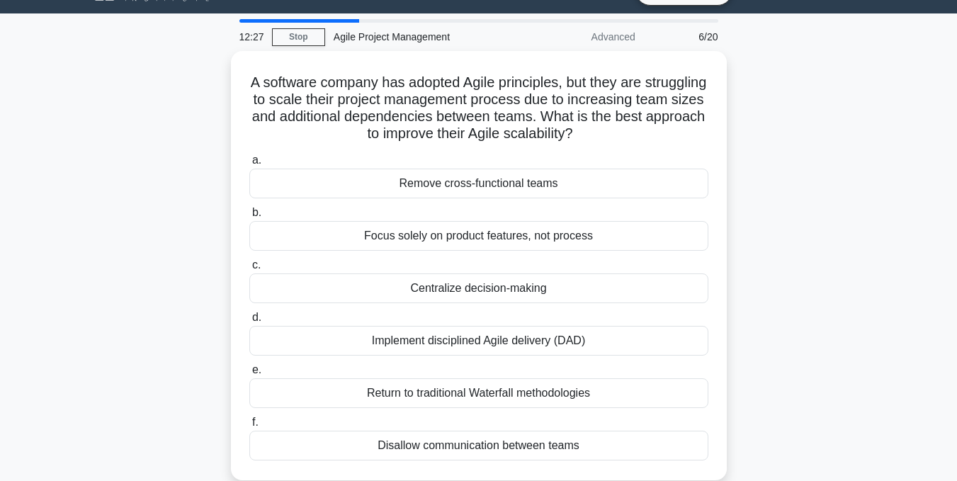
scroll to position [0, 0]
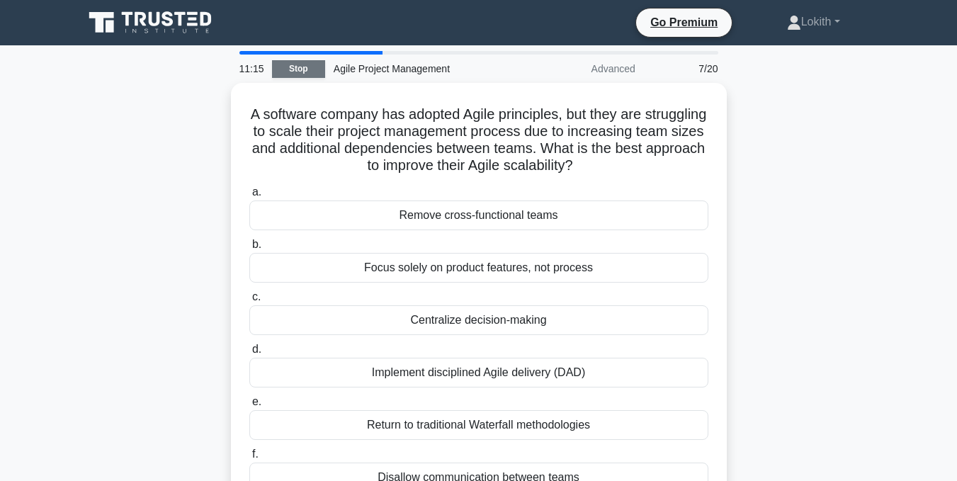
click at [297, 75] on link "Stop" at bounding box center [298, 69] width 53 height 18
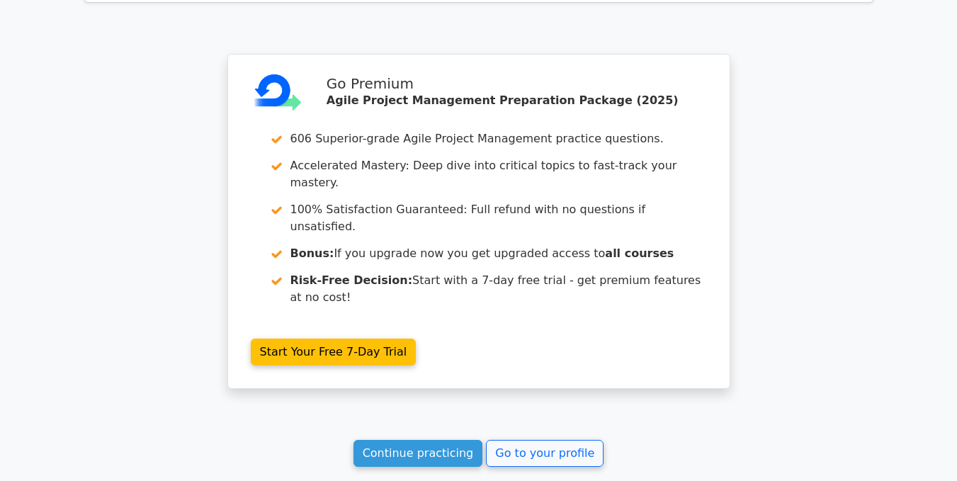
scroll to position [2098, 0]
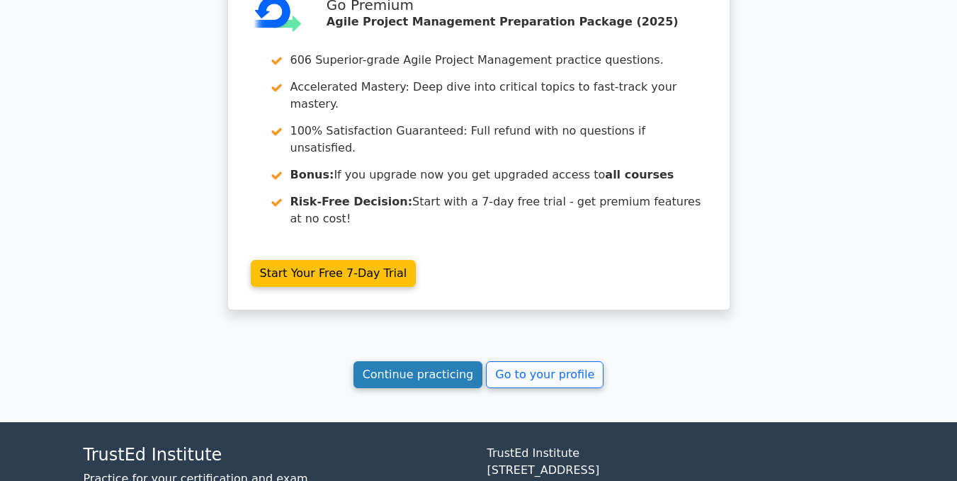
click at [443, 361] on link "Continue practicing" at bounding box center [419, 374] width 130 height 27
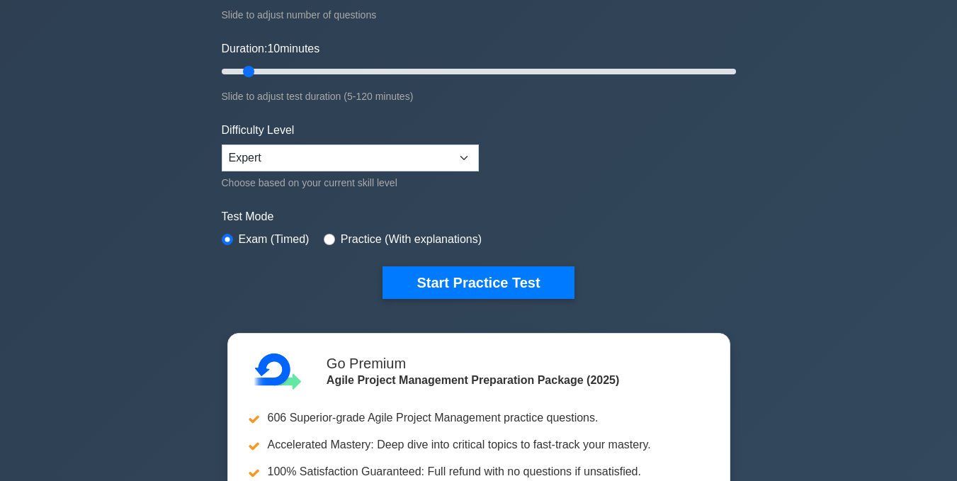
scroll to position [236, 0]
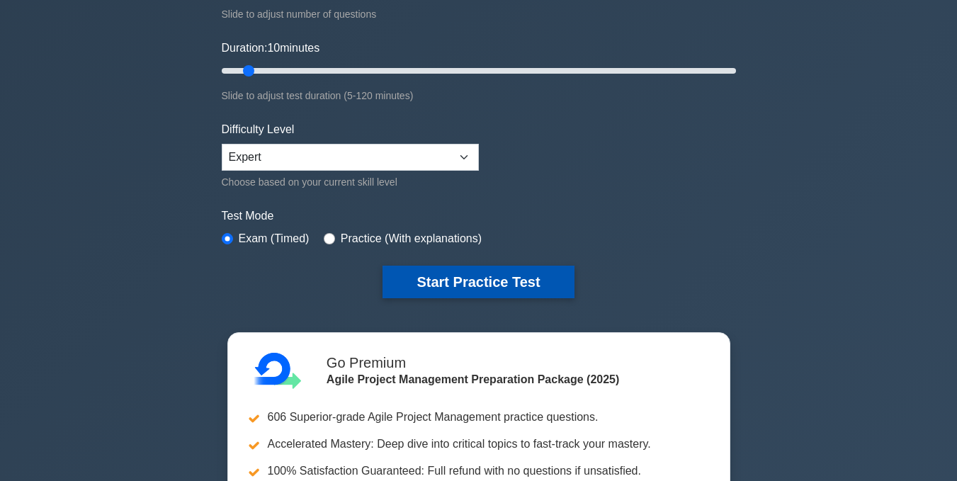
click at [490, 281] on button "Start Practice Test" at bounding box center [478, 282] width 191 height 33
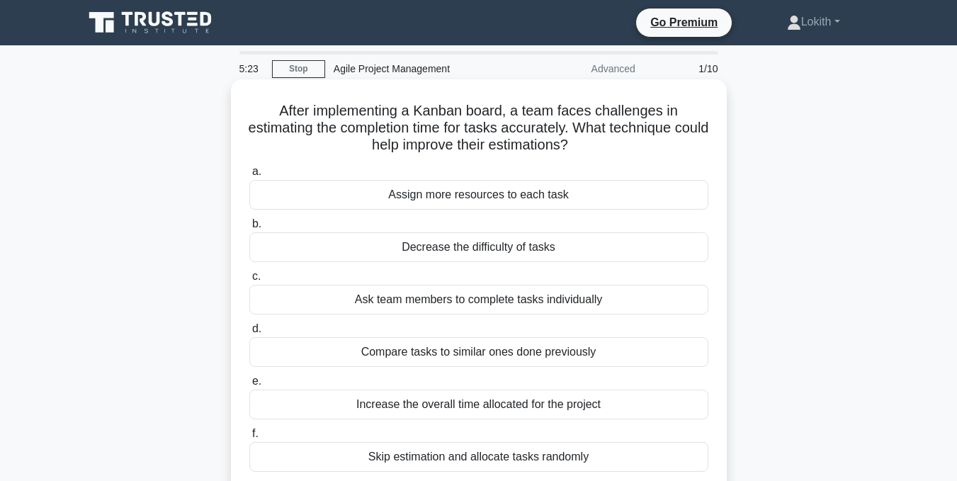
click at [397, 139] on h5 "After implementing a Kanban board, a team faces challenges in estimating the co…" at bounding box center [479, 128] width 462 height 52
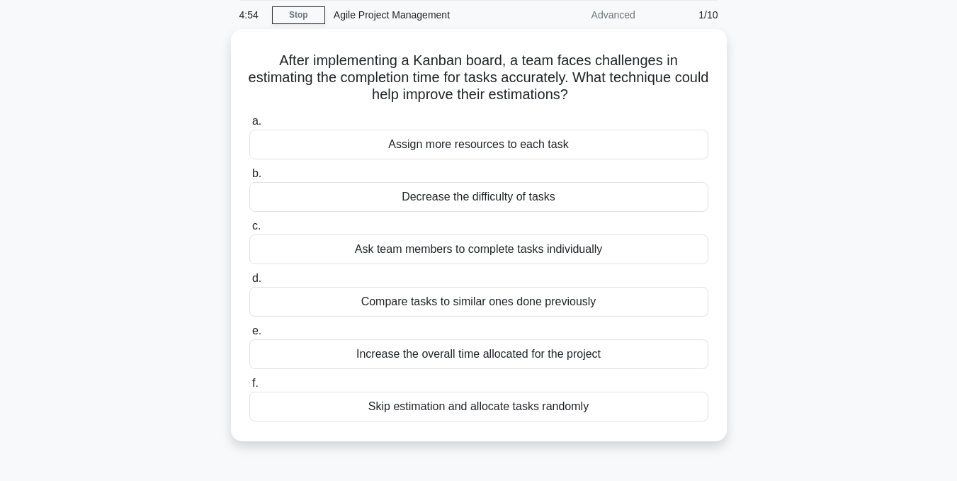
scroll to position [55, 0]
click at [289, 10] on link "Stop" at bounding box center [298, 14] width 53 height 18
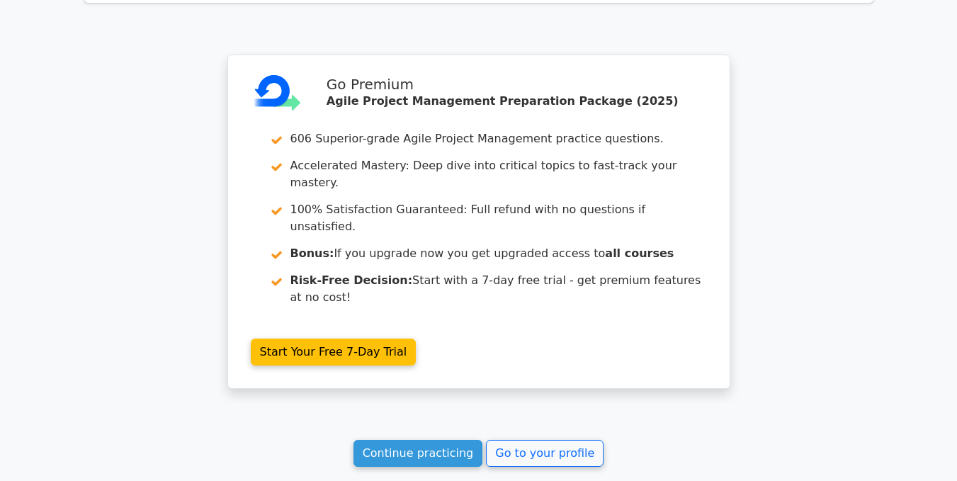
scroll to position [1101, 0]
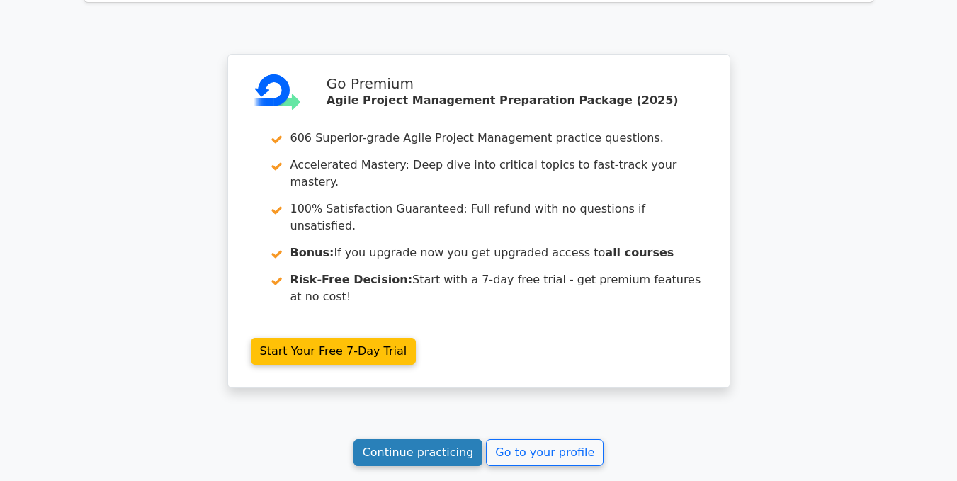
click at [434, 439] on link "Continue practicing" at bounding box center [419, 452] width 130 height 27
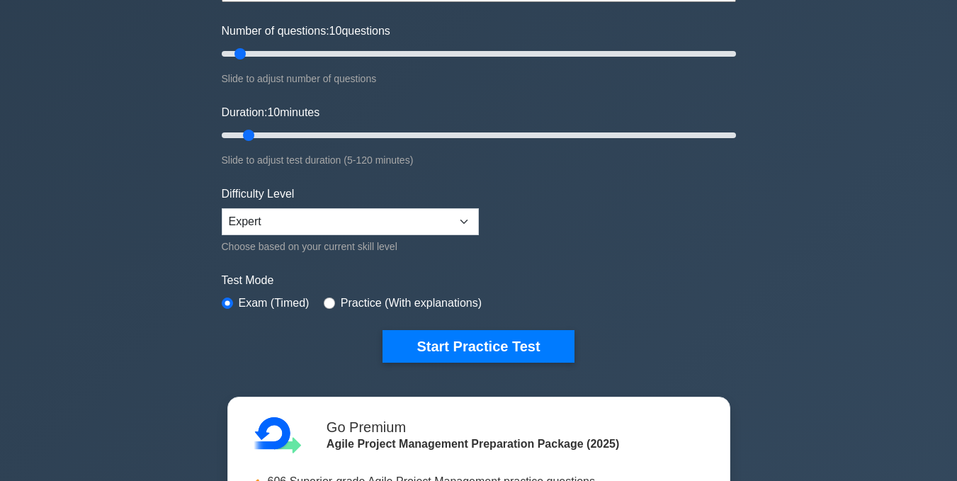
scroll to position [172, 0]
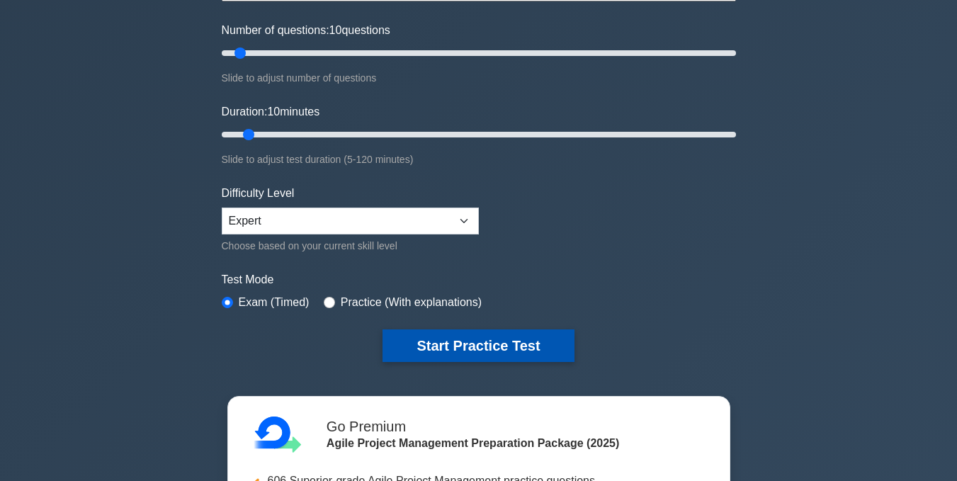
click at [432, 338] on button "Start Practice Test" at bounding box center [478, 346] width 191 height 33
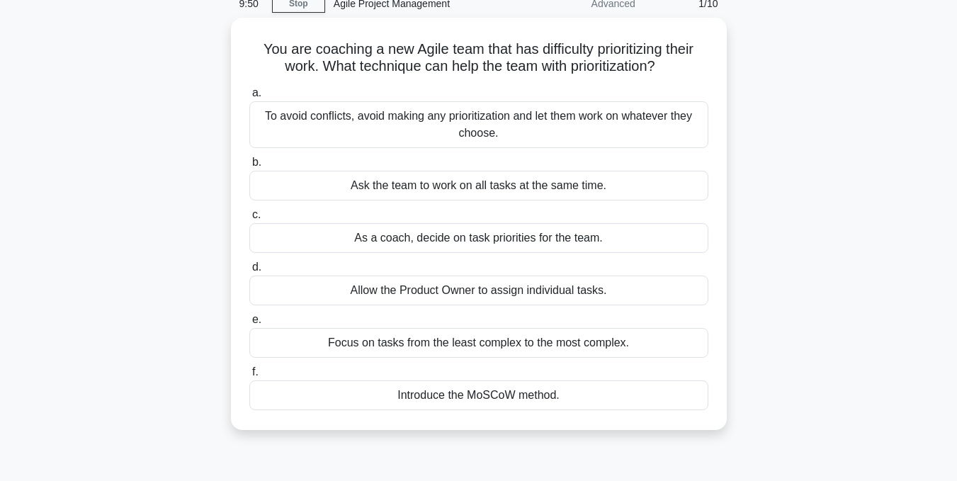
scroll to position [66, 0]
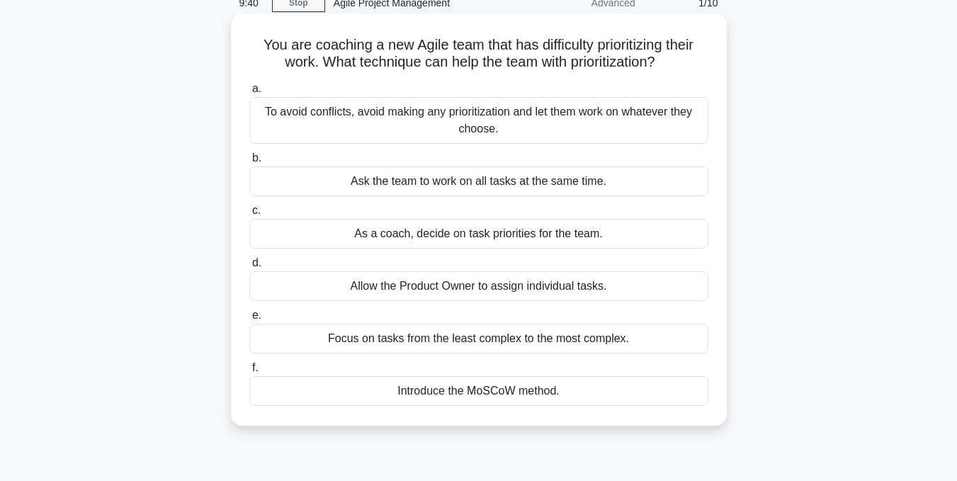
click at [446, 392] on div "Introduce the MoSCoW method." at bounding box center [478, 391] width 459 height 30
click at [249, 373] on input "f. Introduce the MoSCoW method." at bounding box center [249, 368] width 0 height 9
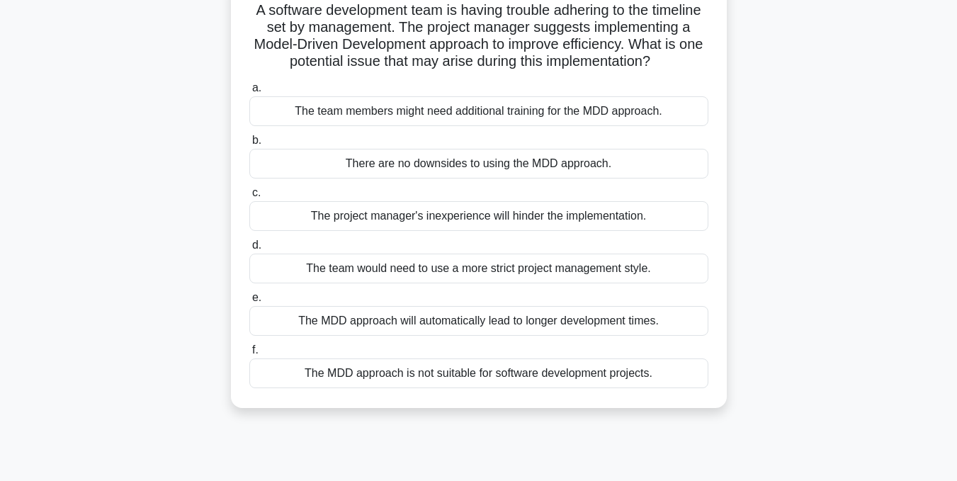
scroll to position [97, 0]
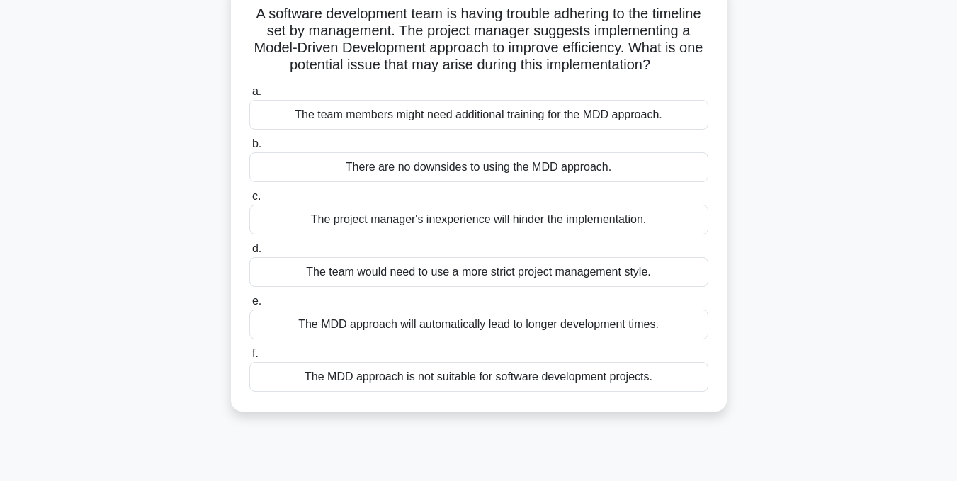
click at [496, 128] on div "The team members might need additional training for the MDD approach." at bounding box center [478, 115] width 459 height 30
click at [249, 96] on input "a. The team members might need additional training for the MDD approach." at bounding box center [249, 91] width 0 height 9
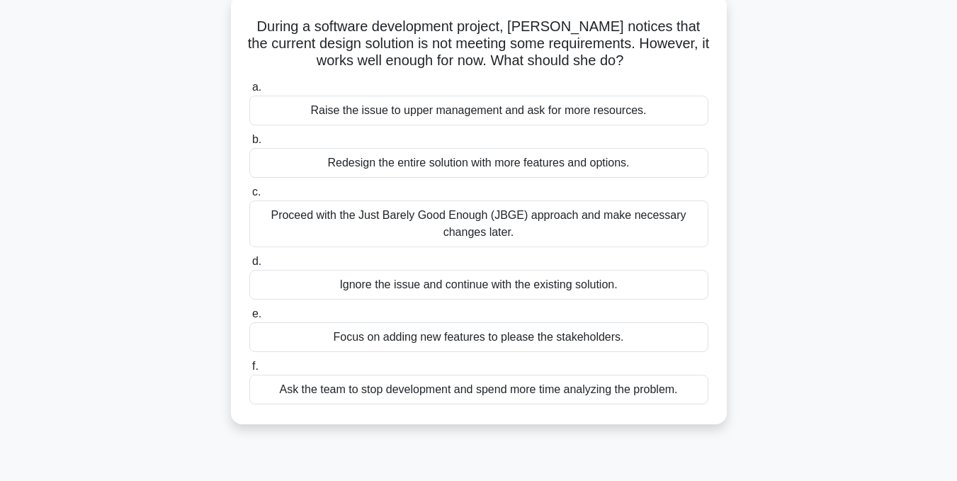
scroll to position [85, 0]
click at [394, 115] on div "Raise the issue to upper management and ask for more resources." at bounding box center [478, 110] width 459 height 30
click at [249, 91] on input "a. Raise the issue to upper management and ask for more resources." at bounding box center [249, 86] width 0 height 9
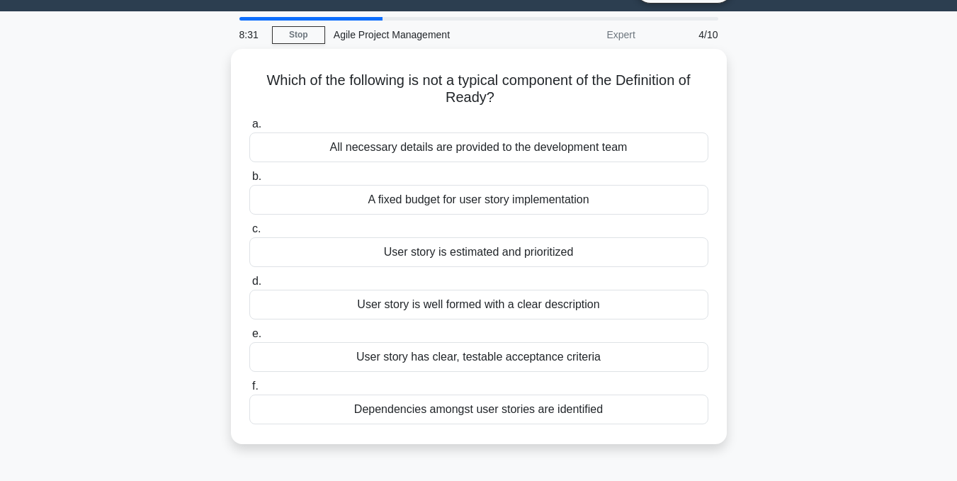
scroll to position [40, 0]
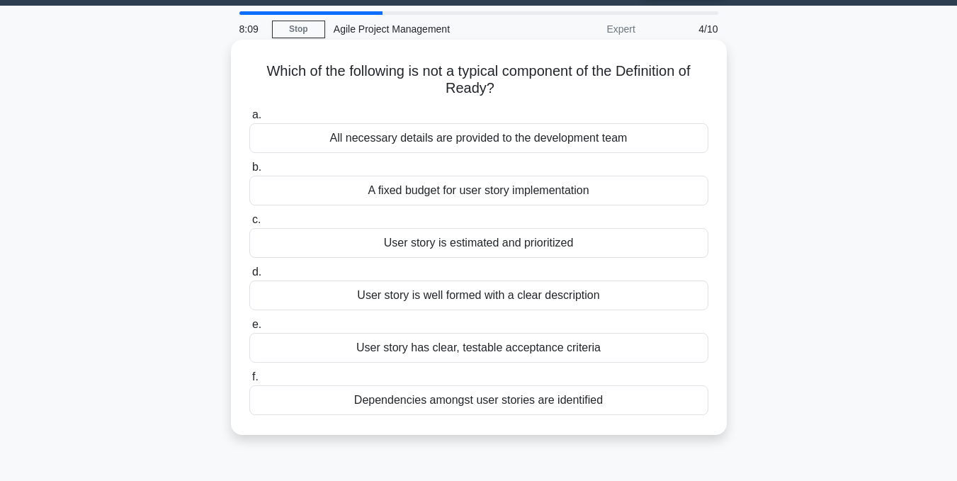
click at [432, 141] on div "All necessary details are provided to the development team" at bounding box center [478, 138] width 459 height 30
click at [249, 120] on input "a. All necessary details are provided to the development team" at bounding box center [249, 115] width 0 height 9
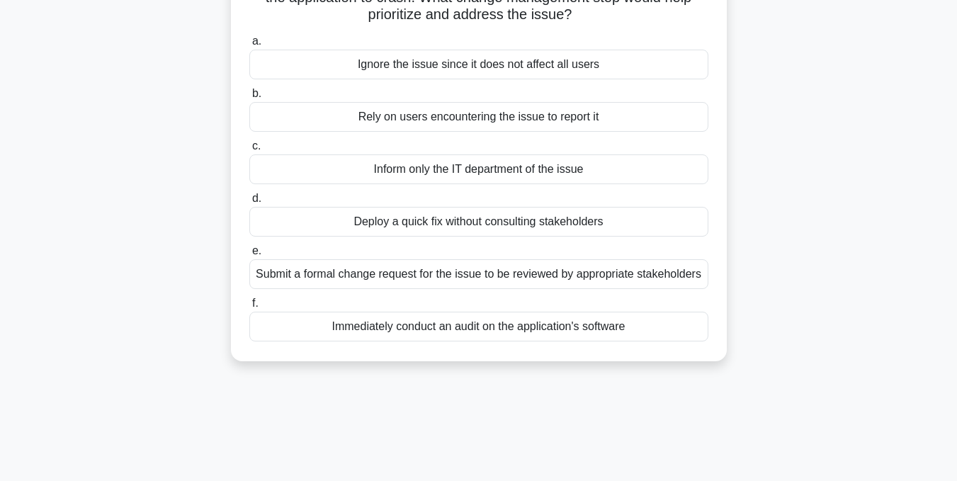
scroll to position [133, 0]
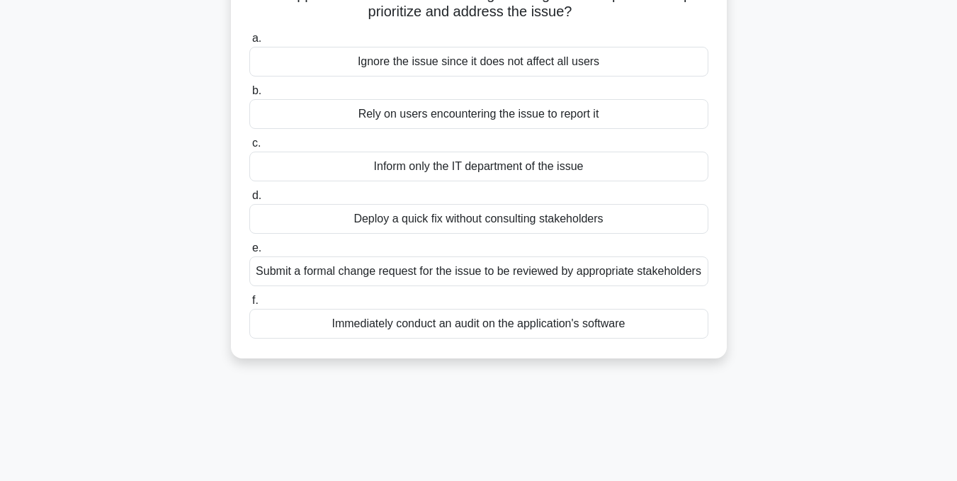
click at [427, 273] on div "Submit a formal change request for the issue to be reviewed by appropriate stak…" at bounding box center [478, 272] width 459 height 30
click at [249, 253] on input "e. Submit a formal change request for the issue to be reviewed by appropriate s…" at bounding box center [249, 248] width 0 height 9
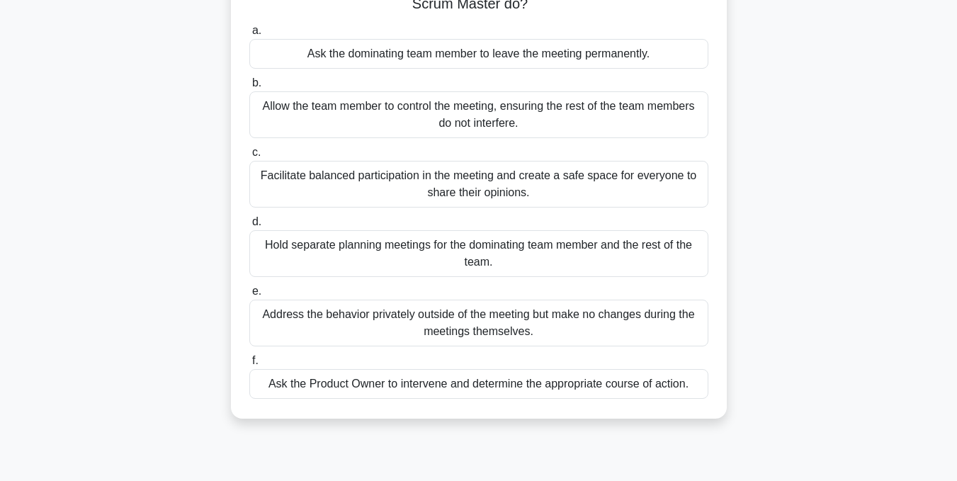
scroll to position [145, 0]
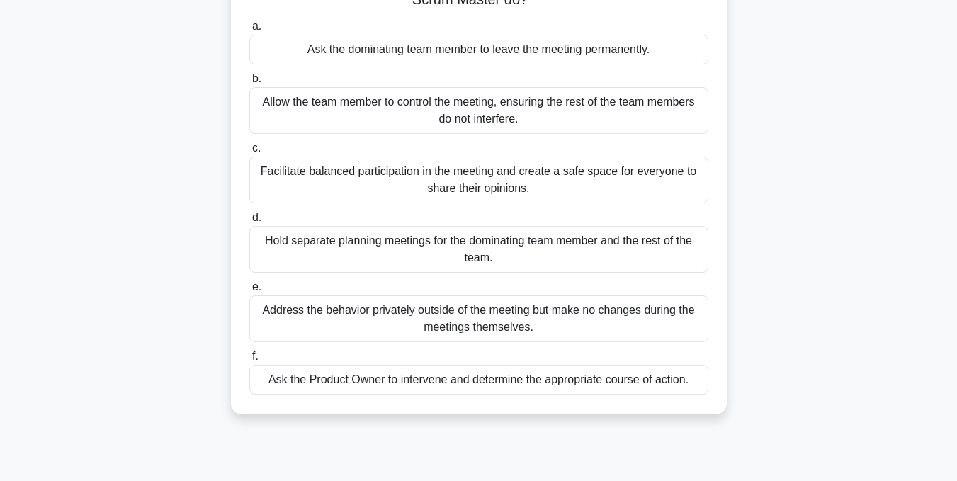
click at [480, 196] on div "Facilitate balanced participation in the meeting and create a safe space for ev…" at bounding box center [478, 180] width 459 height 47
click at [249, 153] on input "c. Facilitate balanced participation in the meeting and create a safe space for…" at bounding box center [249, 148] width 0 height 9
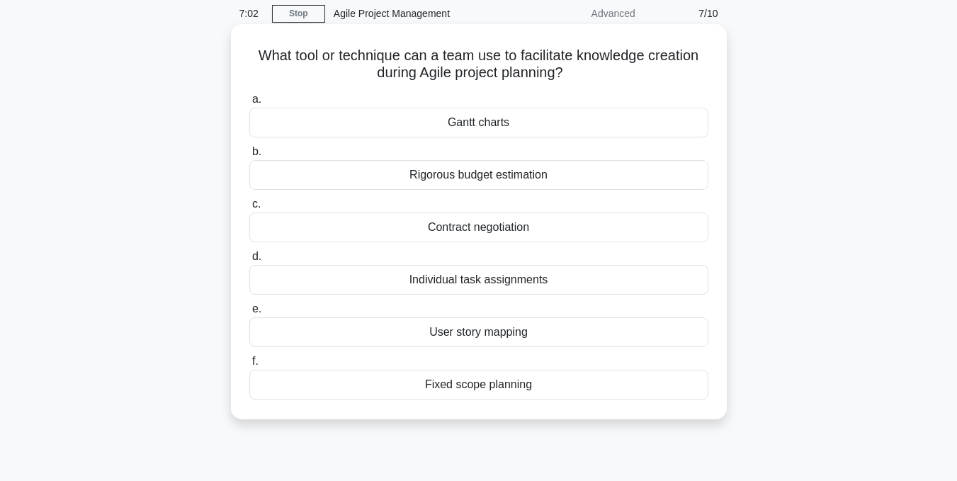
scroll to position [56, 0]
click at [446, 278] on div "Individual task assignments" at bounding box center [478, 279] width 459 height 30
click at [249, 261] on input "d. Individual task assignments" at bounding box center [249, 256] width 0 height 9
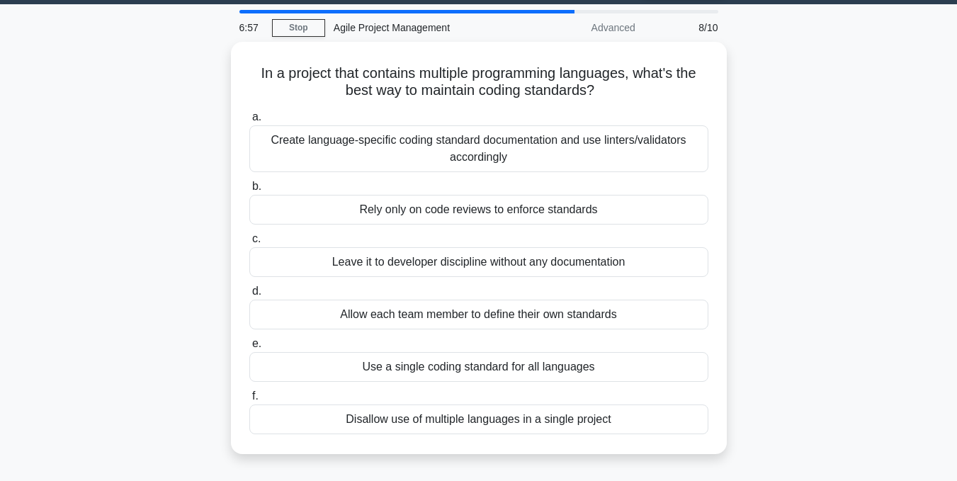
scroll to position [42, 0]
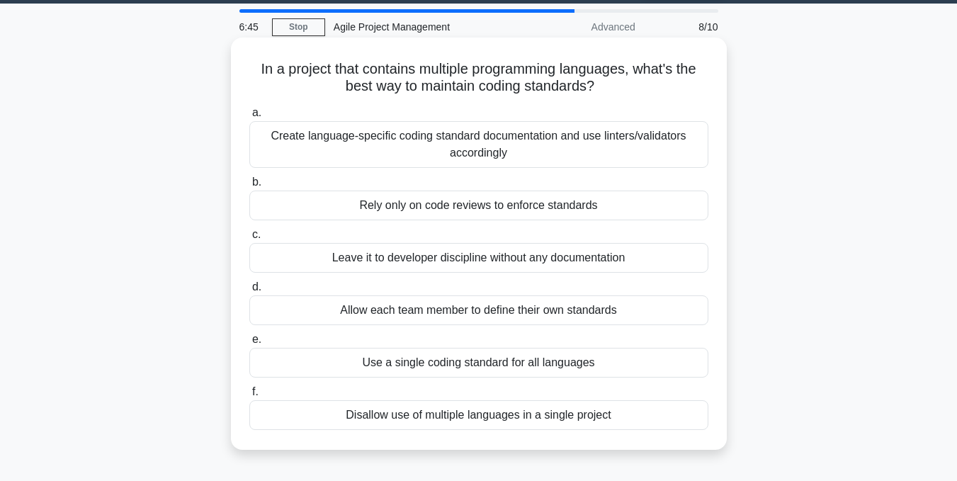
click at [492, 155] on div "Create language-specific coding standard documentation and use linters/validato…" at bounding box center [478, 144] width 459 height 47
click at [249, 118] on input "a. Create language-specific coding standard documentation and use linters/valid…" at bounding box center [249, 112] width 0 height 9
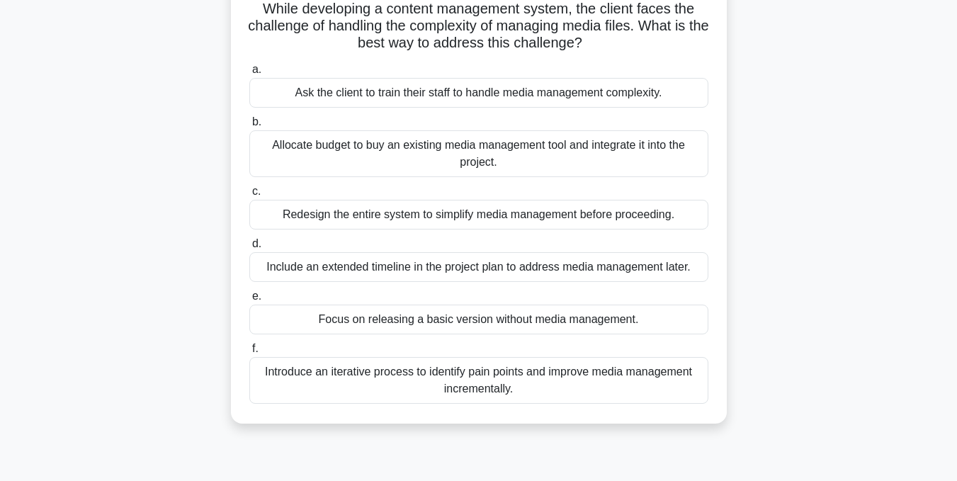
scroll to position [103, 0]
click at [464, 378] on div "Introduce an iterative process to identify pain points and improve media manage…" at bounding box center [478, 379] width 459 height 47
click at [249, 353] on input "f. Introduce an iterative process to identify pain points and improve media man…" at bounding box center [249, 348] width 0 height 9
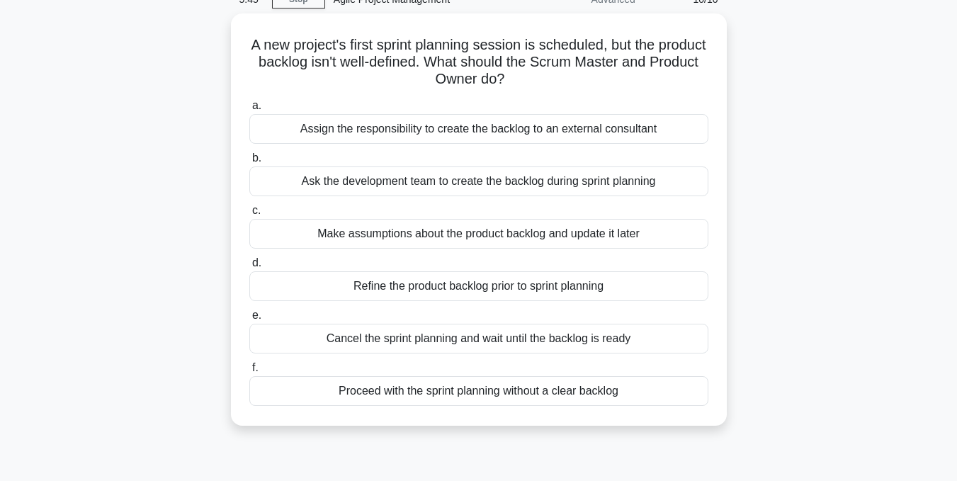
scroll to position [70, 0]
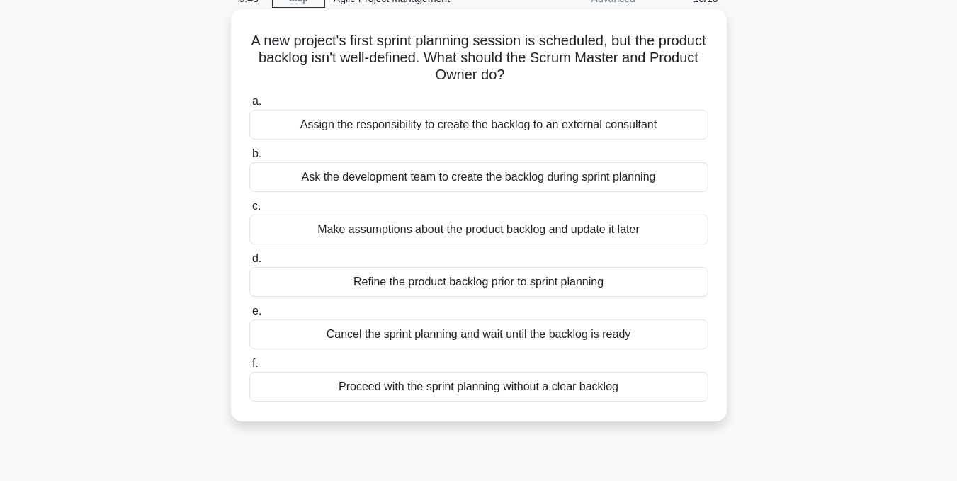
click at [465, 283] on div "Refine the product backlog prior to sprint planning" at bounding box center [478, 282] width 459 height 30
click at [249, 264] on input "d. Refine the product backlog prior to sprint planning" at bounding box center [249, 258] width 0 height 9
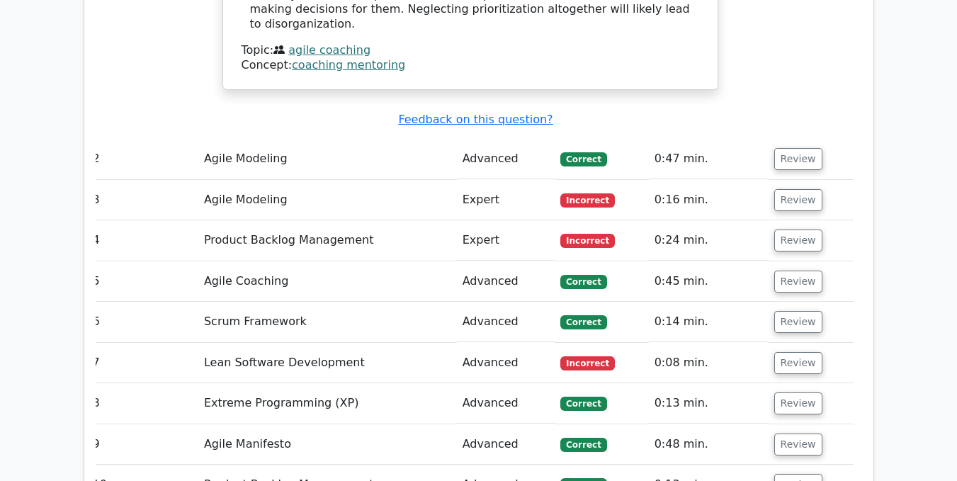
scroll to position [1752, 0]
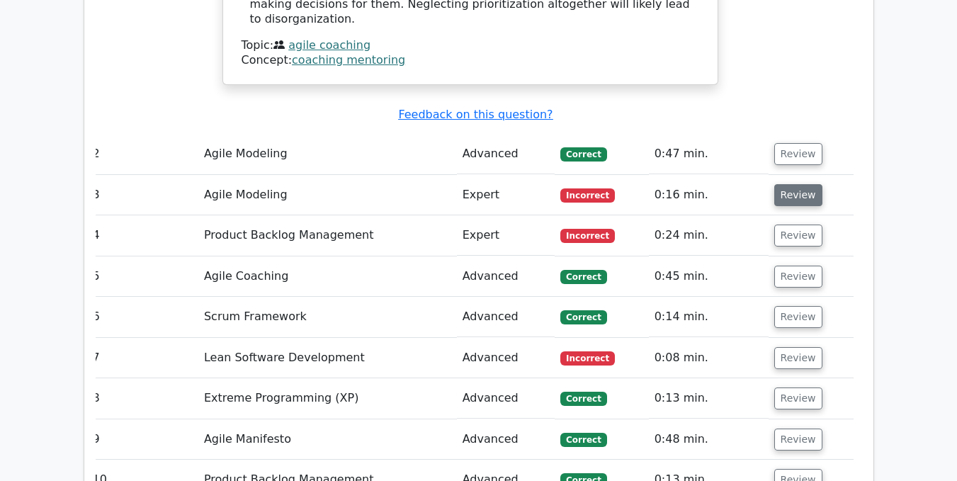
click at [809, 184] on button "Review" at bounding box center [799, 195] width 48 height 22
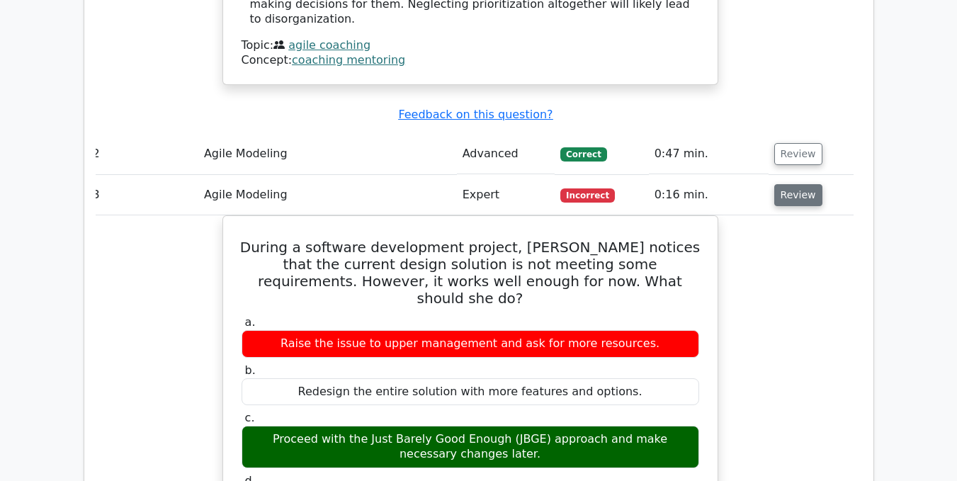
click at [809, 184] on button "Review" at bounding box center [799, 195] width 48 height 22
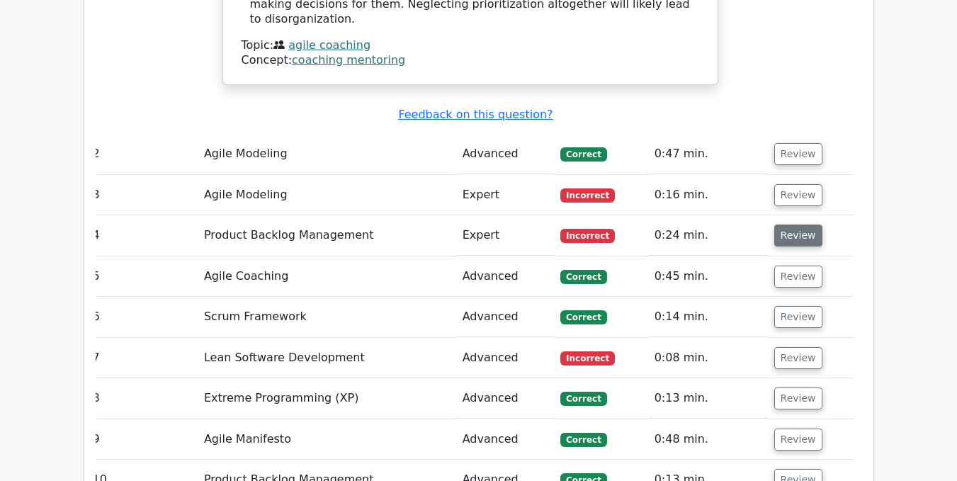
click at [791, 225] on button "Review" at bounding box center [799, 236] width 48 height 22
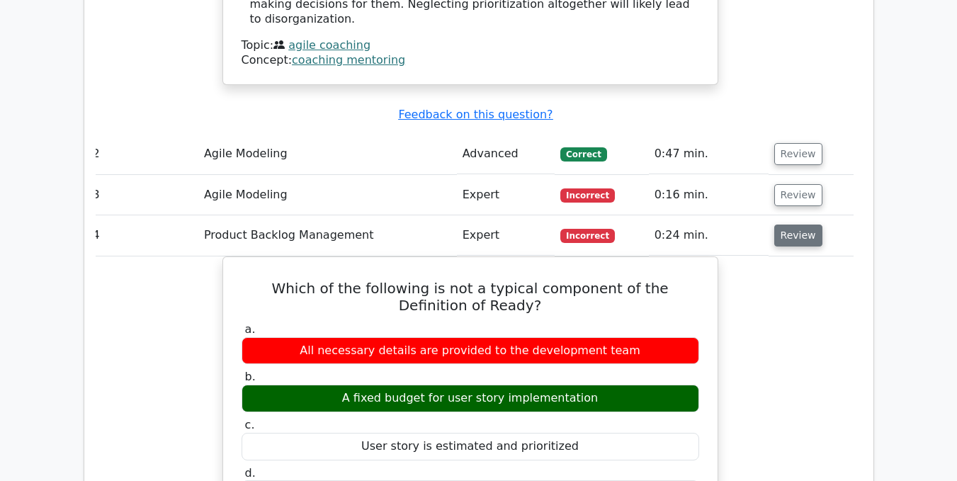
click at [791, 225] on button "Review" at bounding box center [799, 236] width 48 height 22
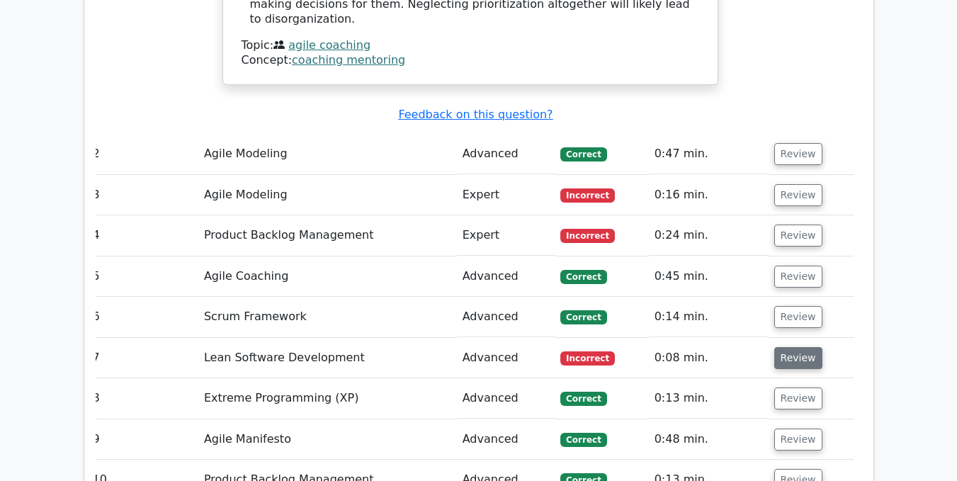
click at [784, 347] on button "Review" at bounding box center [799, 358] width 48 height 22
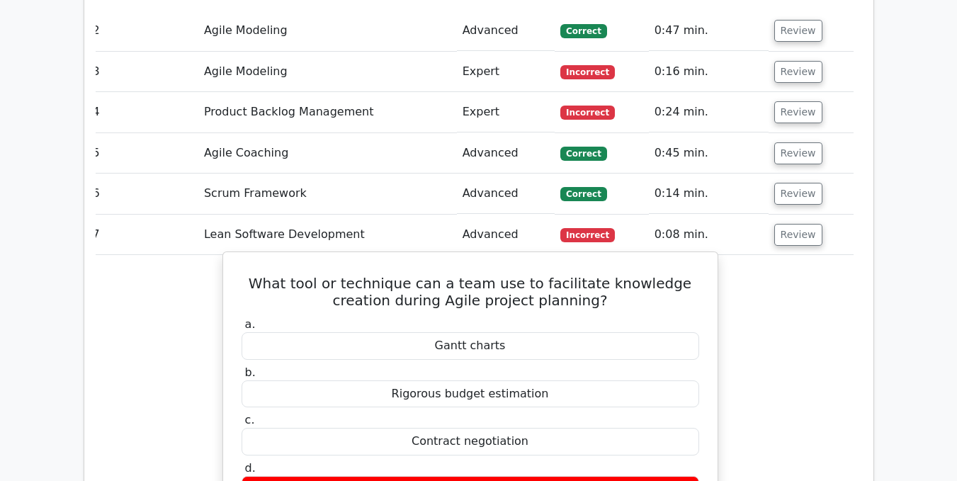
scroll to position [1876, 0]
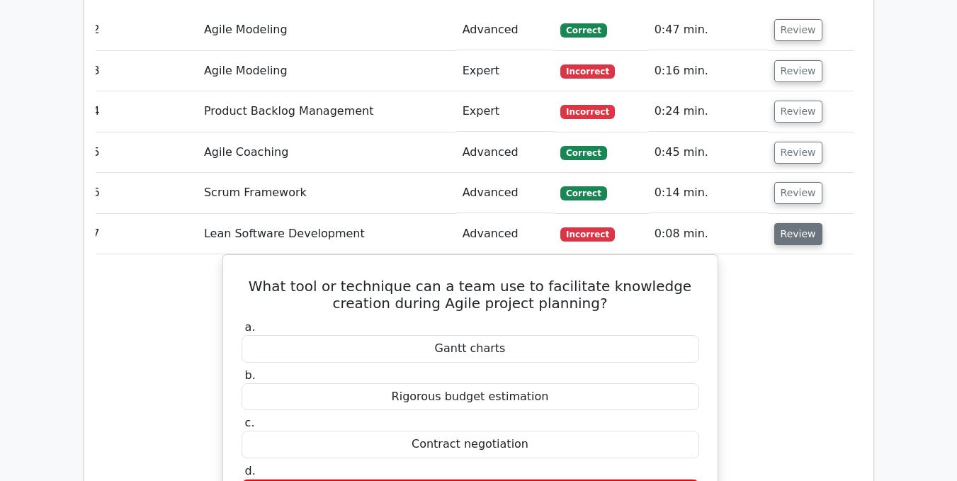
click at [792, 223] on button "Review" at bounding box center [799, 234] width 48 height 22
